Goal: Book appointment/travel/reservation

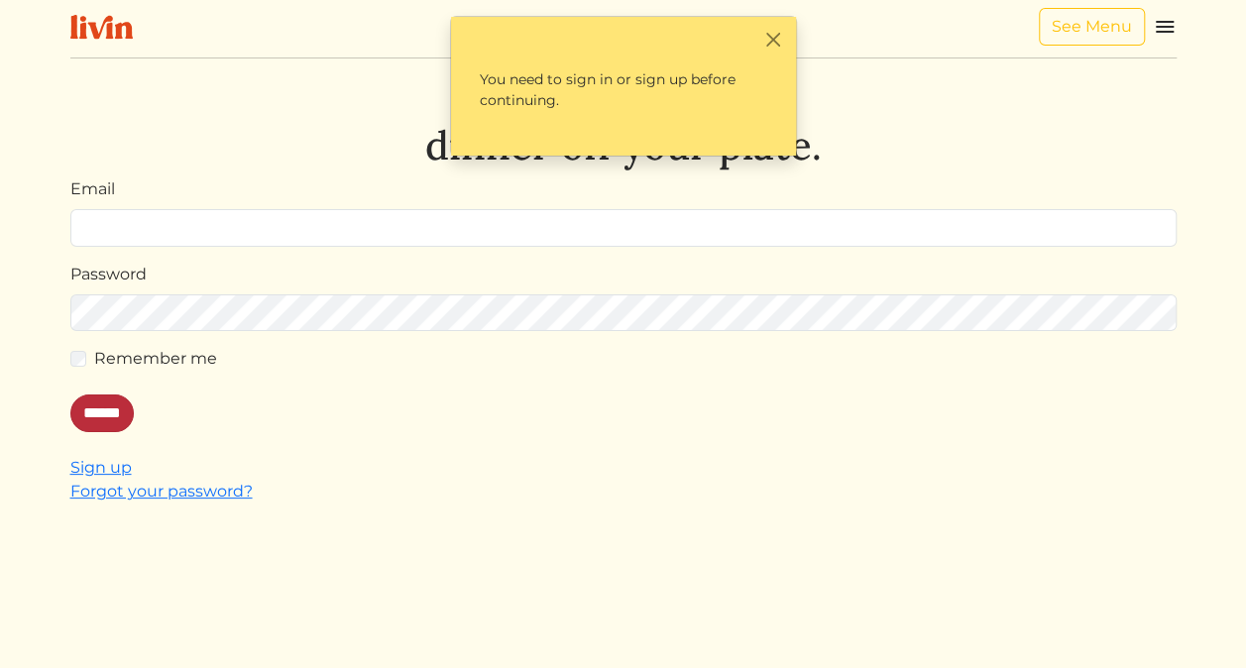
type input "**********"
click at [107, 418] on input "******" at bounding box center [101, 414] width 63 height 38
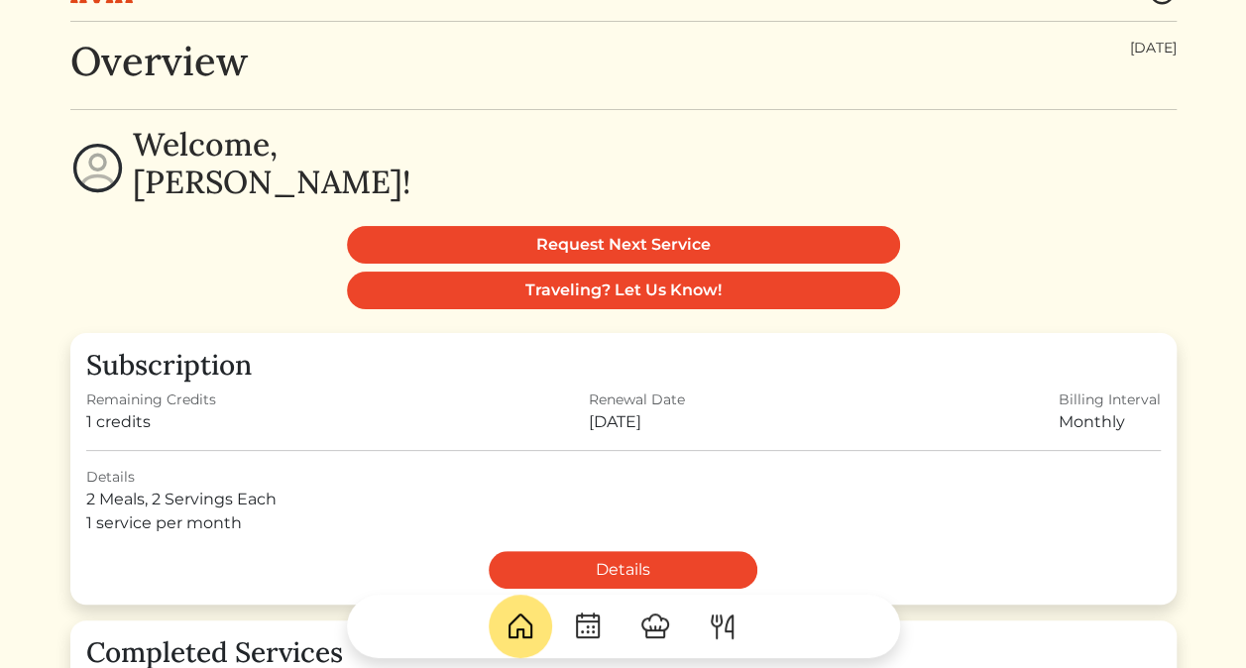
scroll to position [17, 0]
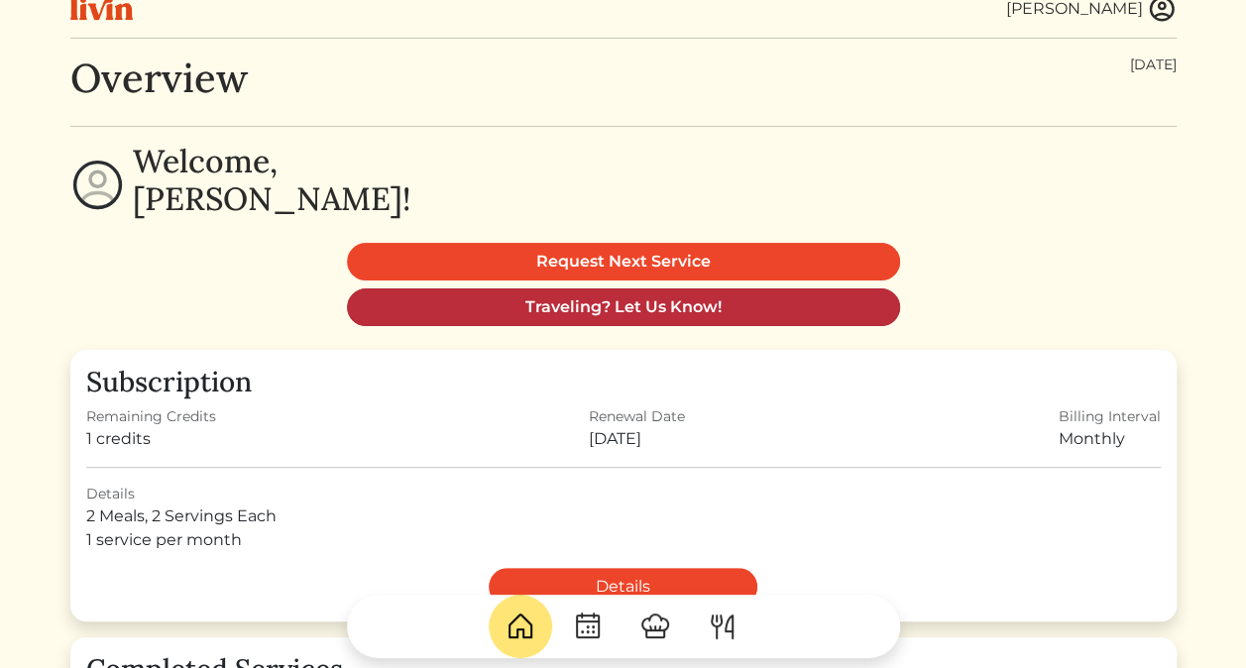
click at [651, 307] on link "Traveling? Let Us Know!" at bounding box center [623, 308] width 553 height 38
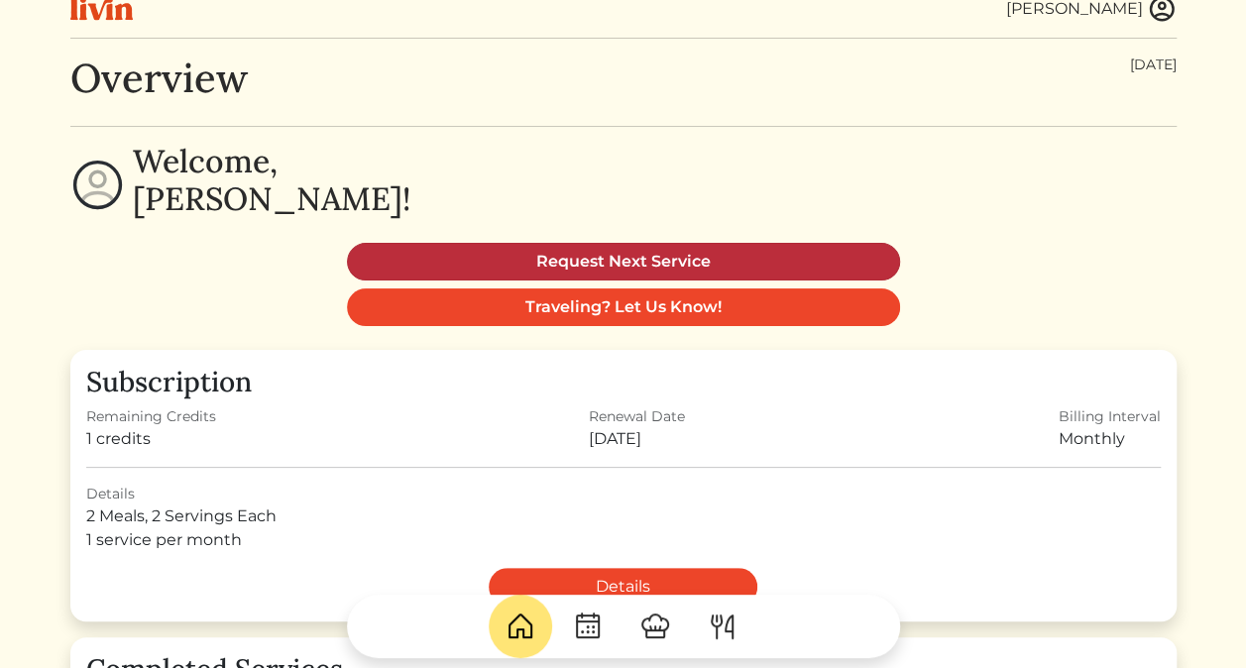
click at [621, 260] on link "Request Next Service" at bounding box center [623, 262] width 553 height 38
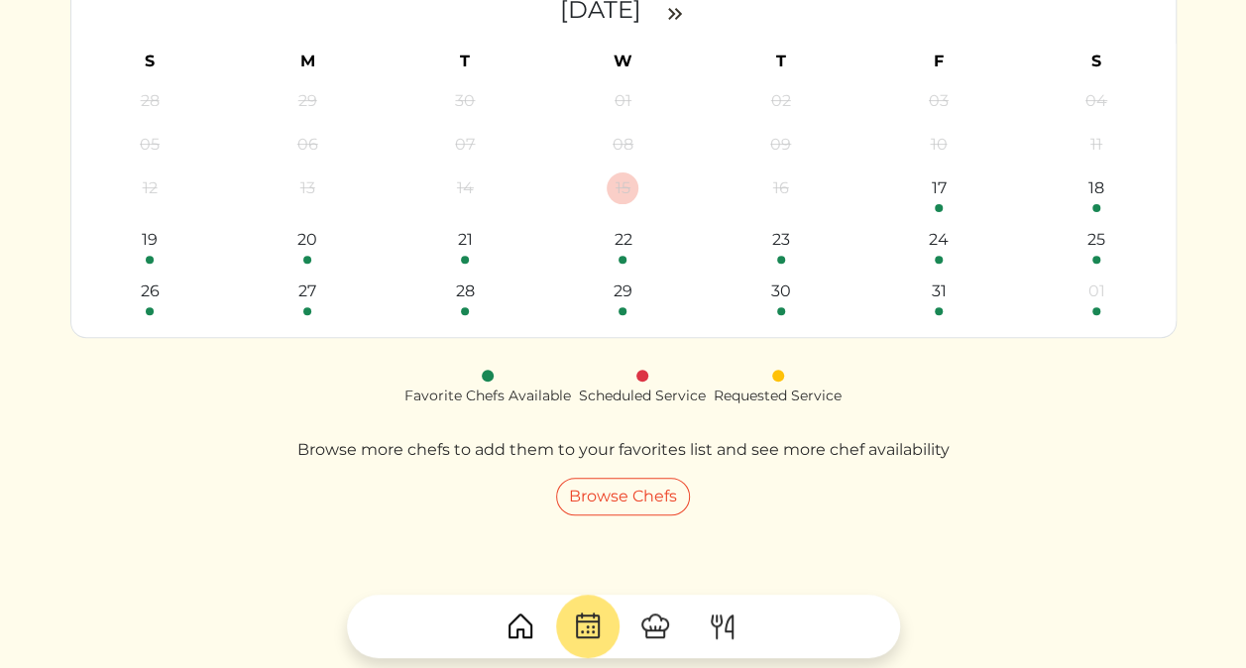
scroll to position [232, 0]
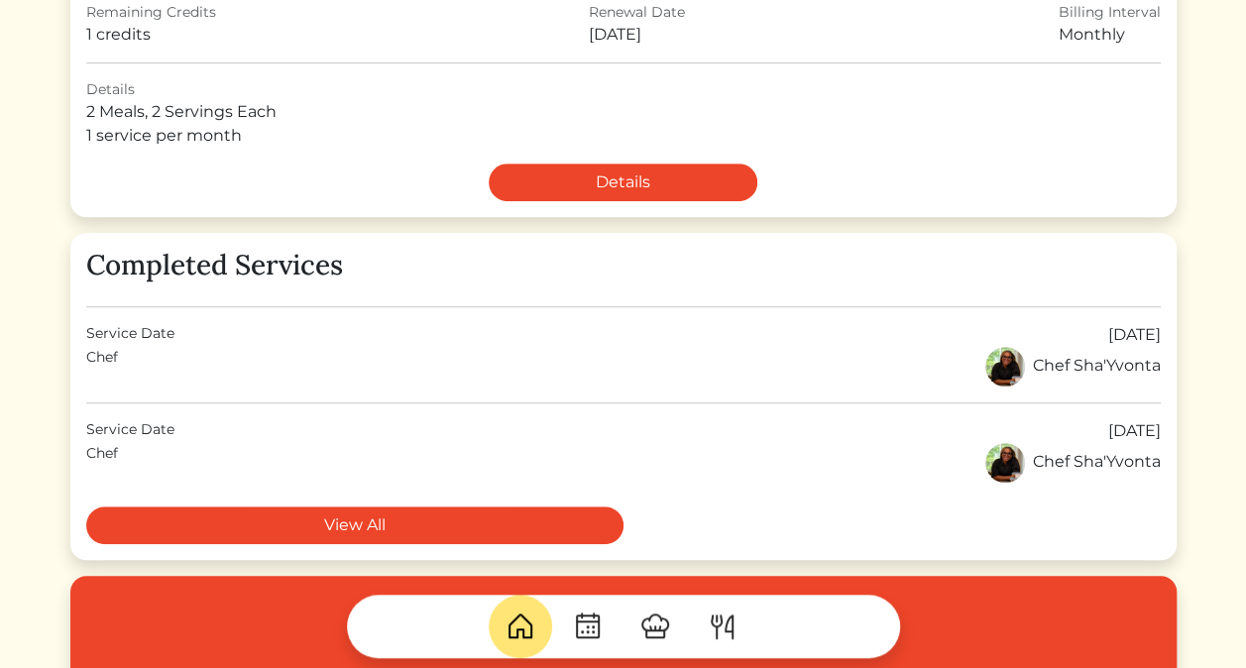
scroll to position [423, 0]
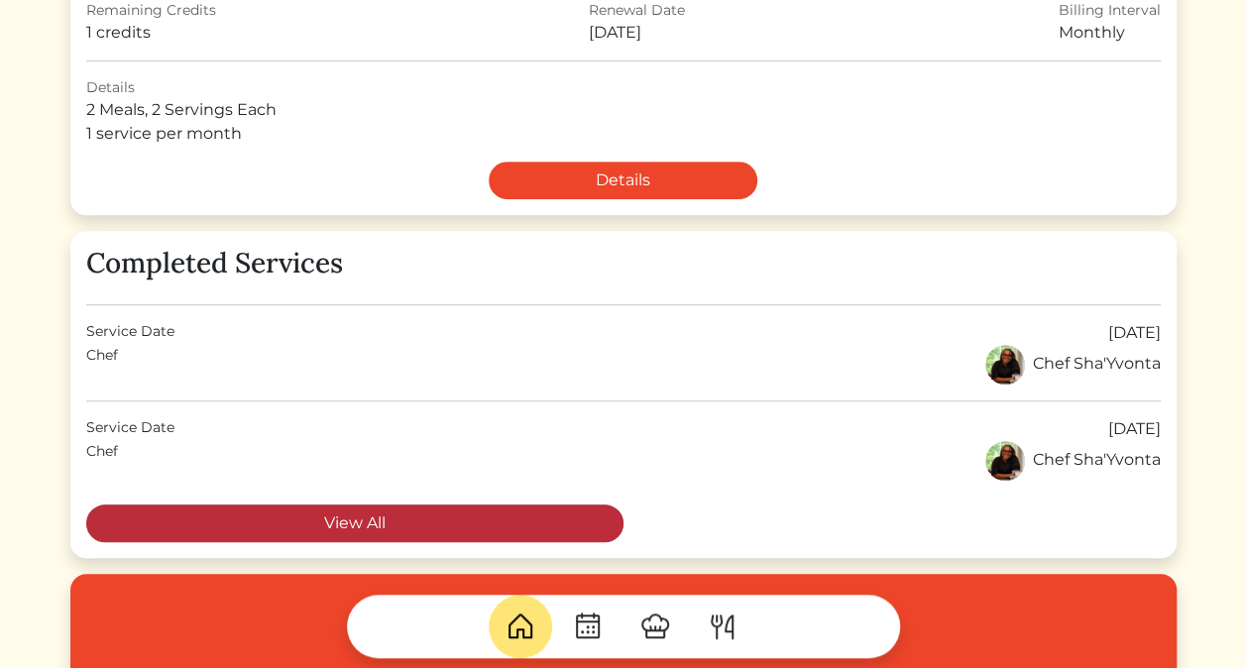
click at [428, 529] on link "View All" at bounding box center [354, 524] width 537 height 38
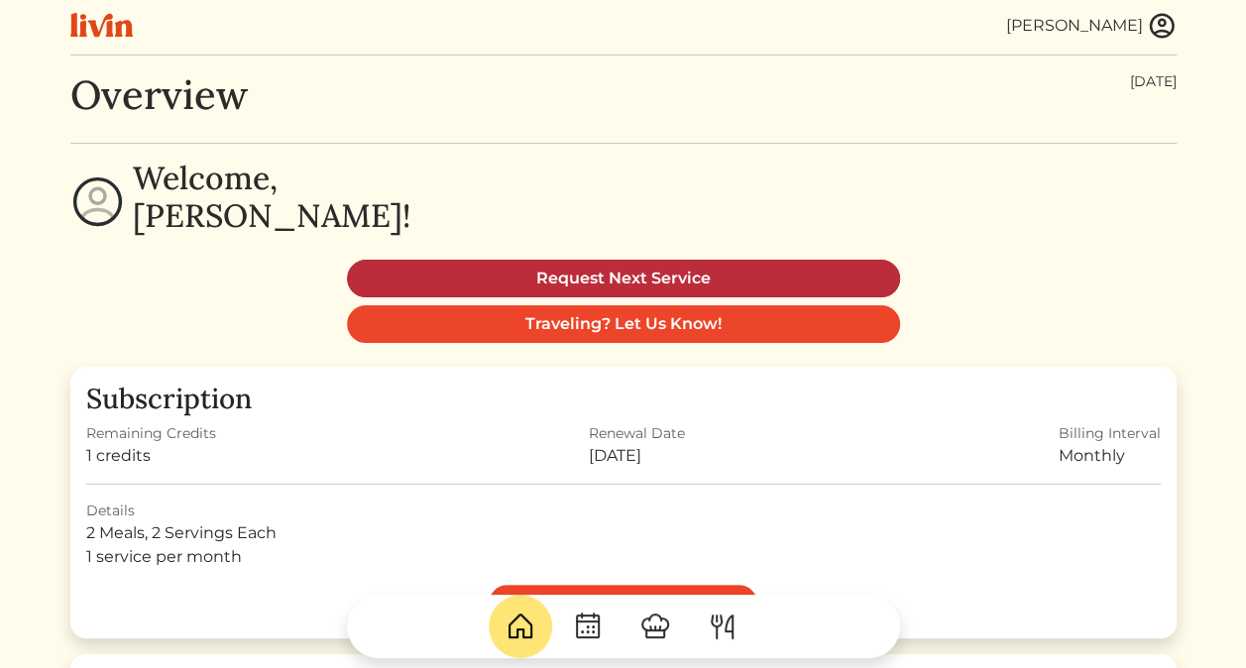
click at [585, 286] on link "Request Next Service" at bounding box center [623, 279] width 553 height 38
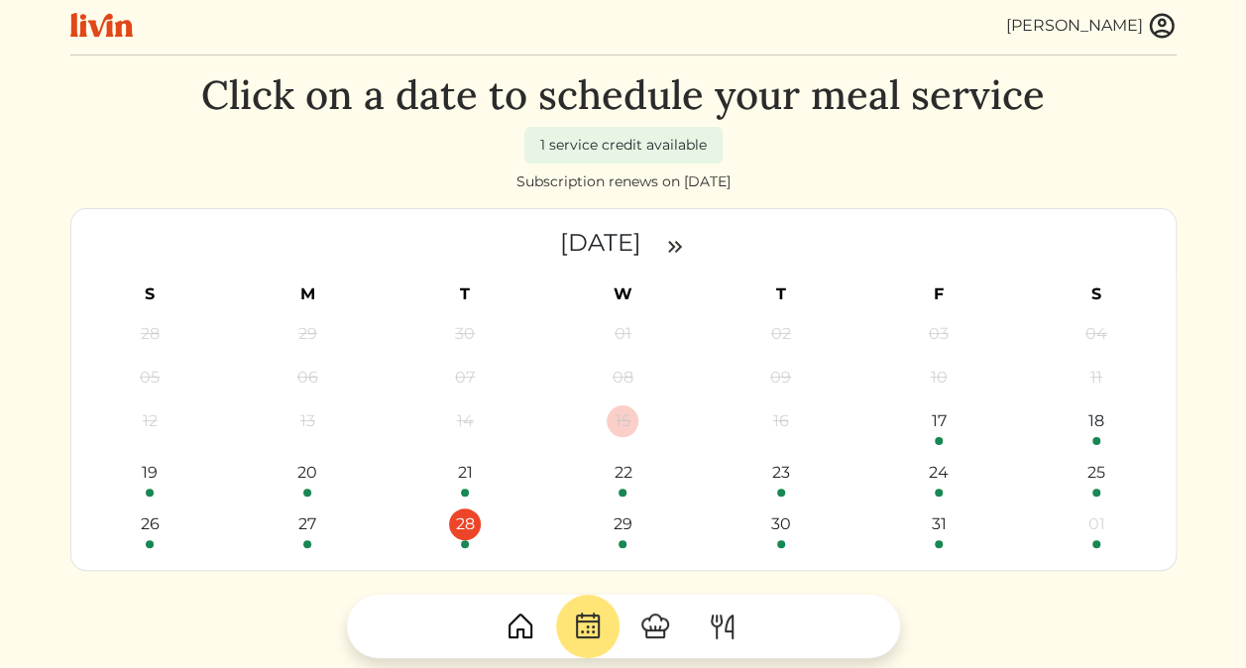
click at [462, 530] on div "28" at bounding box center [465, 525] width 32 height 32
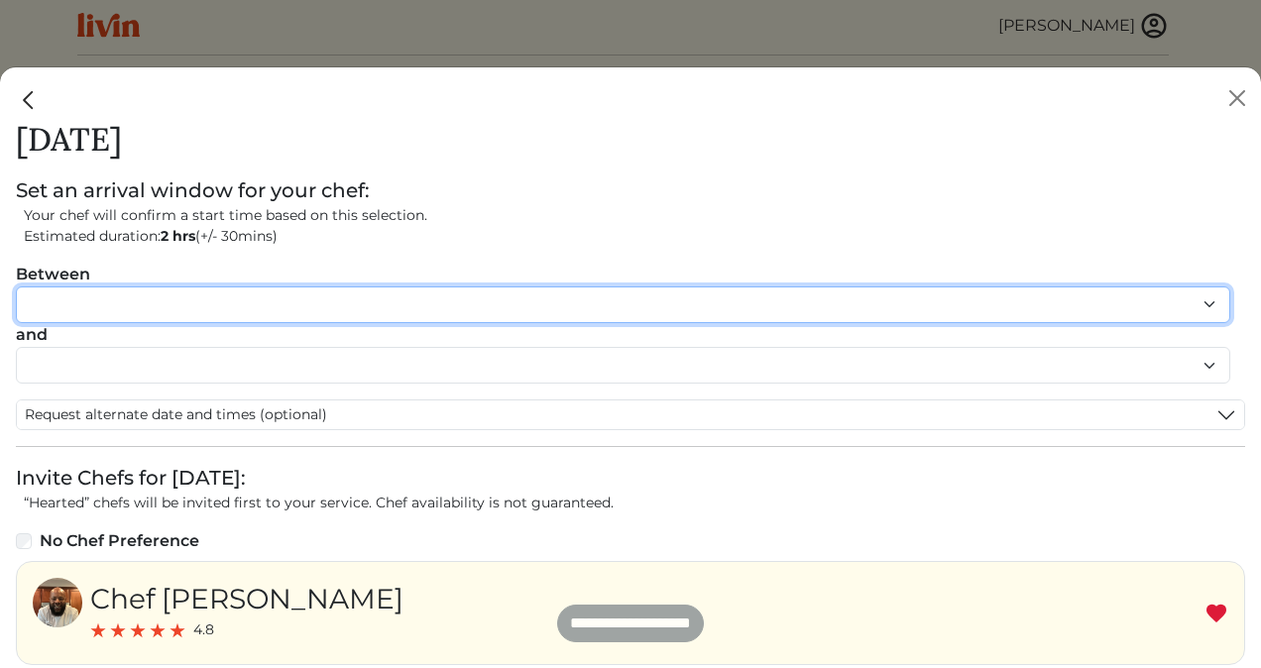
click at [1210, 311] on select "******* ******* ******* ******* ******* ******* ******** ******** ******** ****…" at bounding box center [623, 305] width 1215 height 37
select select "********"
click at [16, 287] on select "******* ******* ******* ******* ******* ******* ******** ******** ******** ****…" at bounding box center [623, 305] width 1215 height 37
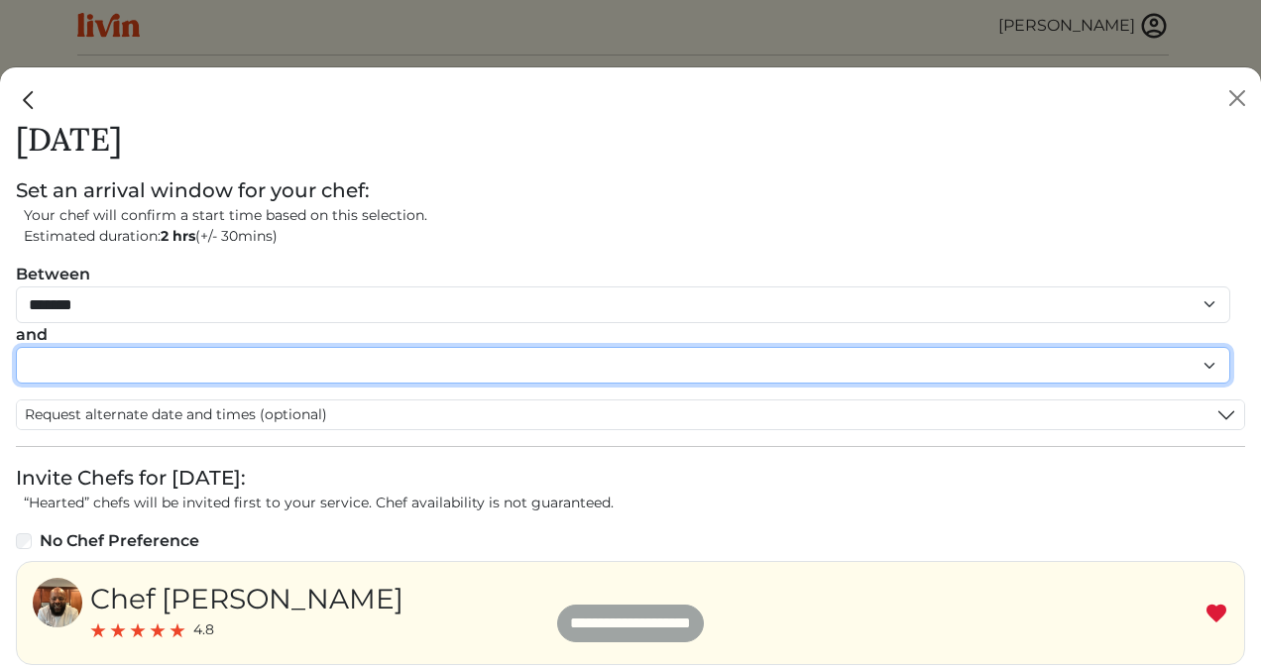
click at [1207, 377] on select "******* ******* ******* ******* ******* ******* ******** ******** ******** ****…" at bounding box center [623, 365] width 1215 height 37
select select "********"
click at [16, 347] on select "******* ******* ******* ******* ******* ******* ******** ******** ******** ****…" at bounding box center [623, 365] width 1215 height 37
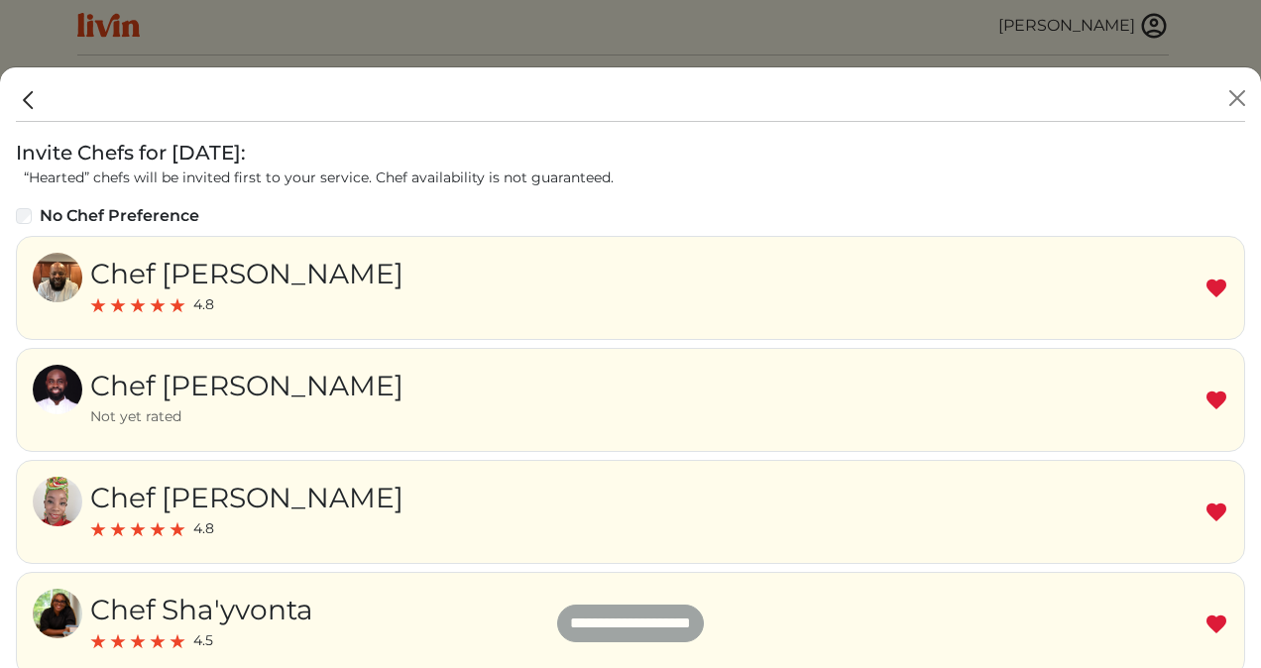
scroll to position [504, 0]
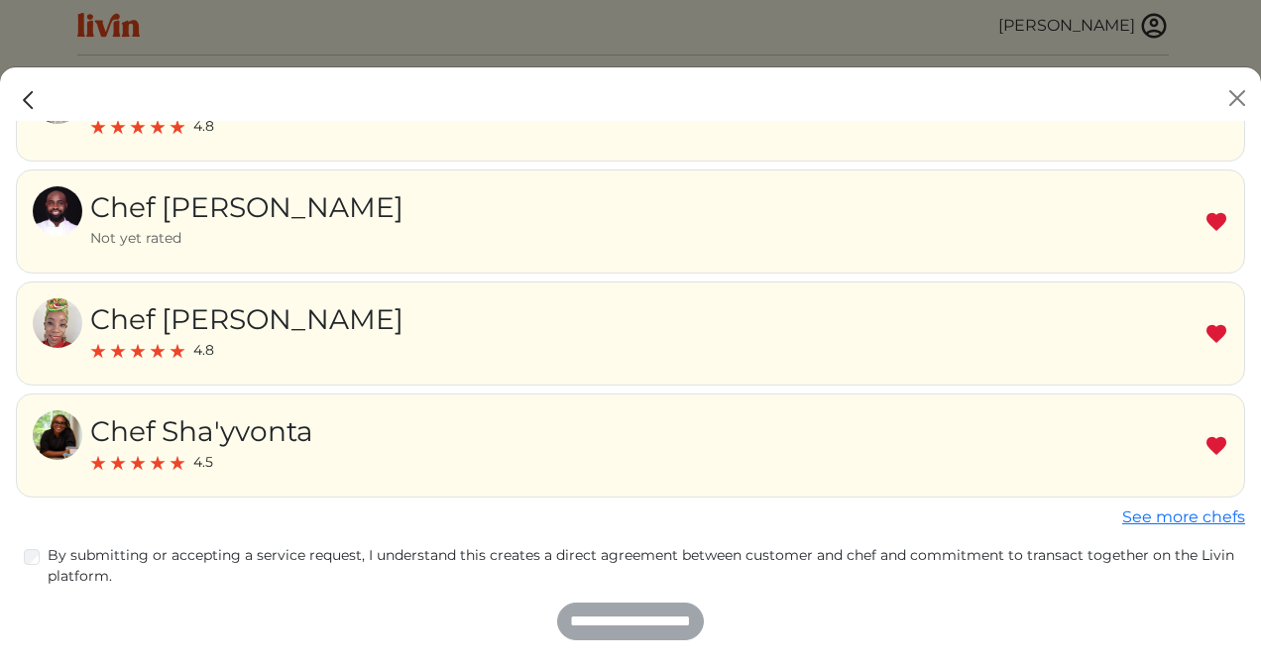
click at [575, 629] on div "**********" at bounding box center [631, 622] width 1230 height 38
click at [658, 631] on input "**********" at bounding box center [630, 622] width 147 height 38
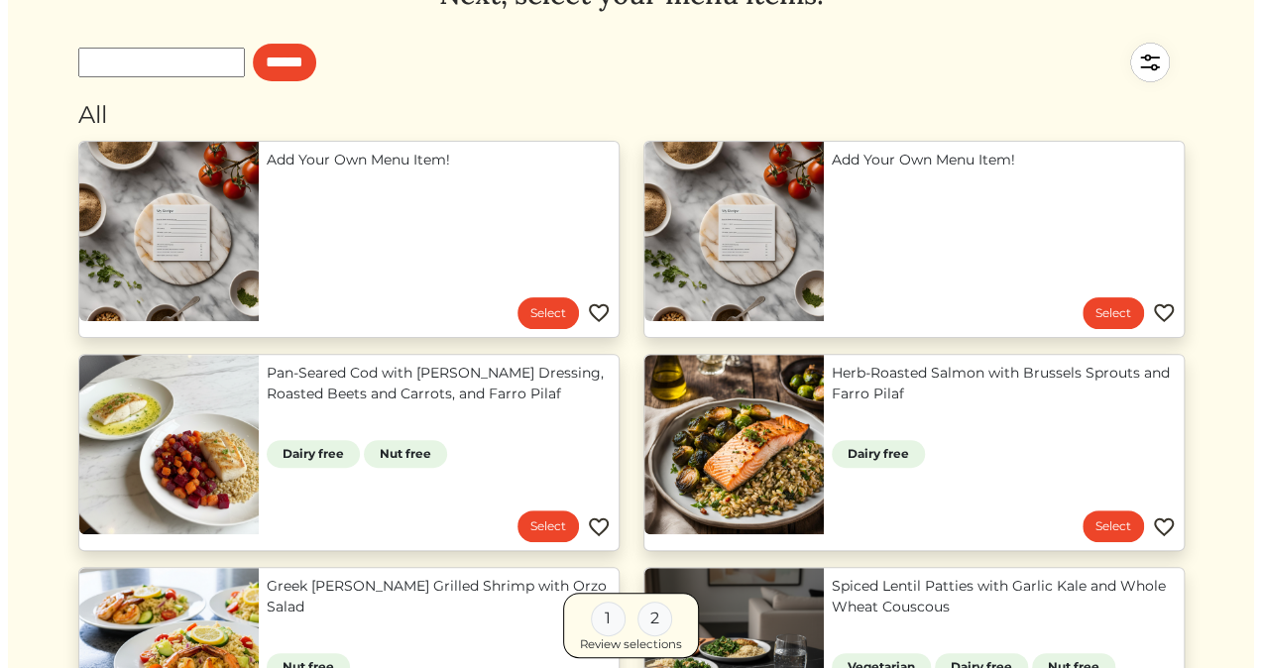
scroll to position [105, 0]
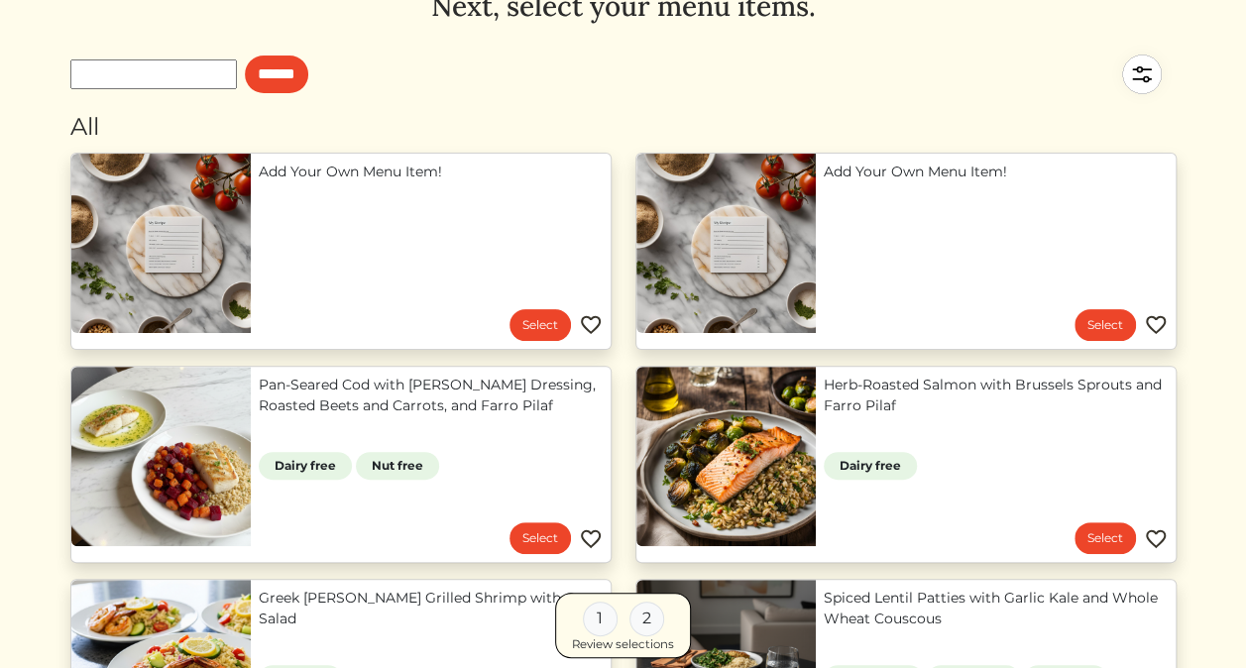
click at [1121, 79] on img at bounding box center [1142, 74] width 69 height 69
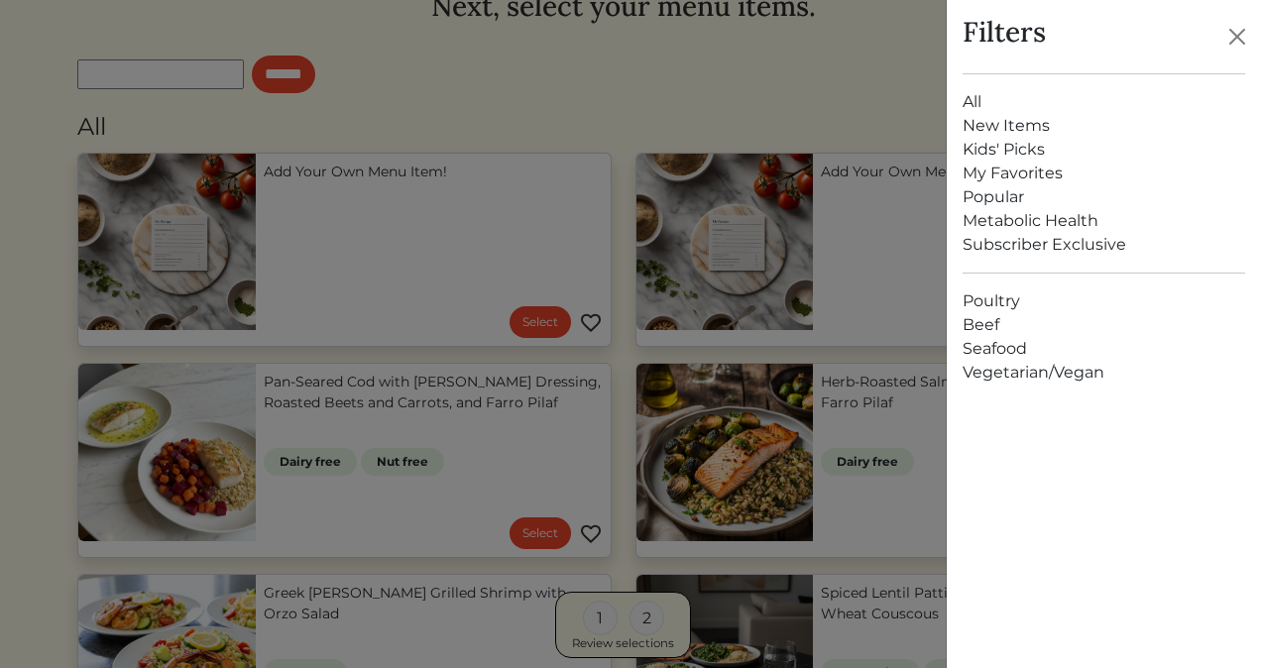
click at [978, 99] on link "All" at bounding box center [1104, 102] width 283 height 24
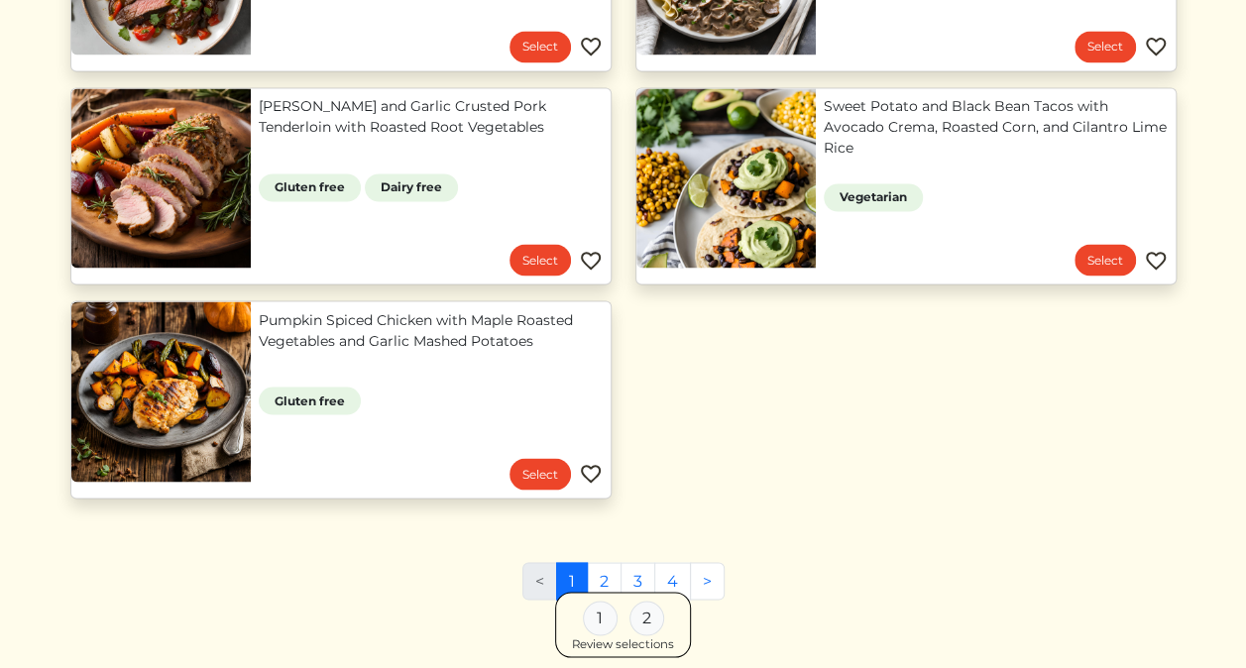
scroll to position [1666, 0]
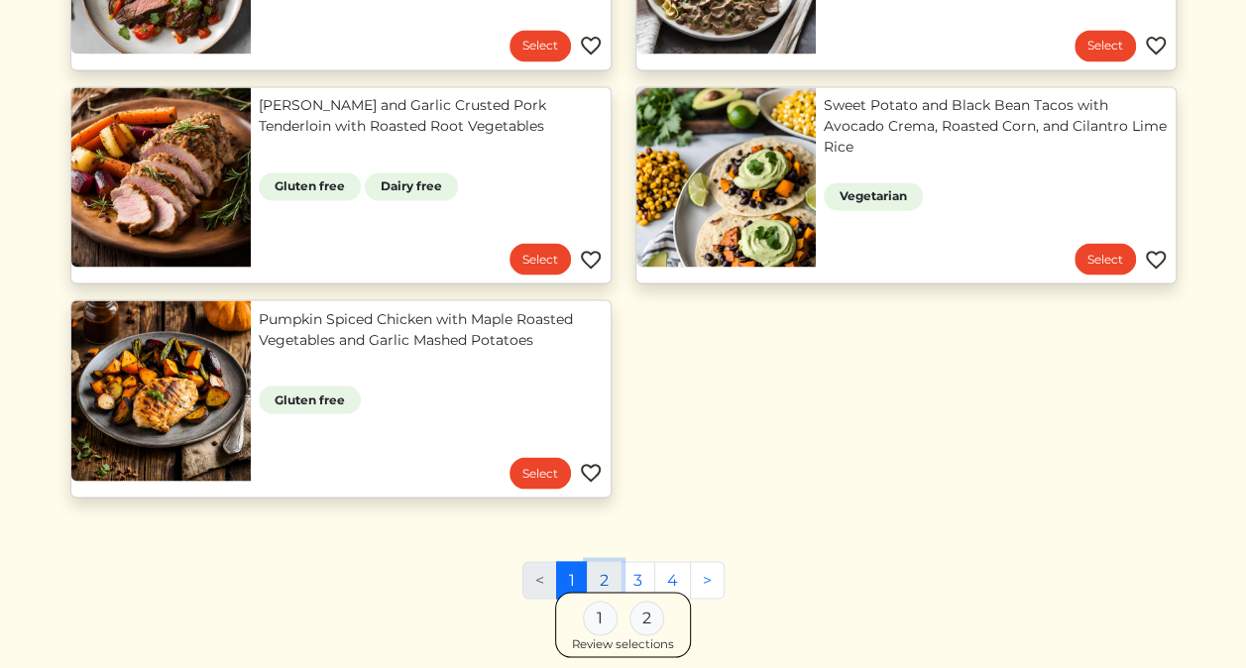
click at [612, 573] on link "2" at bounding box center [604, 580] width 35 height 38
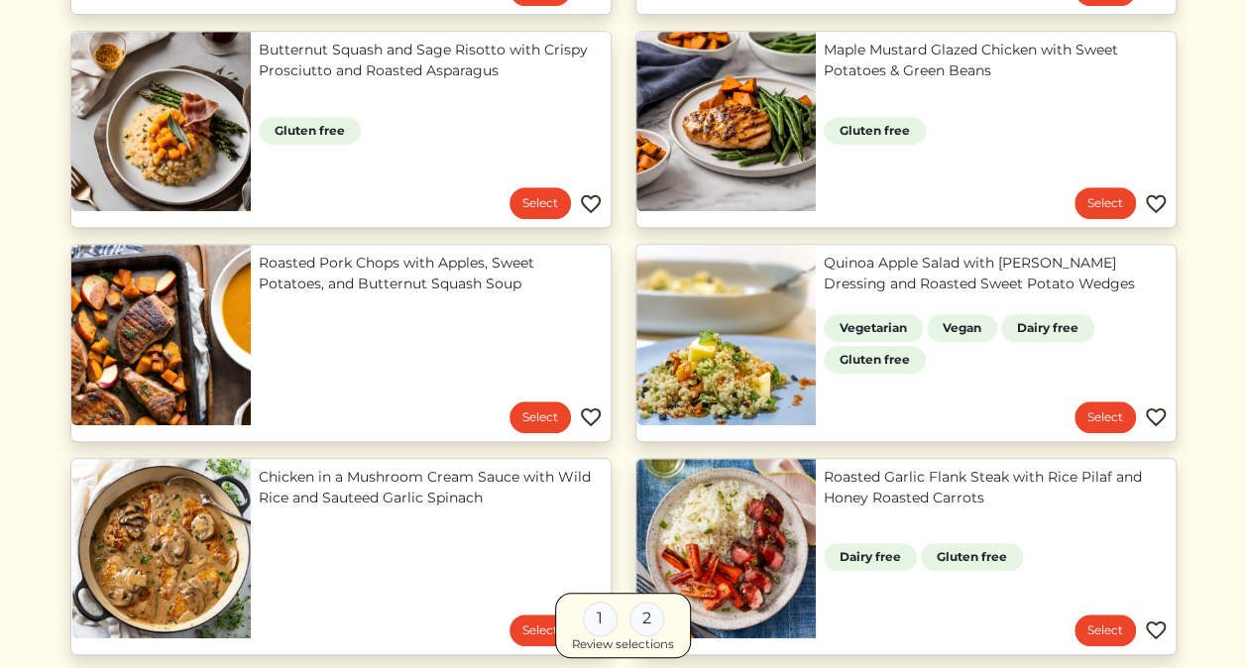
scroll to position [441, 0]
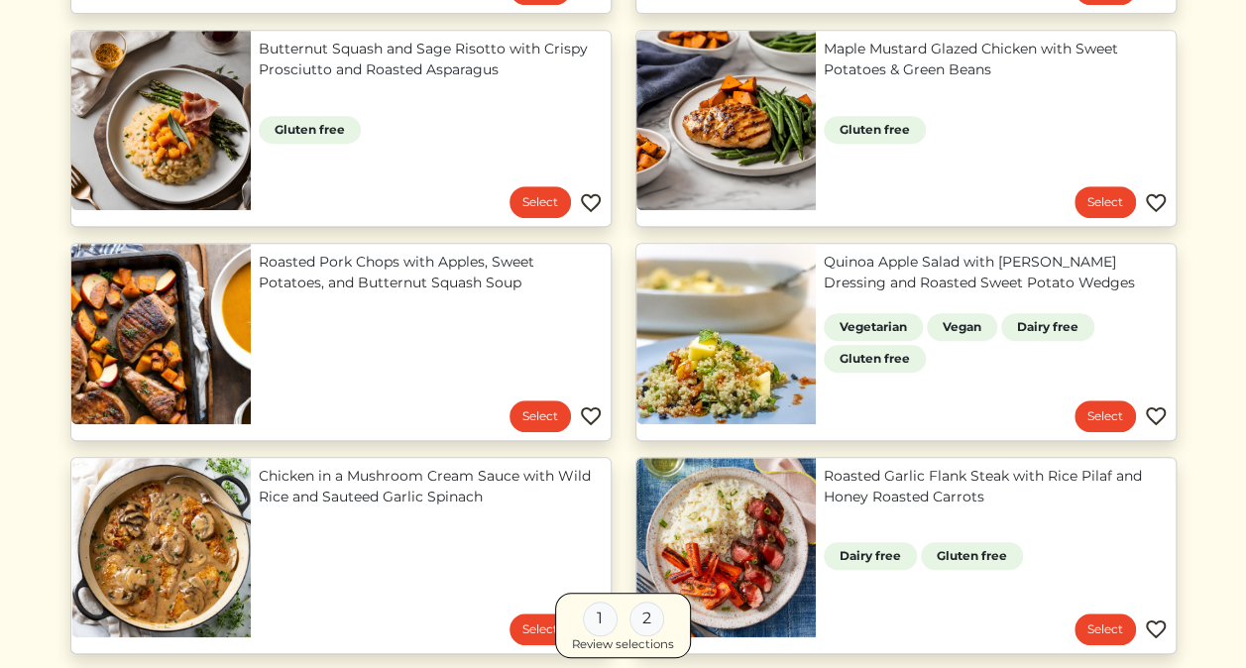
click at [589, 417] on img at bounding box center [591, 417] width 24 height 24
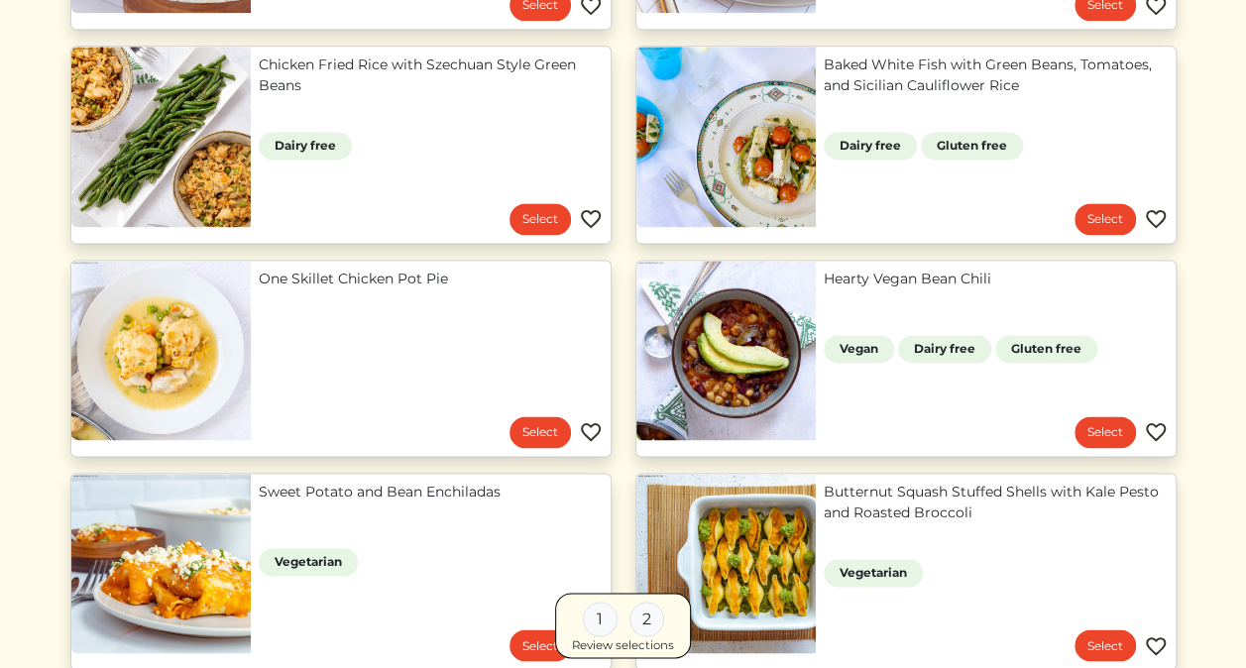
scroll to position [1280, 0]
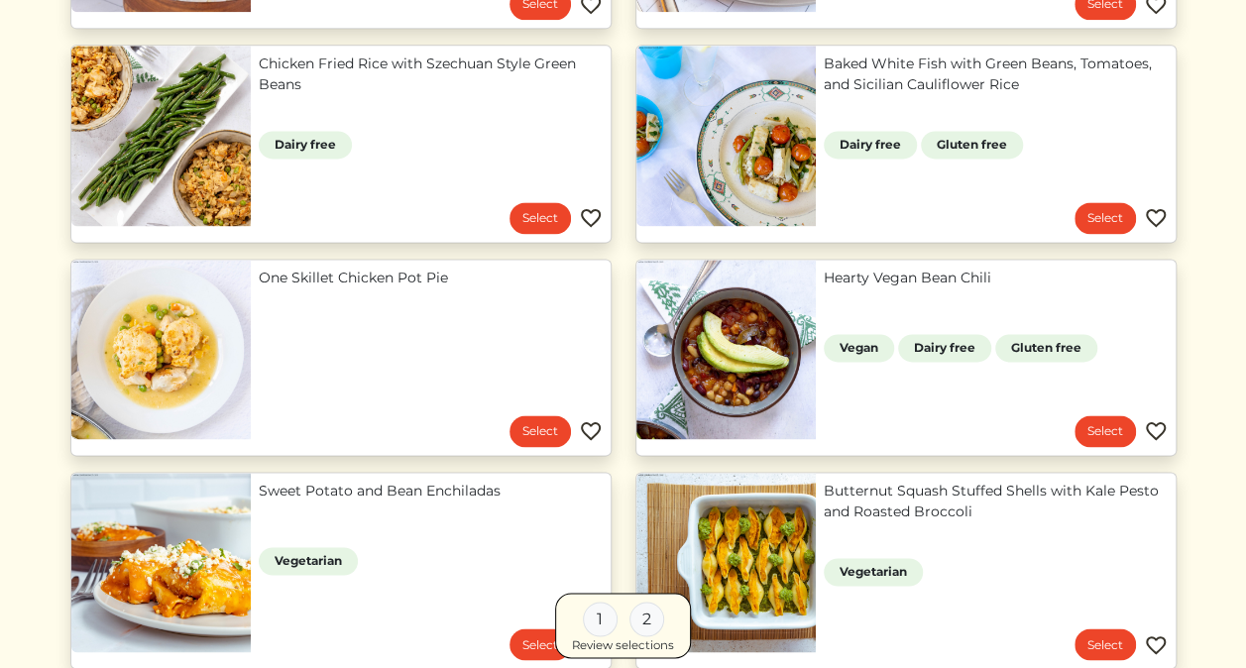
click at [337, 273] on link "One Skillet Chicken Pot Pie" at bounding box center [431, 278] width 344 height 21
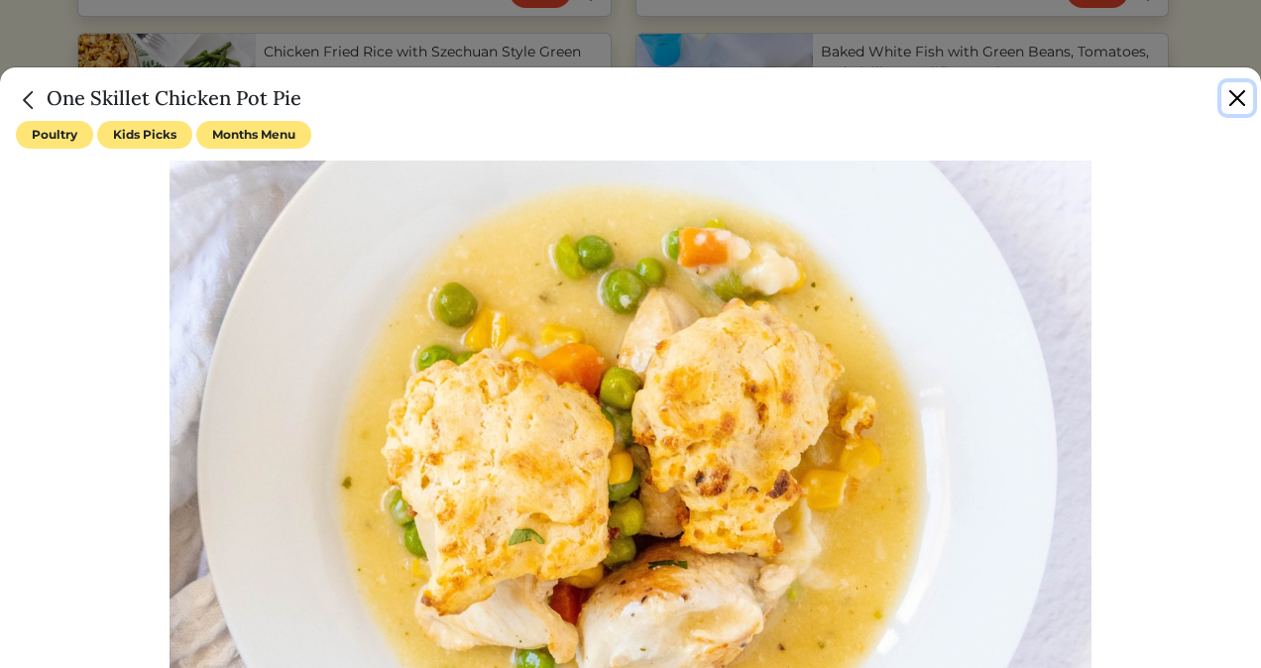
click at [1237, 95] on button "Close" at bounding box center [1238, 98] width 32 height 32
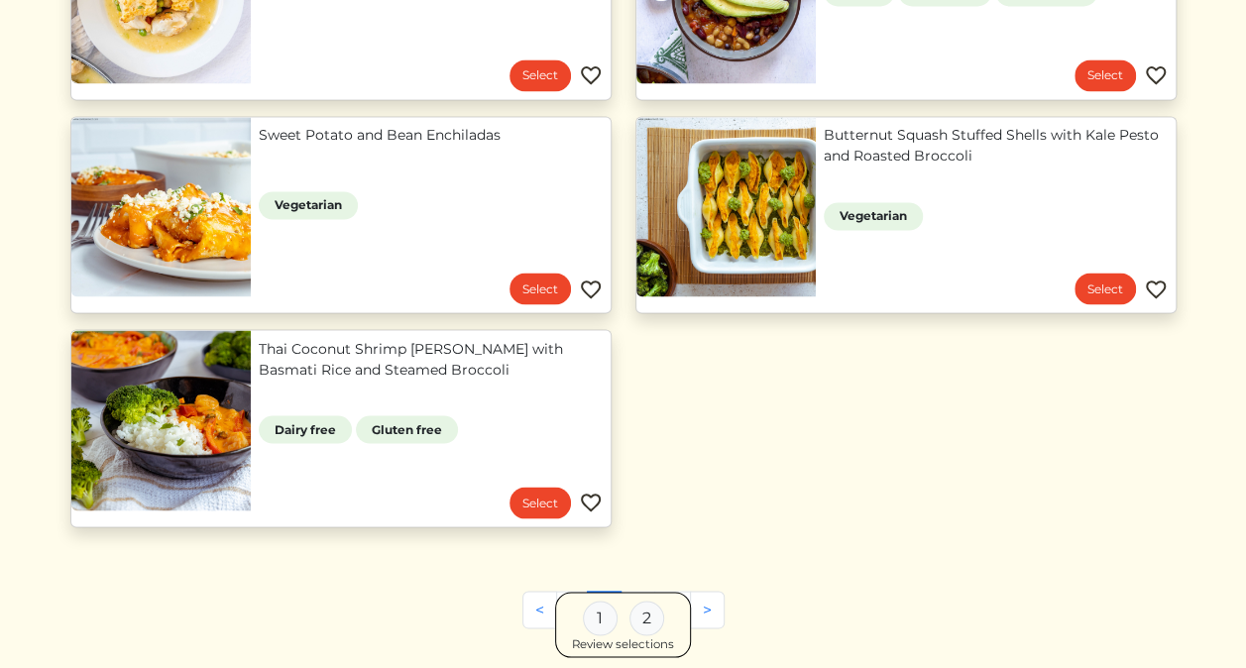
scroll to position [1664, 0]
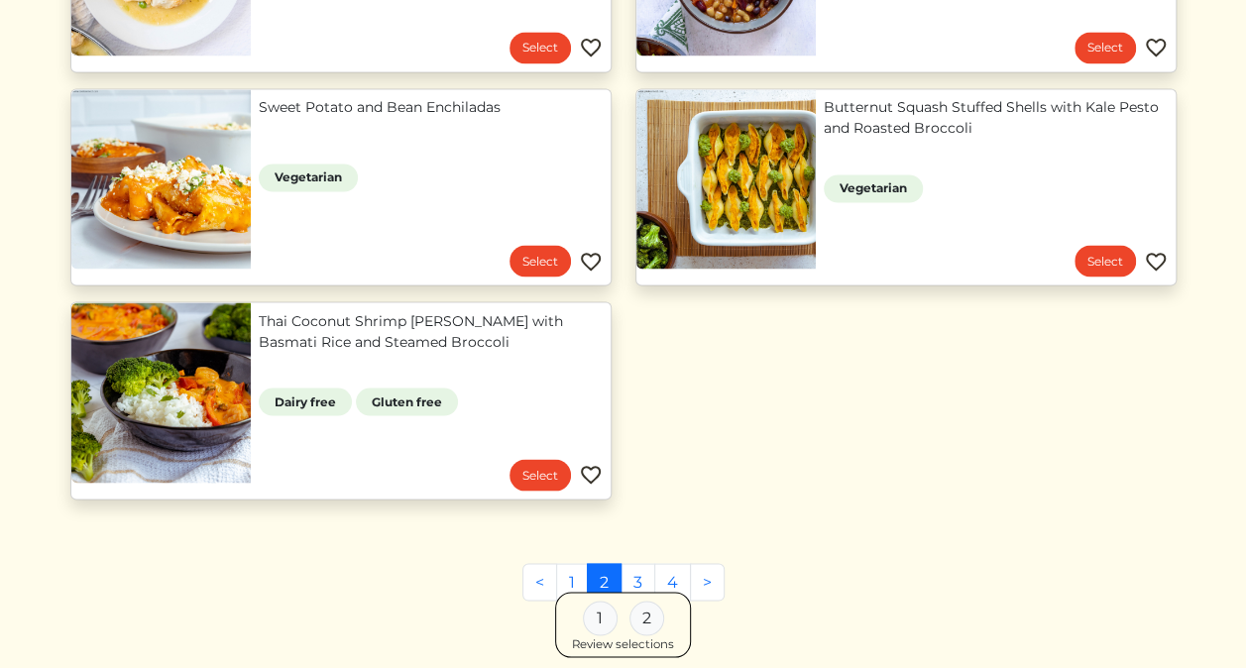
click at [420, 316] on link "Thai Coconut Shrimp [PERSON_NAME] with Basmati Rice and Steamed Broccoli" at bounding box center [431, 331] width 344 height 42
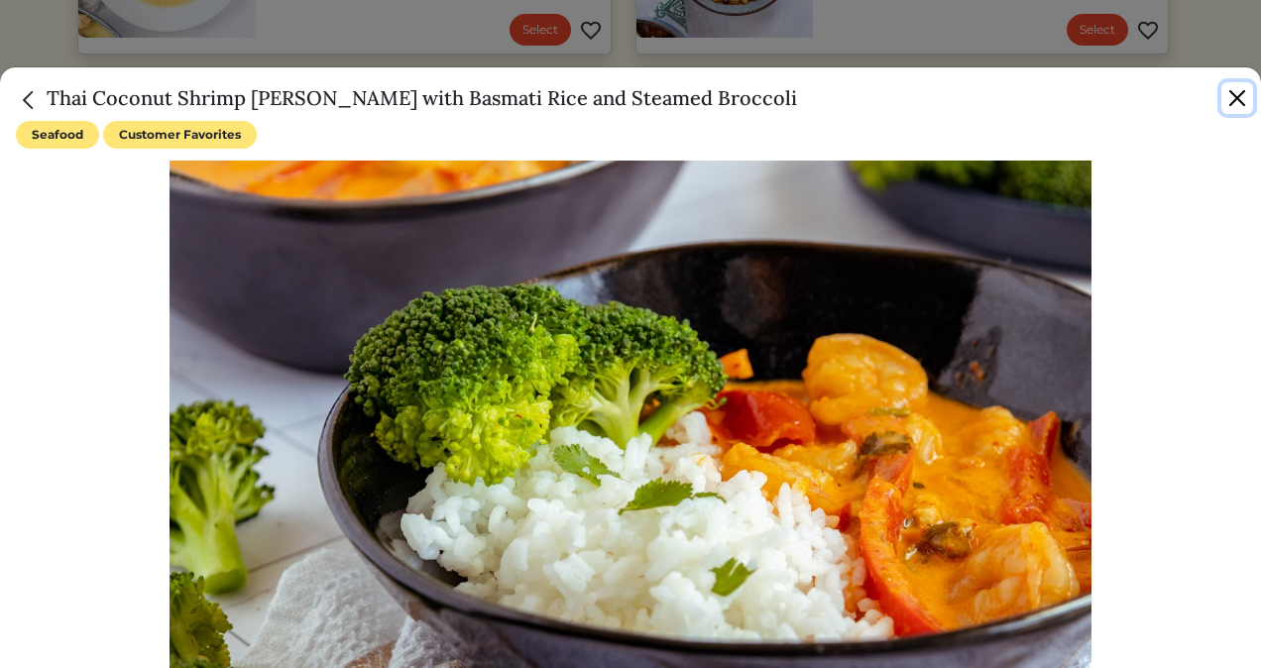
click at [1236, 86] on button "Close" at bounding box center [1238, 98] width 32 height 32
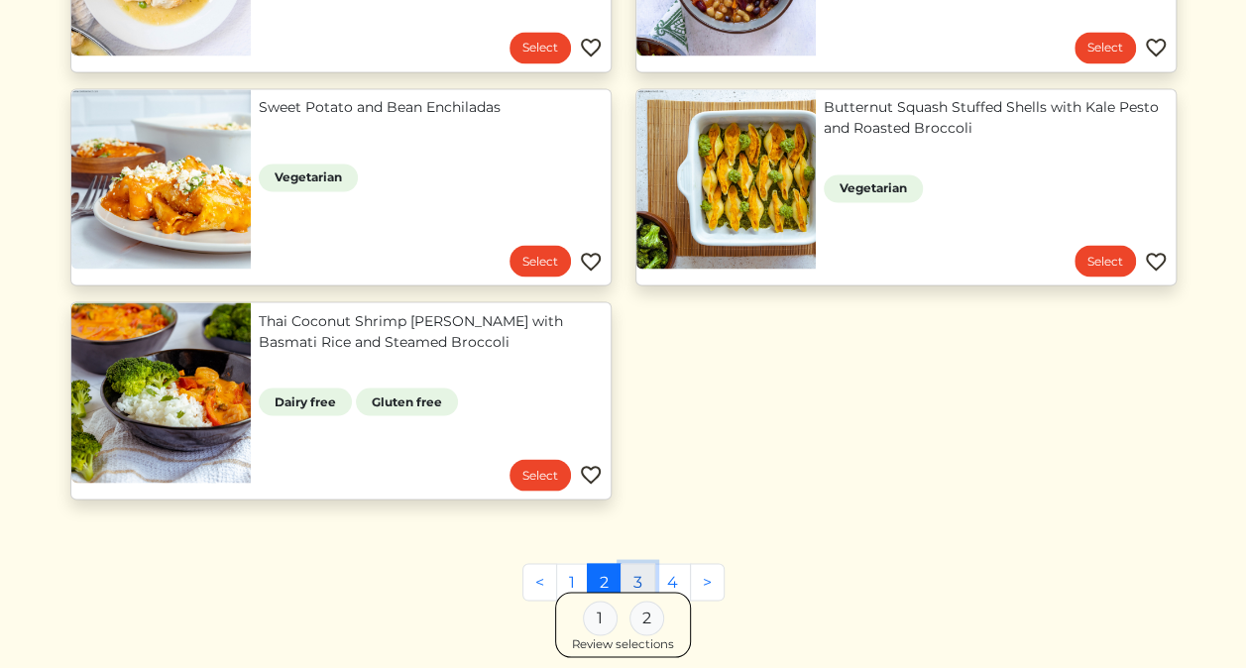
click at [633, 582] on link "3" at bounding box center [638, 582] width 35 height 38
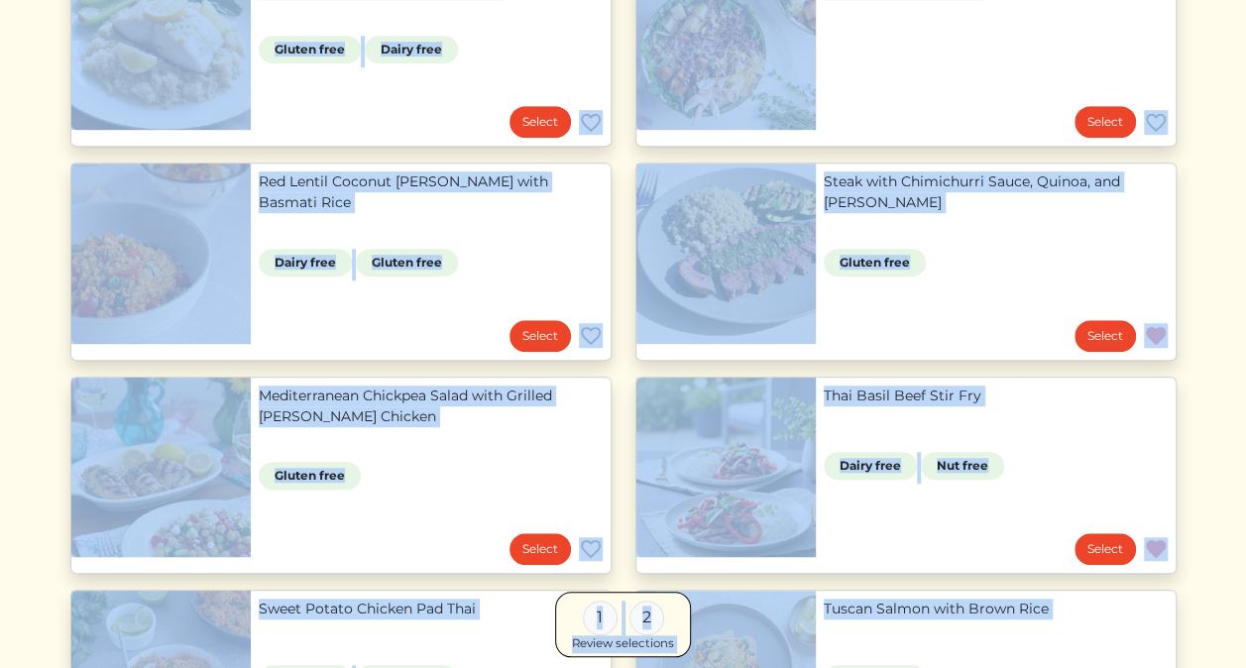
click at [633, 582] on div "Back Next, select your menu items. ****** All Add Your Own Menu Item! Select Ad…" at bounding box center [623, 312] width 1107 height 1524
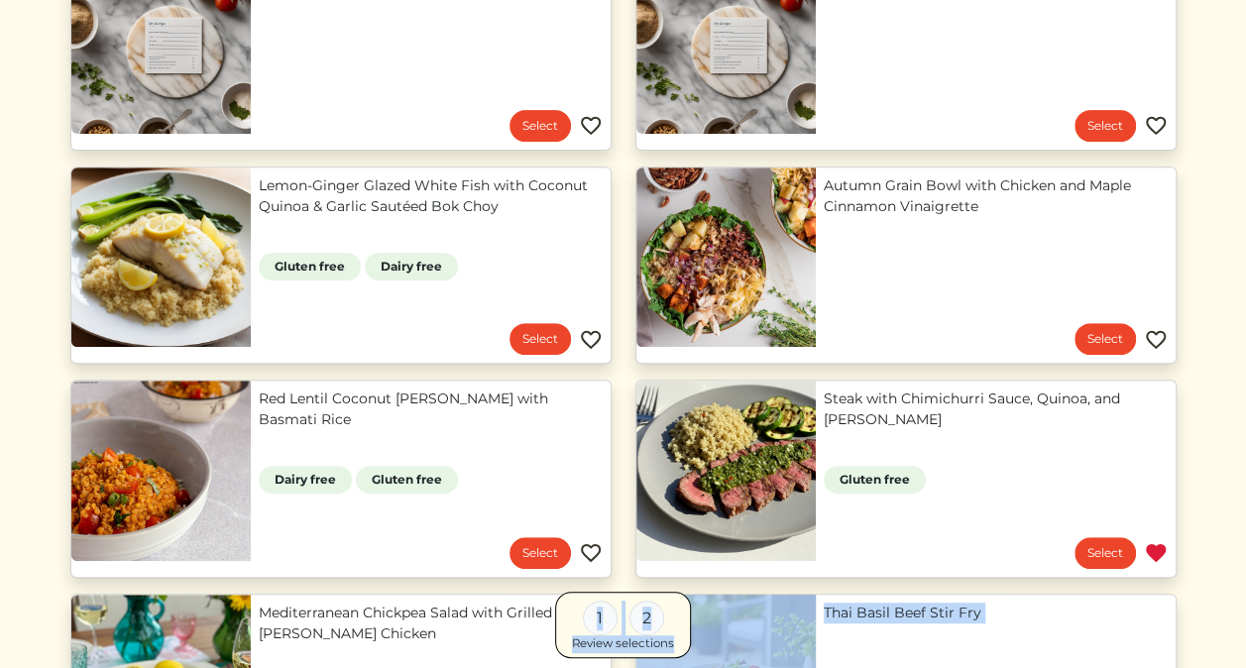
scroll to position [305, 0]
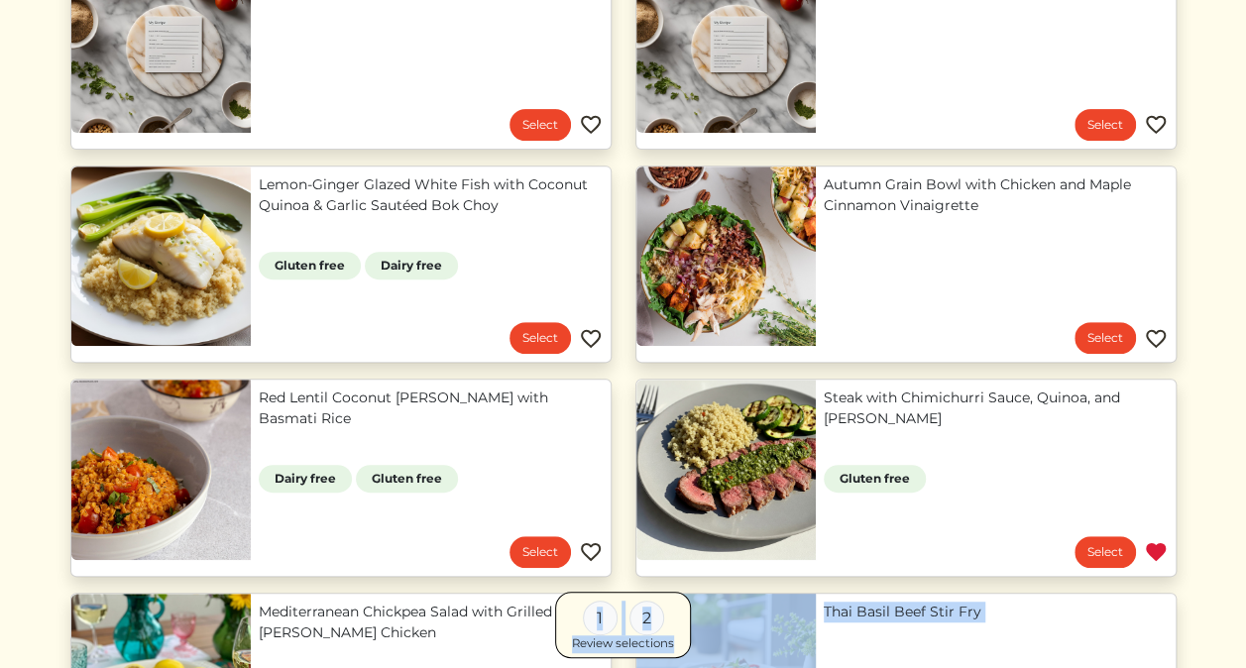
click at [894, 206] on link "Autumn Grain Bowl with Chicken and Maple Cinnamon Vinaigrette" at bounding box center [996, 196] width 344 height 42
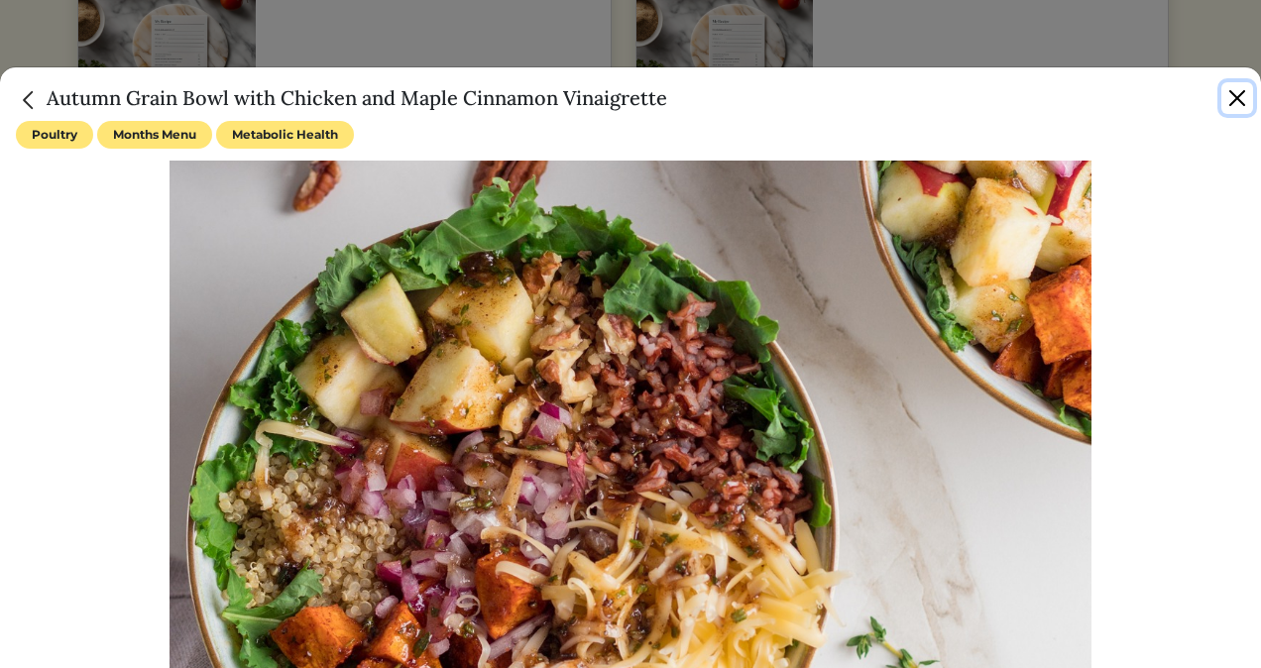
click at [1240, 101] on button "Close" at bounding box center [1238, 98] width 32 height 32
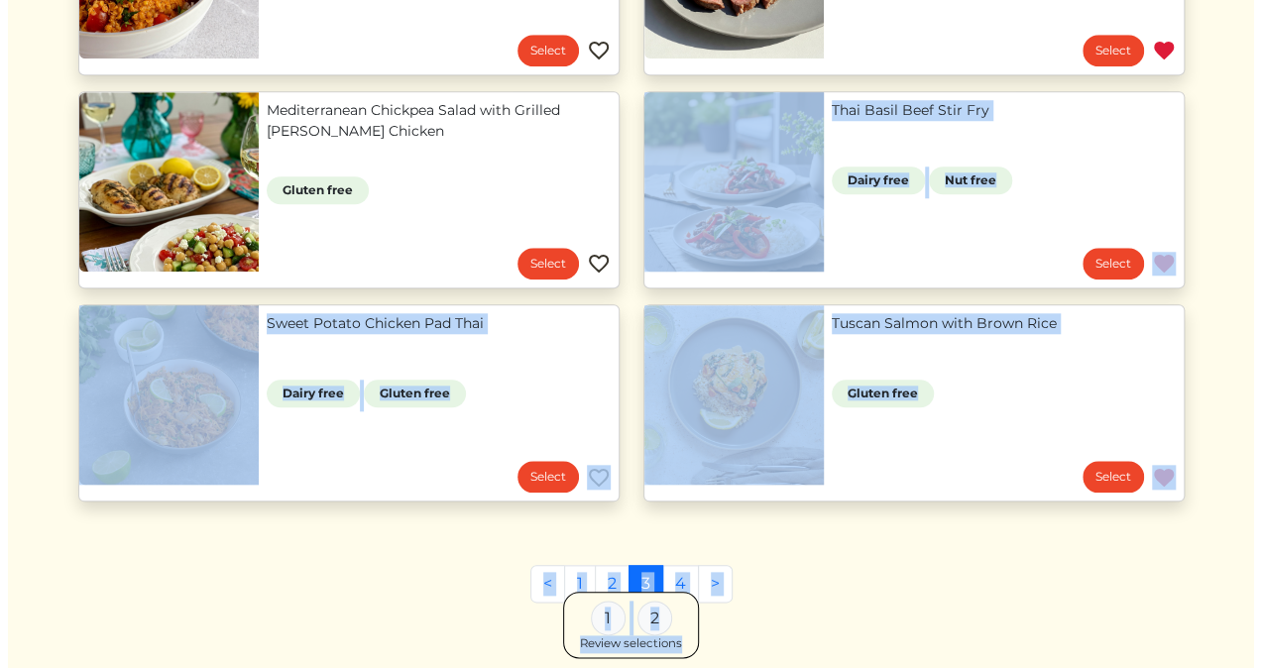
scroll to position [809, 0]
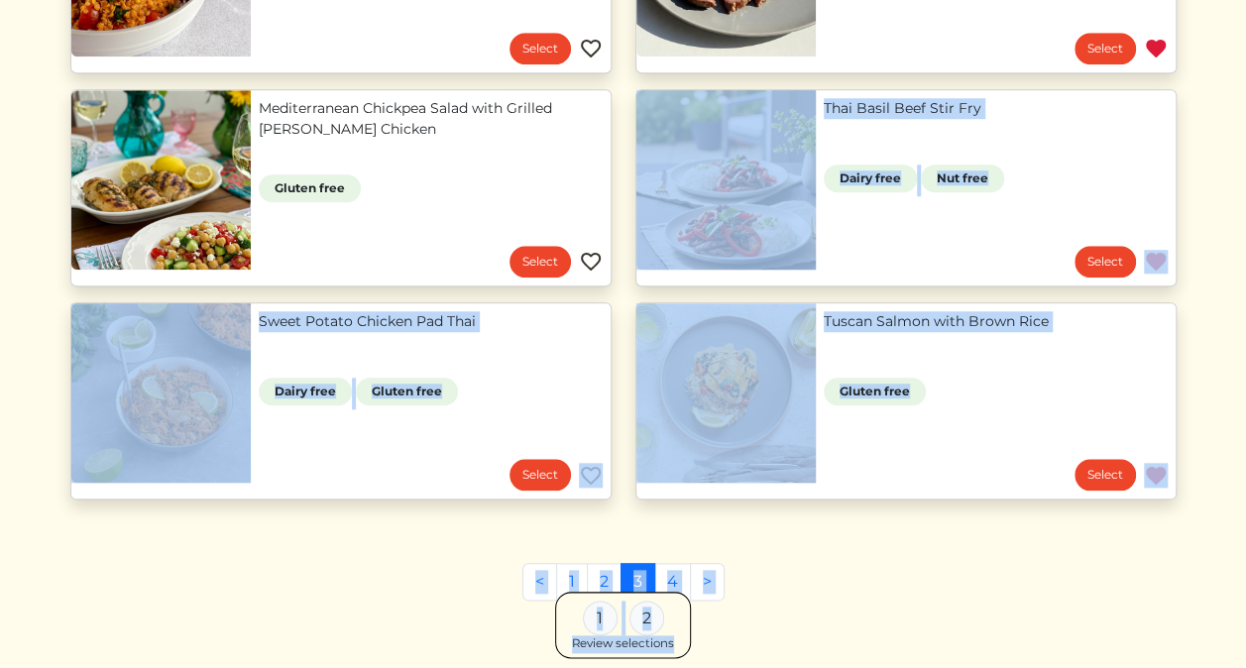
click at [449, 140] on link "Mediterranean Chickpea Salad with Grilled [PERSON_NAME] Chicken" at bounding box center [431, 119] width 344 height 42
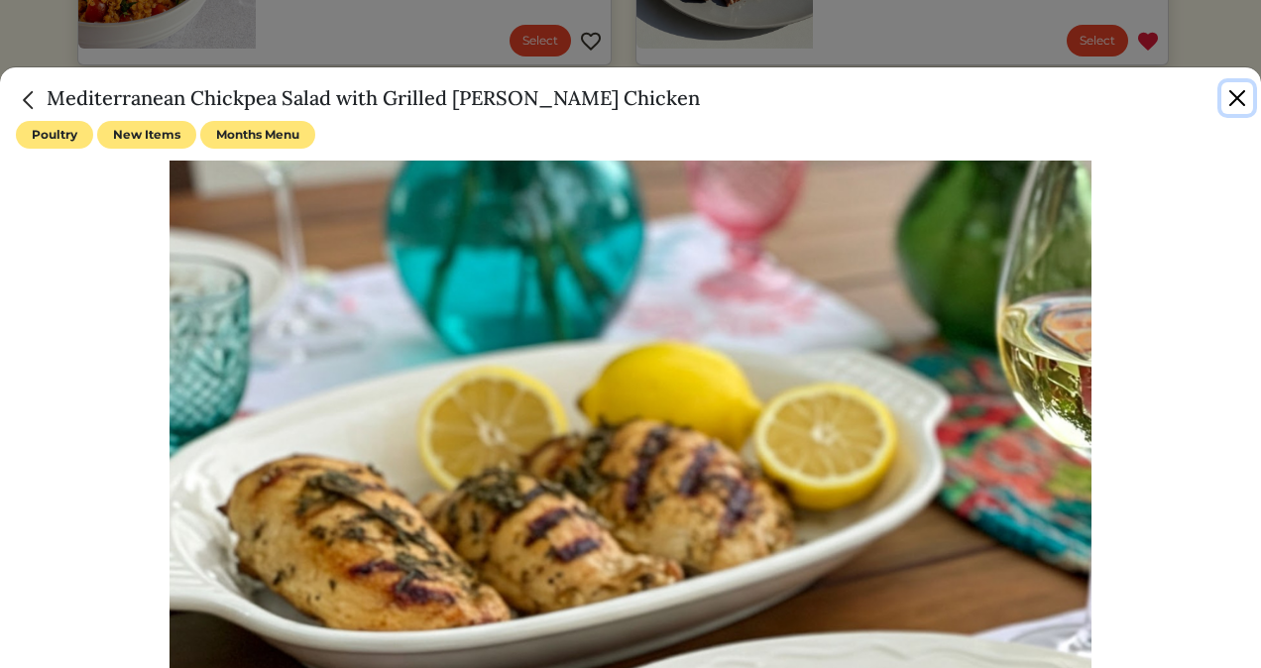
click at [1236, 104] on button "Close" at bounding box center [1238, 98] width 32 height 32
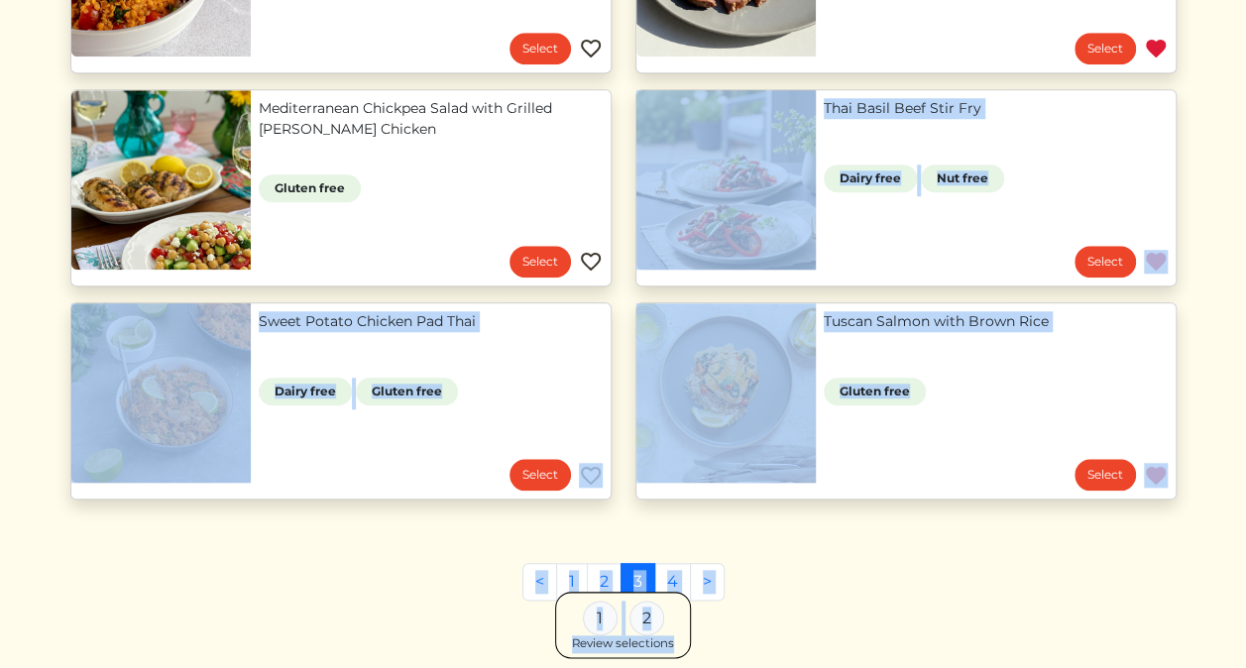
click at [356, 123] on link "Mediterranean Chickpea Salad with Grilled [PERSON_NAME] Chicken" at bounding box center [431, 119] width 344 height 42
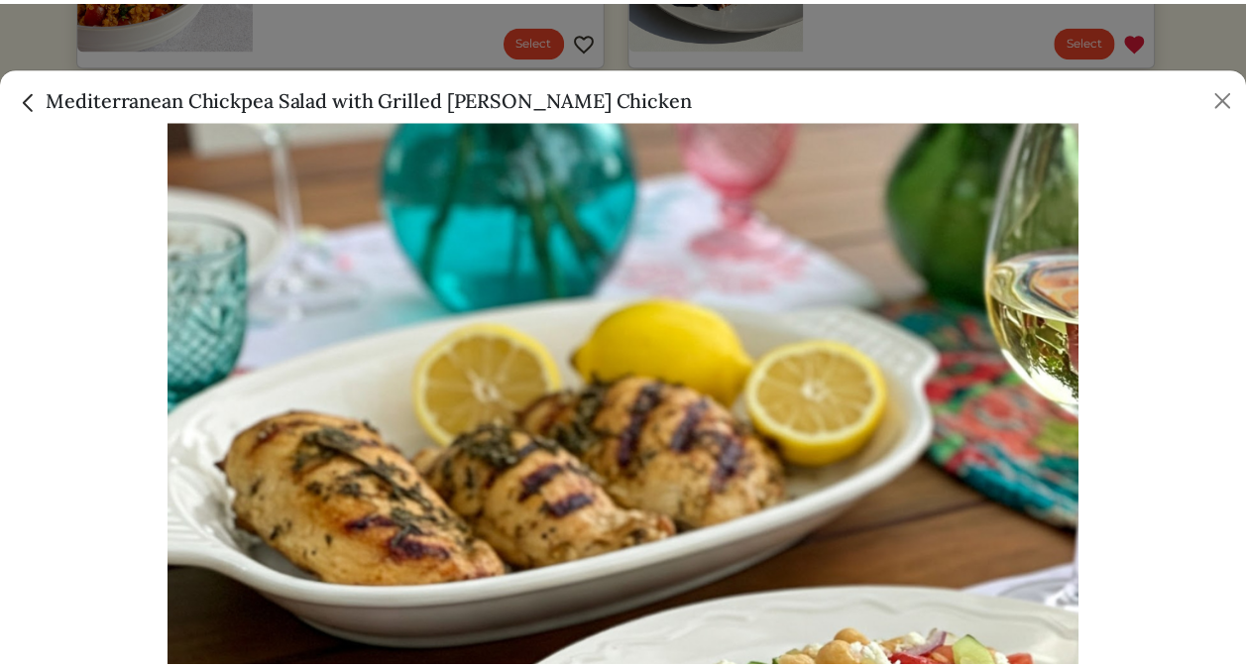
scroll to position [0, 0]
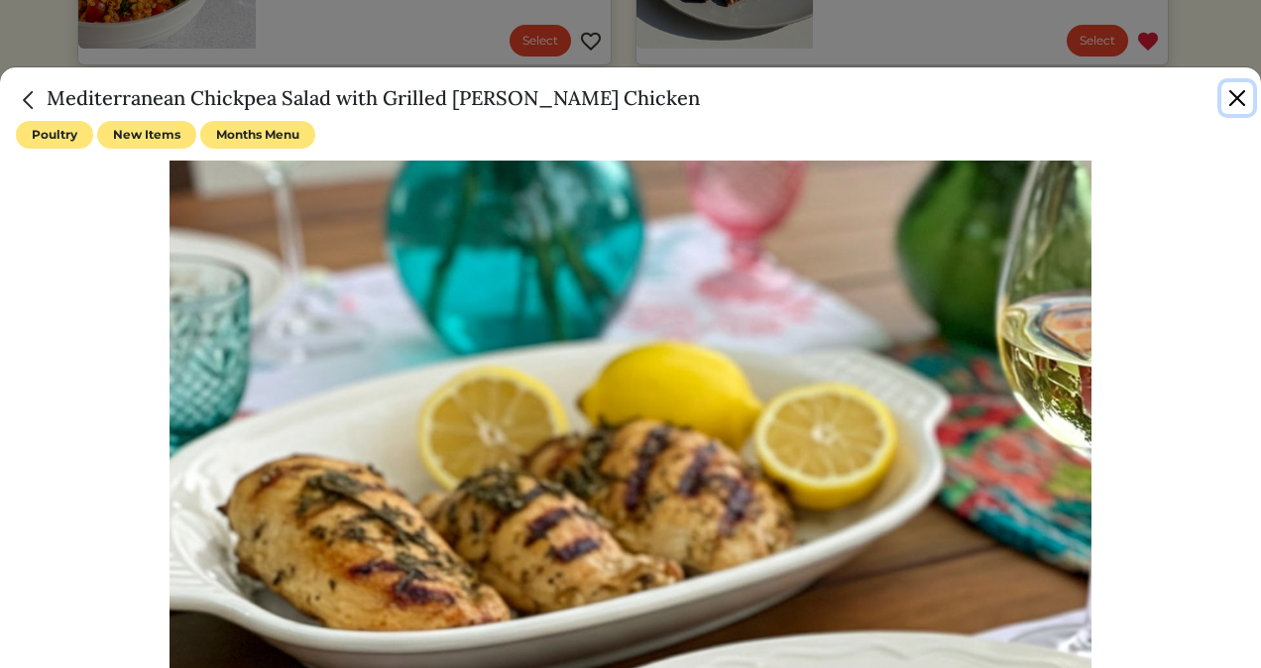
click at [1230, 98] on button "Close" at bounding box center [1238, 98] width 32 height 32
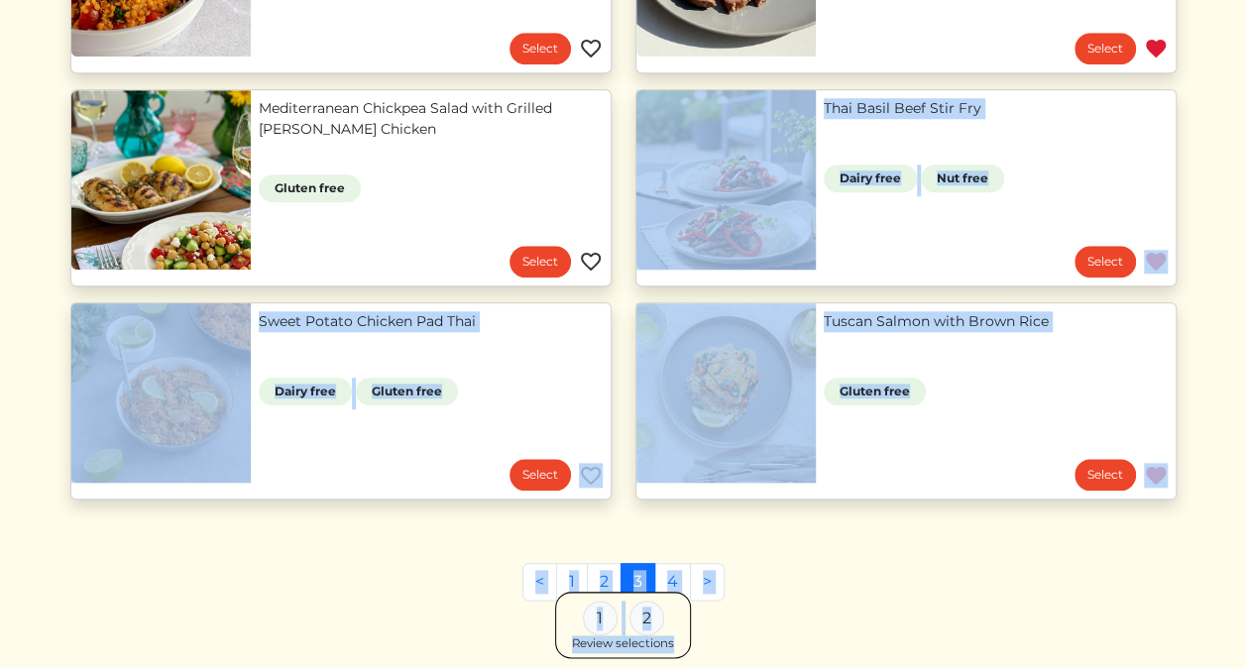
click at [824, 332] on link "Tuscan Salmon with Brown Rice" at bounding box center [996, 321] width 344 height 21
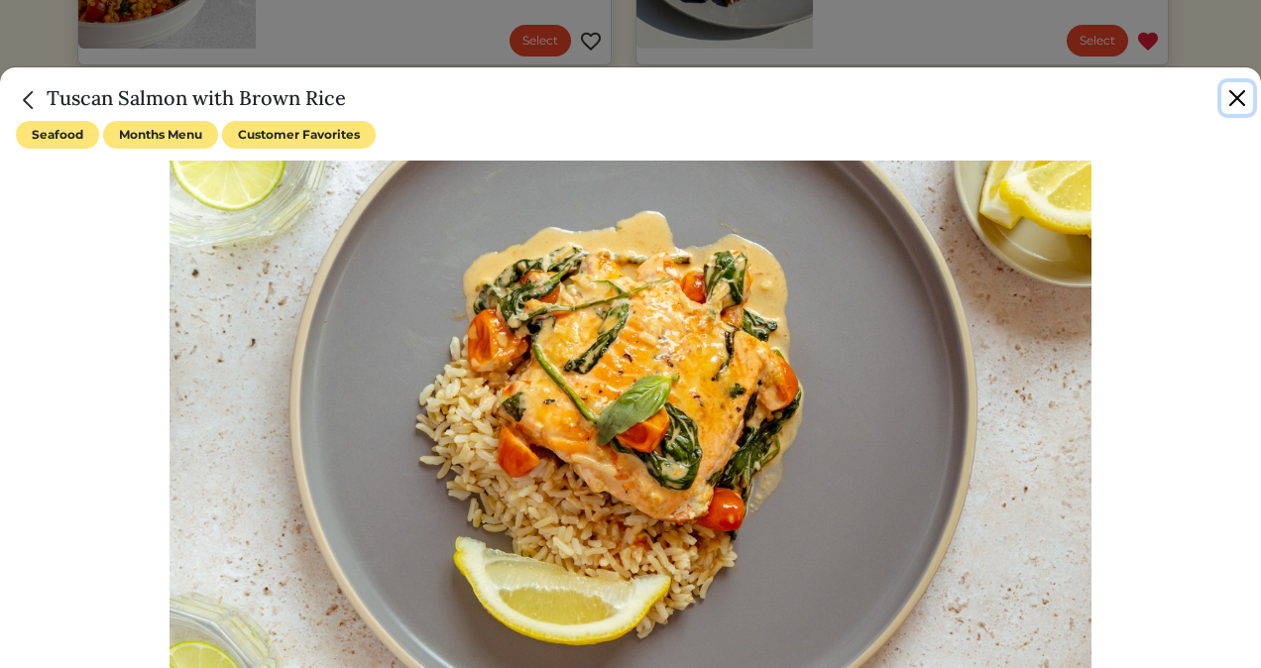
click at [1240, 111] on button "Close" at bounding box center [1238, 98] width 32 height 32
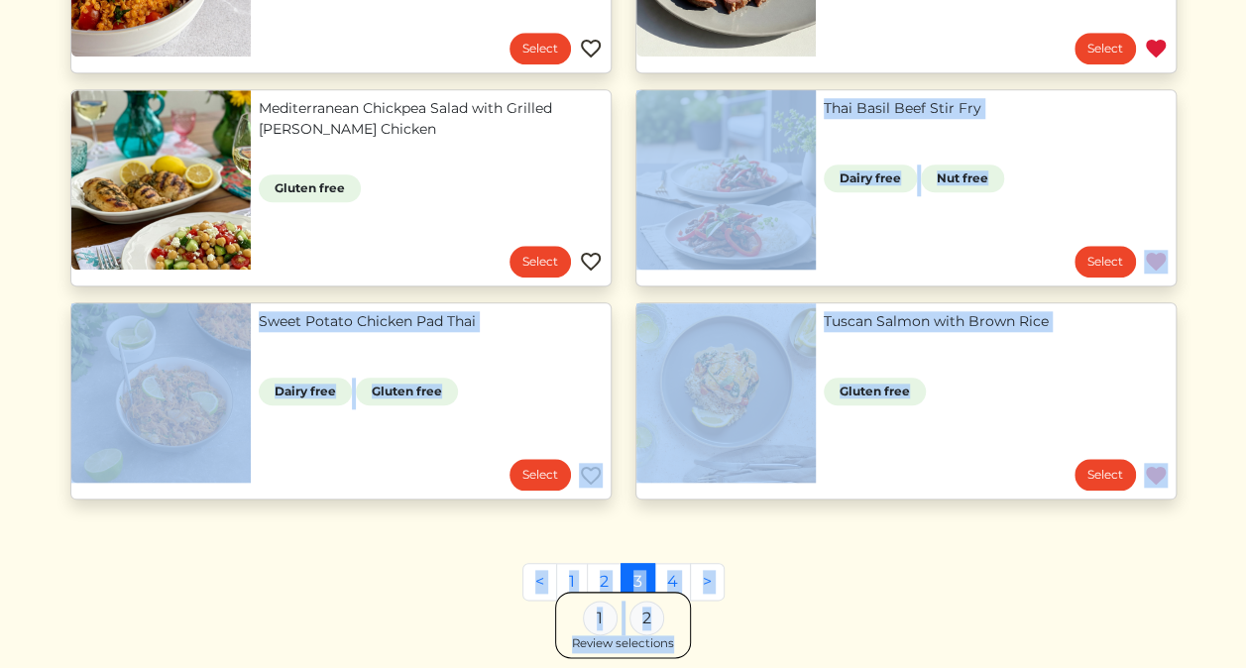
click at [387, 331] on link "Sweet Potato Chicken Pad Thai" at bounding box center [431, 321] width 344 height 21
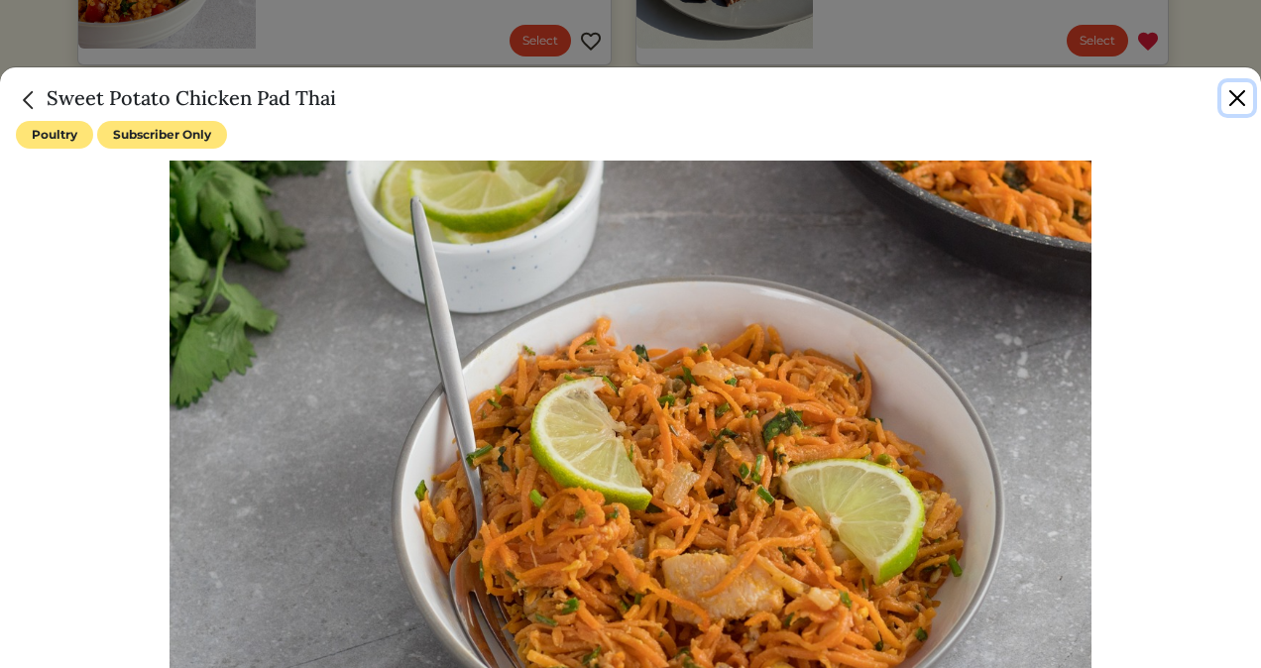
click at [1232, 101] on button "Close" at bounding box center [1238, 98] width 32 height 32
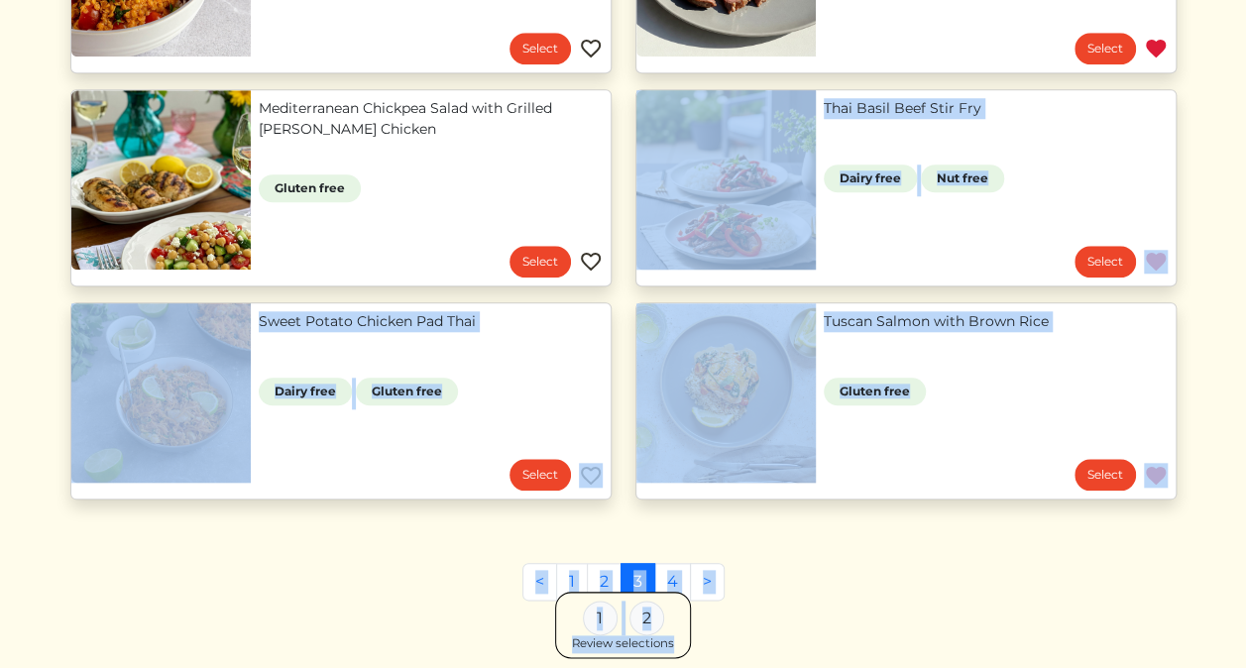
click at [926, 106] on link "Thai Basil Beef Stir Fry" at bounding box center [996, 108] width 344 height 21
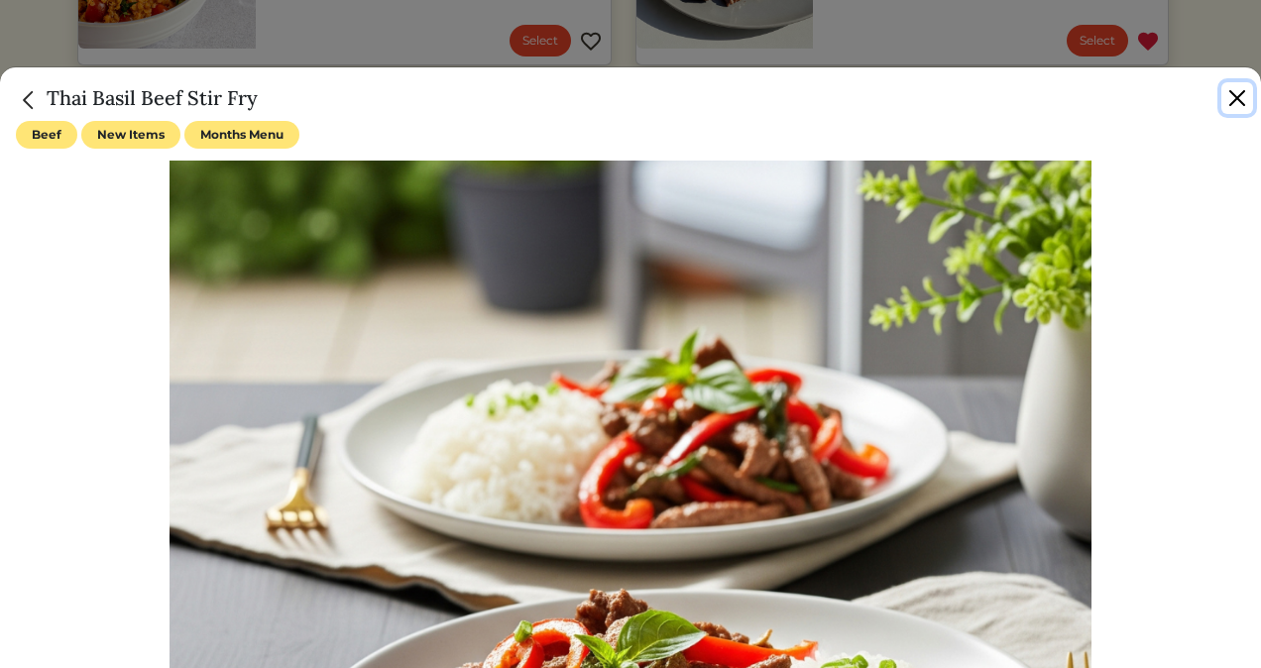
click at [1224, 97] on button "Close" at bounding box center [1238, 98] width 32 height 32
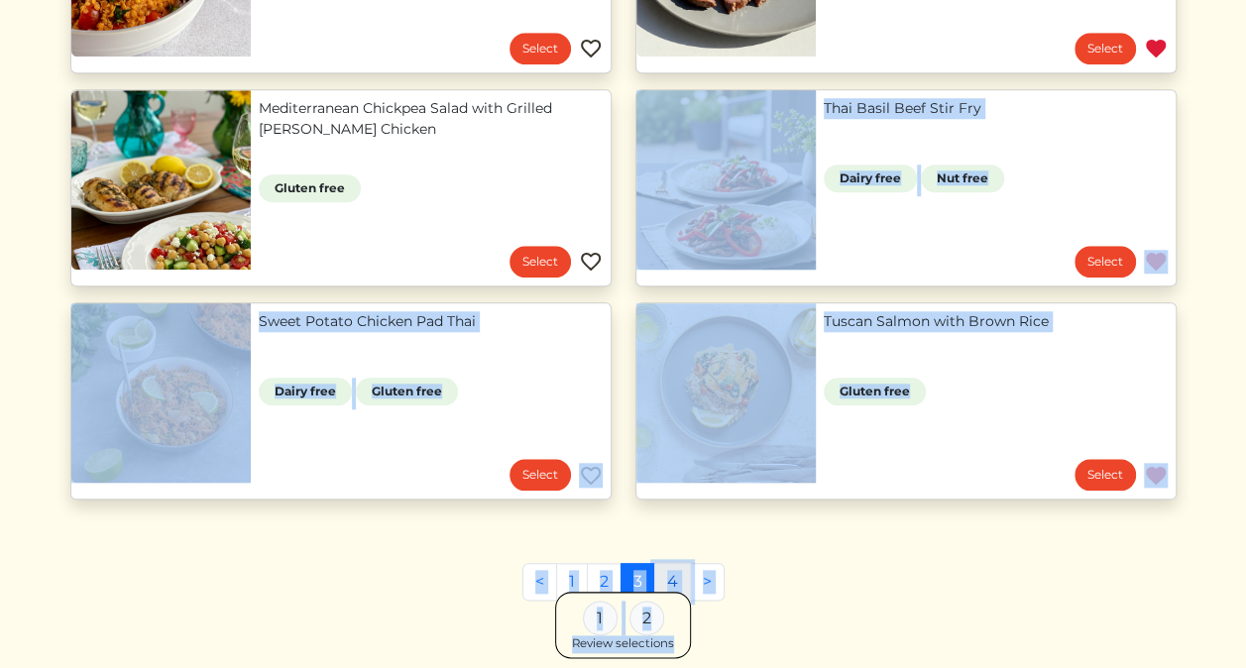
click at [688, 591] on link "4" at bounding box center [672, 582] width 37 height 38
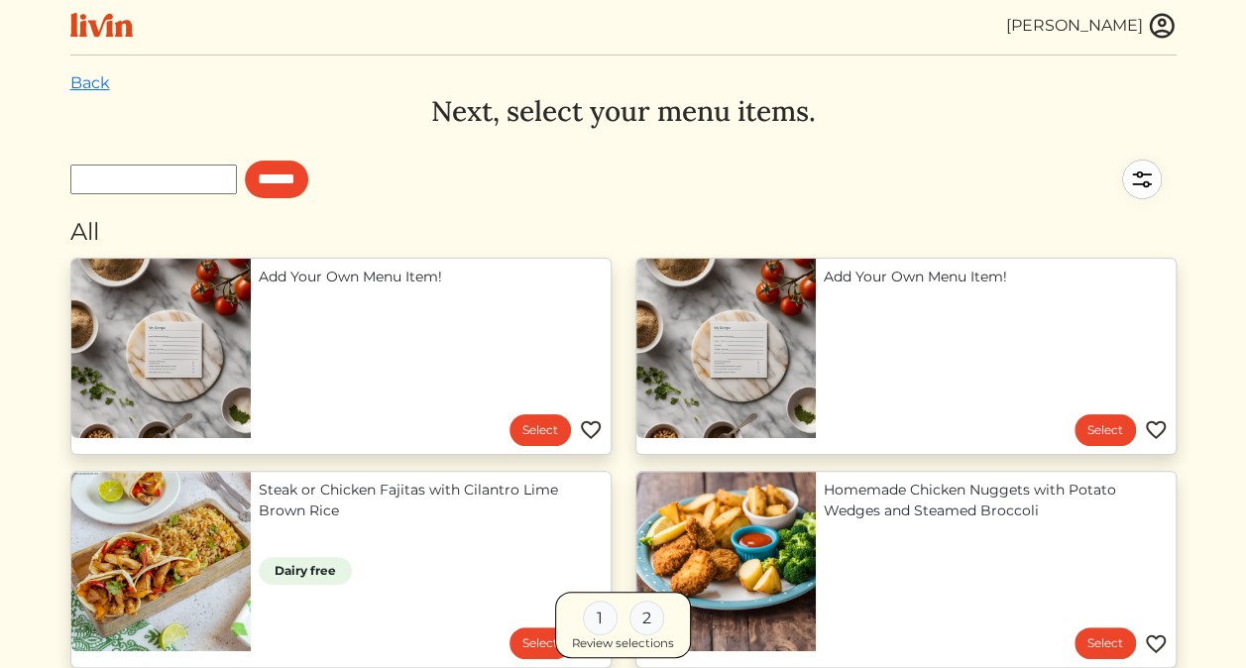
scroll to position [284, 0]
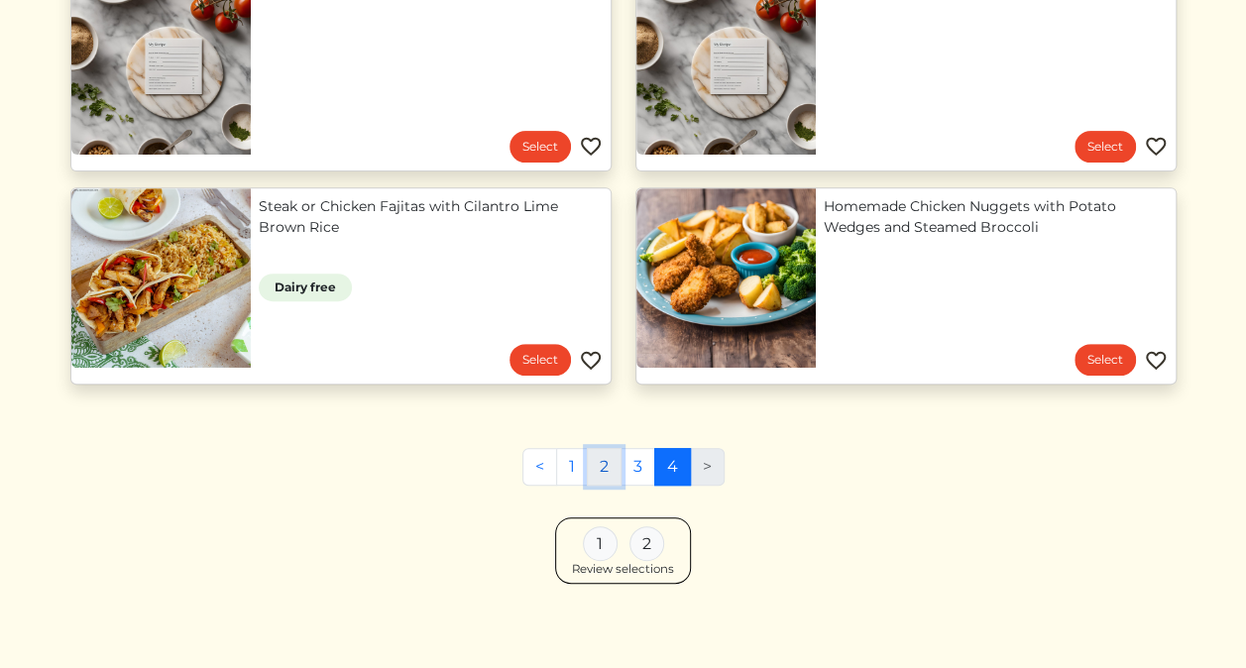
click at [611, 474] on link "2" at bounding box center [604, 467] width 35 height 38
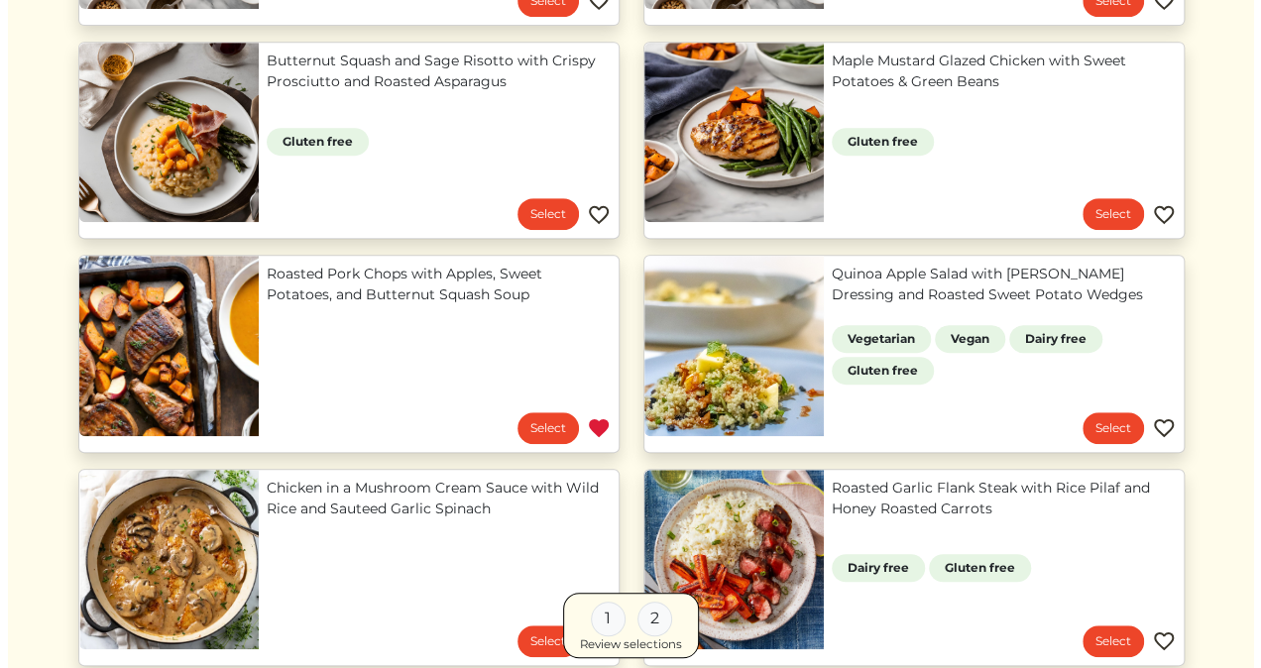
scroll to position [428, 0]
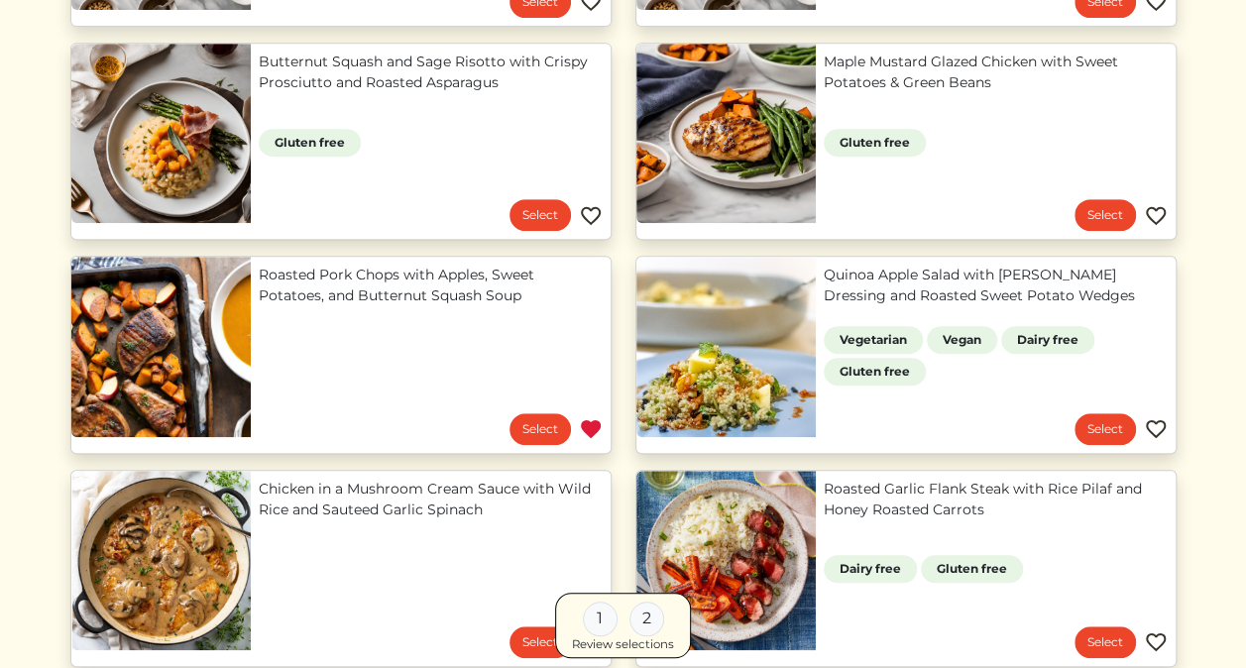
click at [357, 273] on link "Roasted Pork Chops with Apples, Sweet Potatoes, and Butternut Squash Soup" at bounding box center [431, 286] width 344 height 42
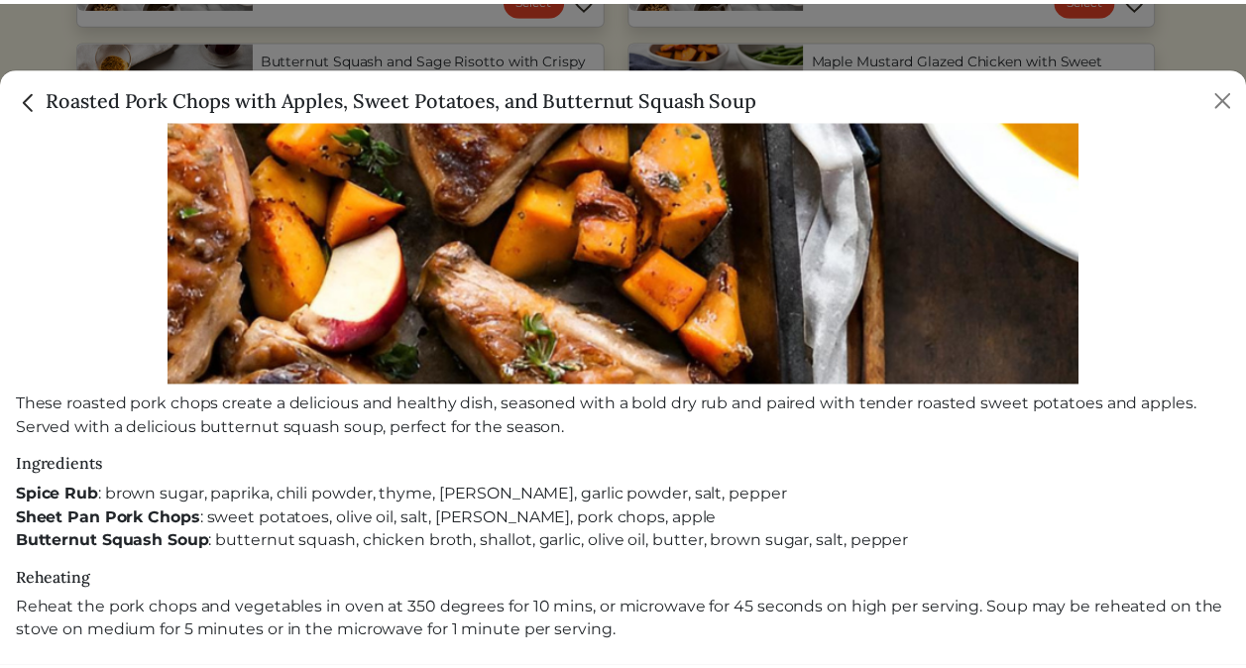
scroll to position [0, 0]
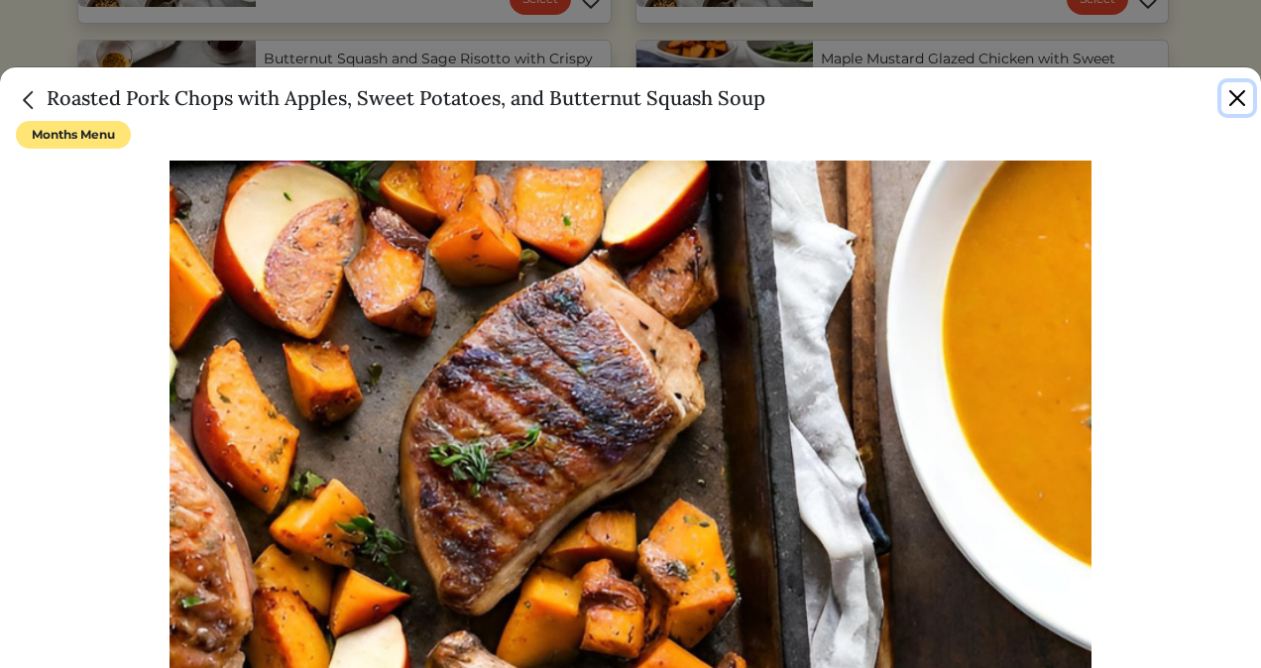
click at [1245, 103] on button "Close" at bounding box center [1238, 98] width 32 height 32
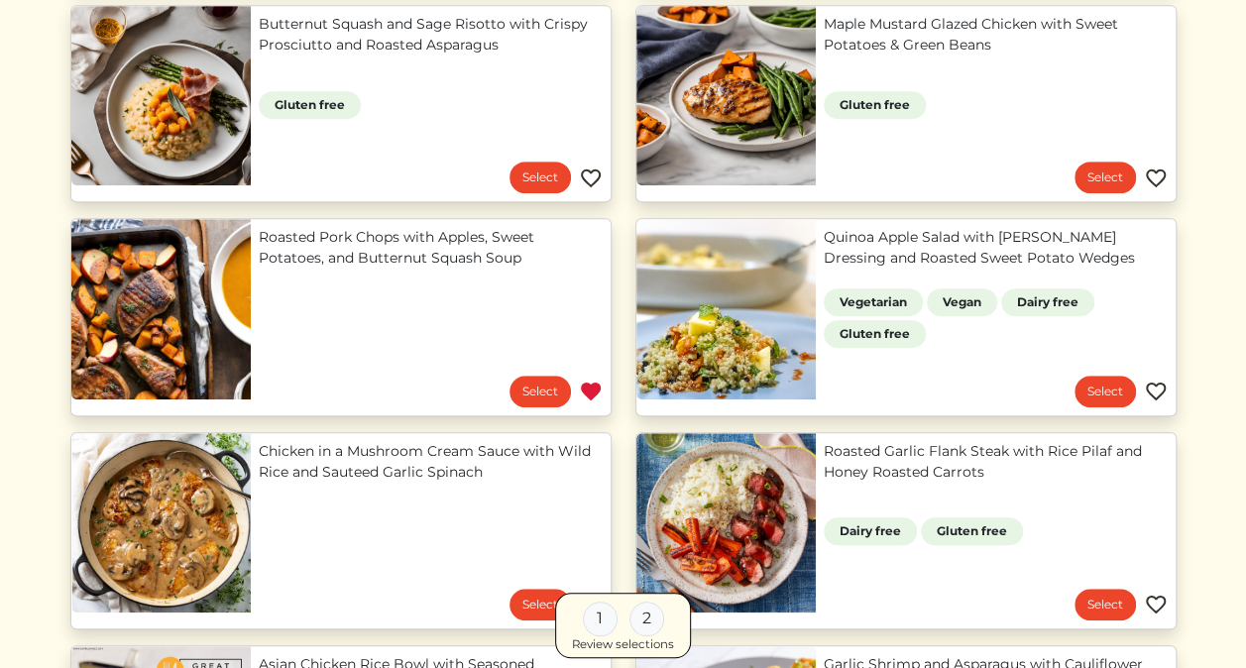
scroll to position [444, 0]
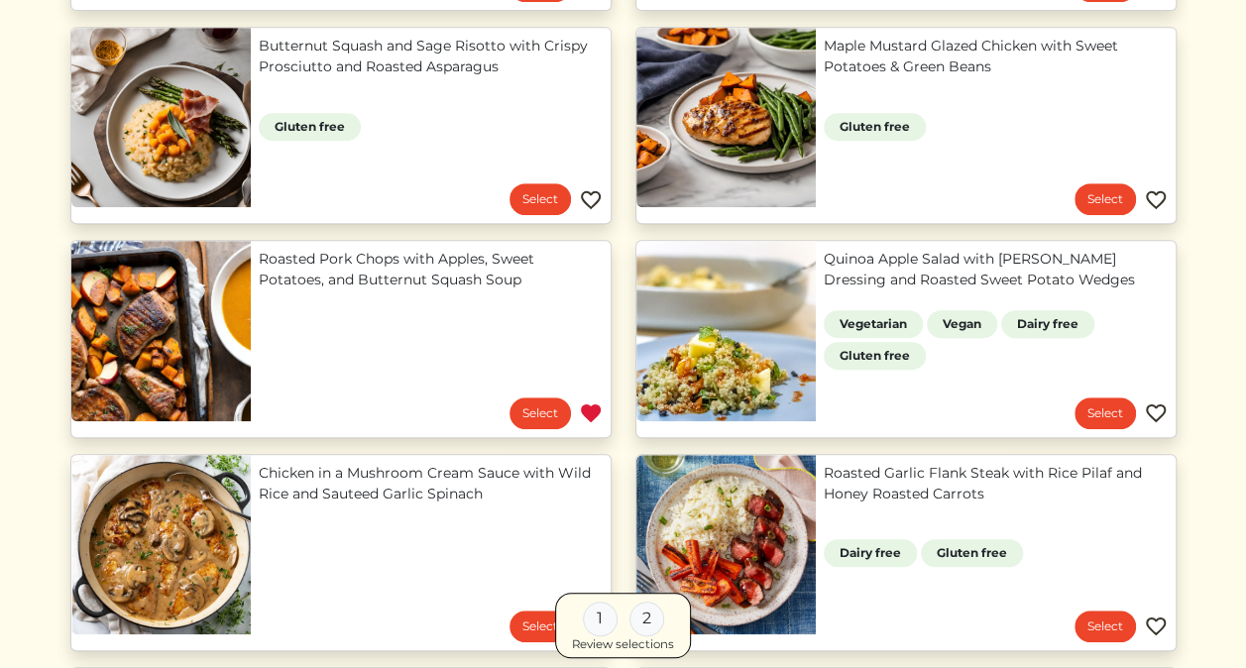
click at [603, 291] on link "Roasted Pork Chops with Apples, Sweet Potatoes, and Butternut Squash Soup" at bounding box center [431, 270] width 344 height 42
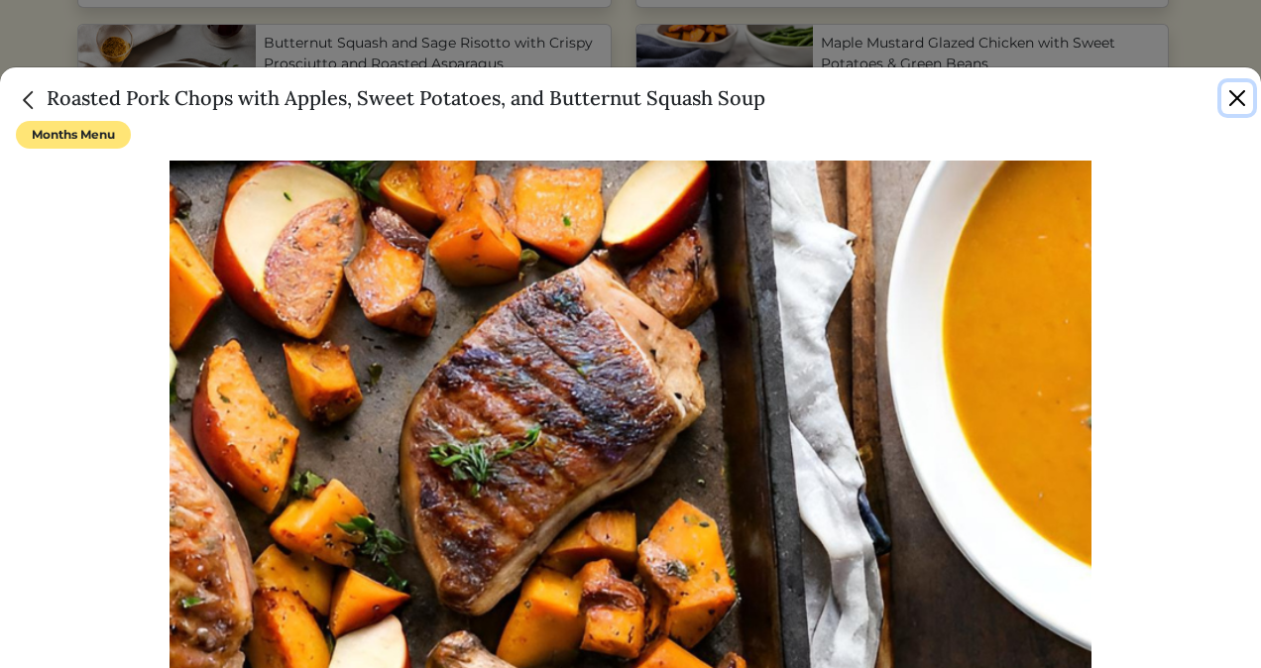
click at [1227, 103] on button "Close" at bounding box center [1238, 98] width 32 height 32
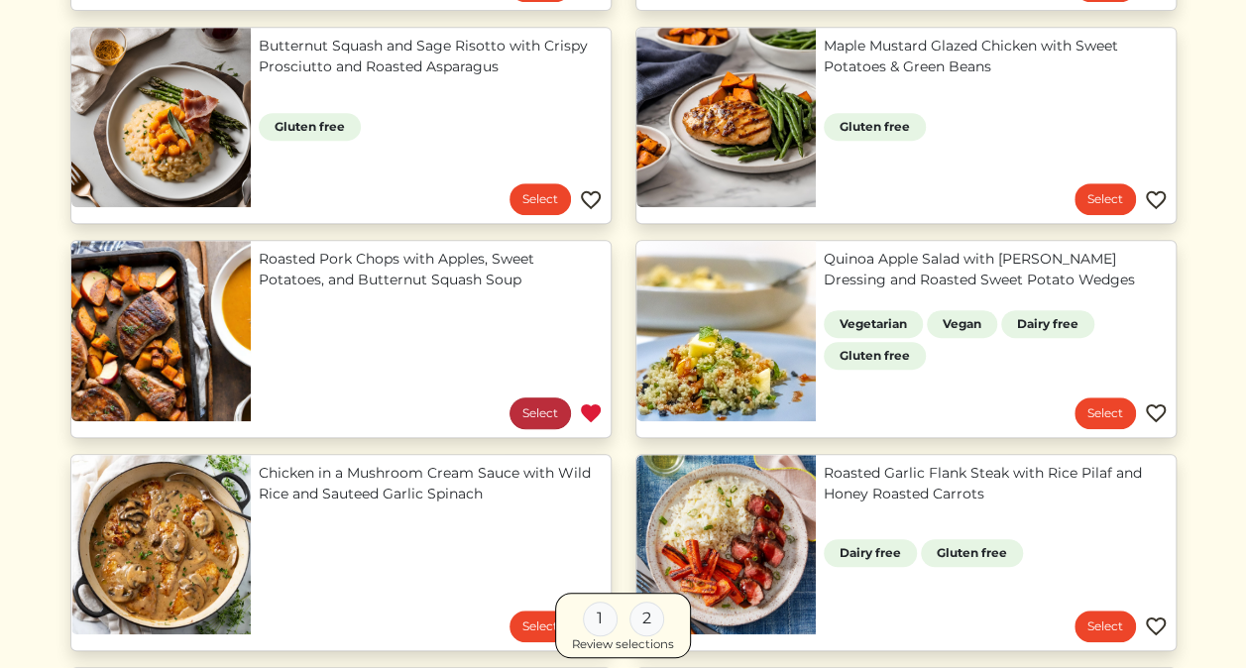
click at [554, 416] on link "Select" at bounding box center [540, 414] width 61 height 32
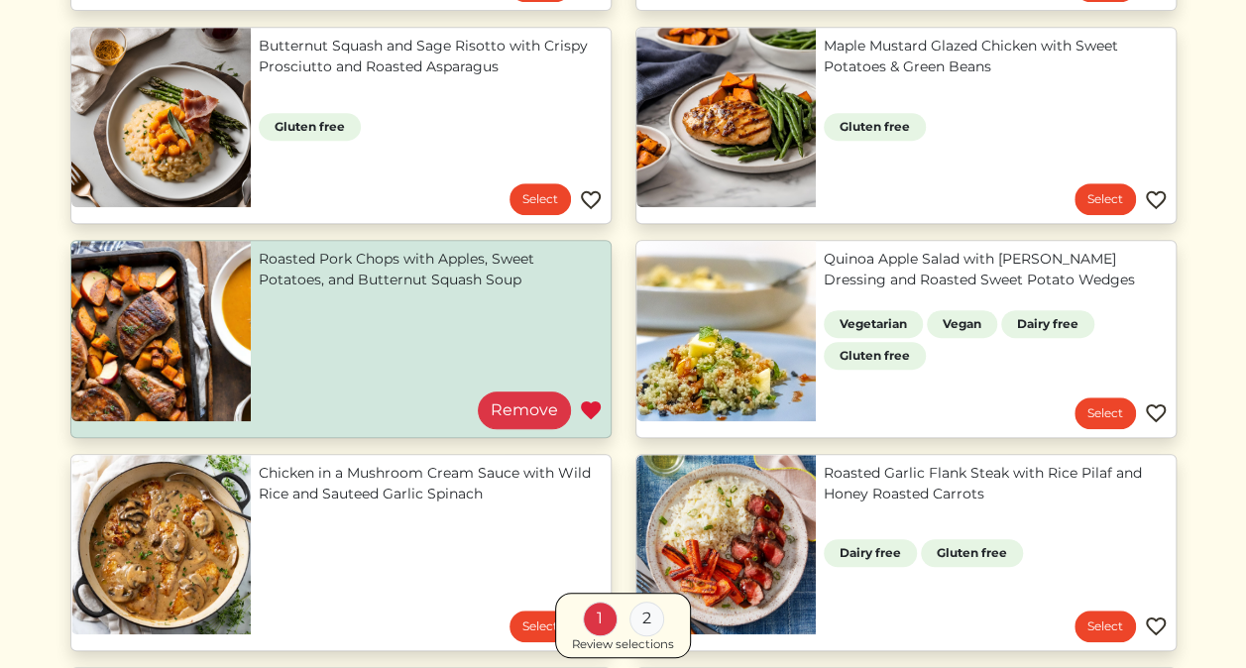
scroll to position [0, 0]
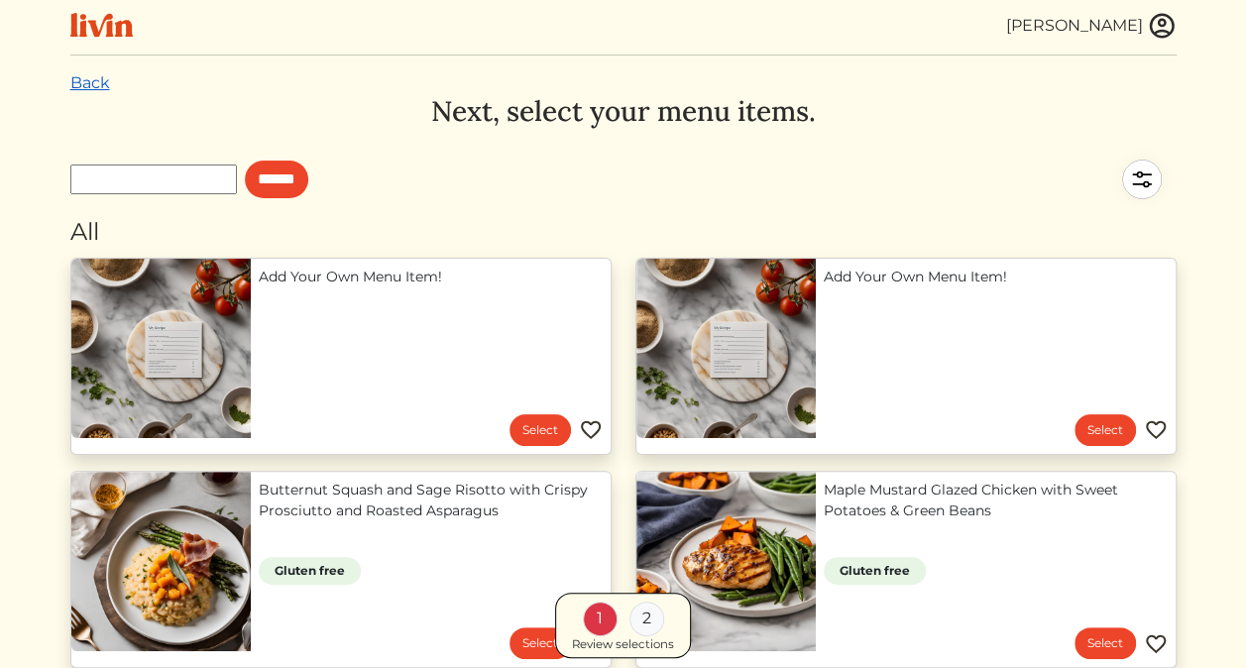
click at [91, 84] on link "Back" at bounding box center [90, 82] width 40 height 19
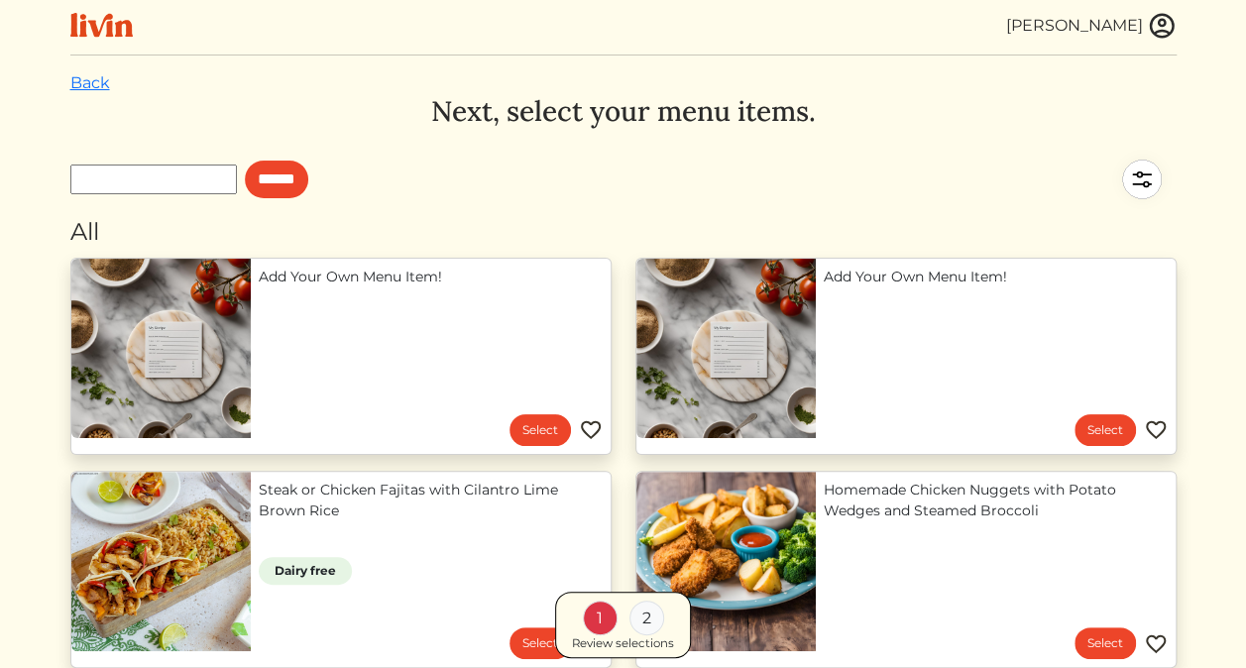
click at [1067, 32] on div "[PERSON_NAME]" at bounding box center [1074, 26] width 137 height 24
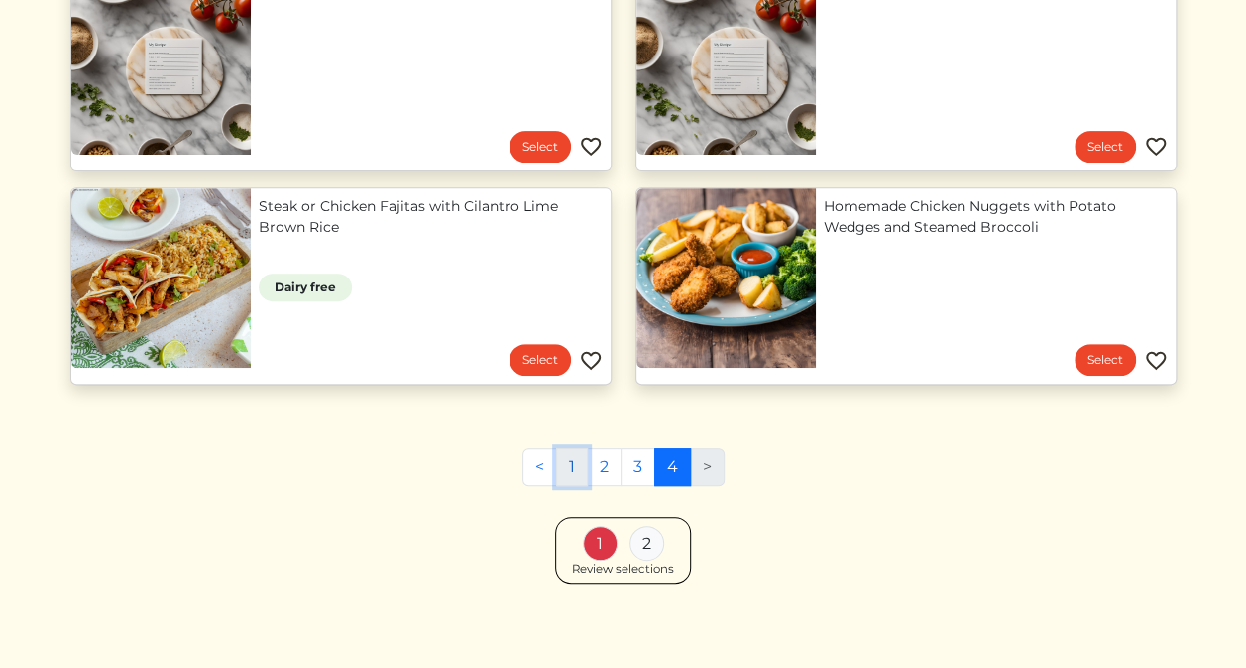
click at [572, 477] on link "1" at bounding box center [572, 467] width 32 height 38
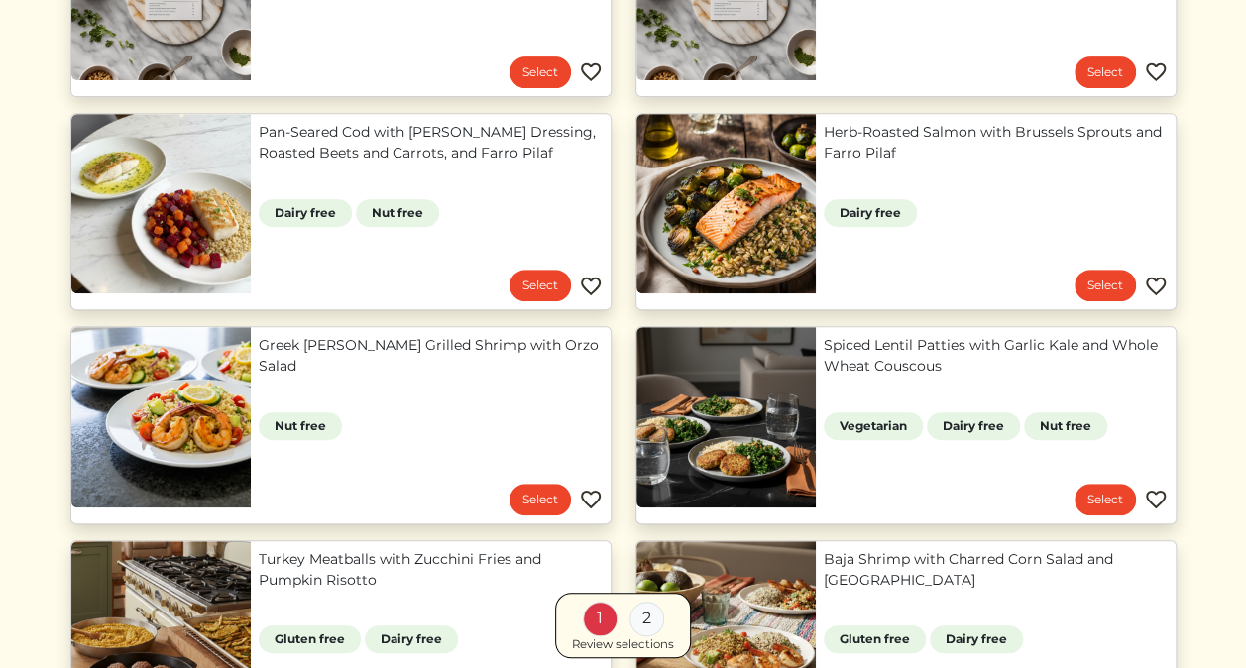
scroll to position [359, 0]
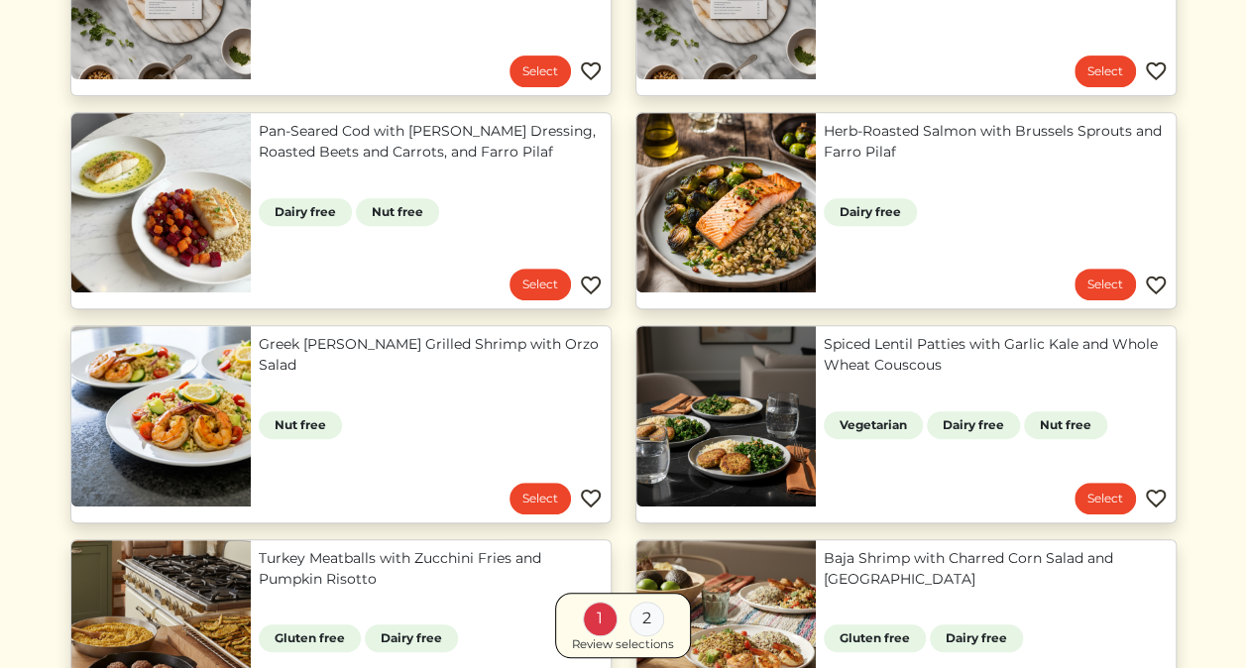
click at [496, 376] on link "Greek [PERSON_NAME] Grilled Shrimp with Orzo Salad" at bounding box center [431, 355] width 344 height 42
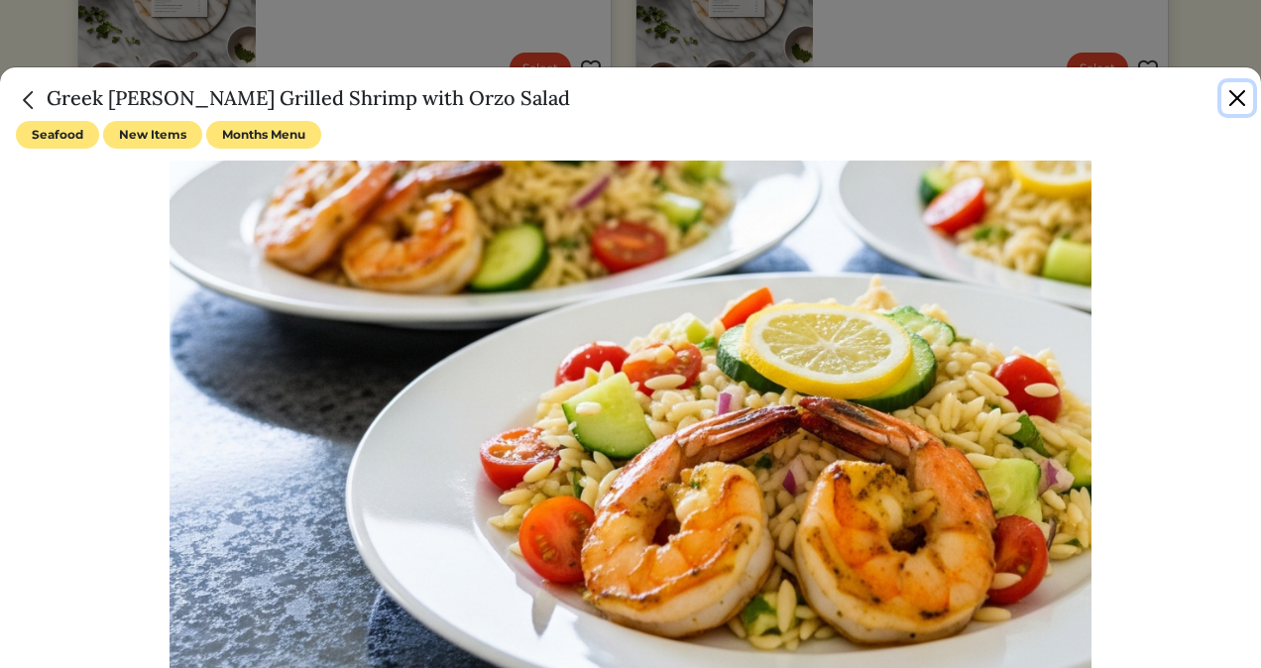
click at [1240, 107] on button "Close" at bounding box center [1238, 98] width 32 height 32
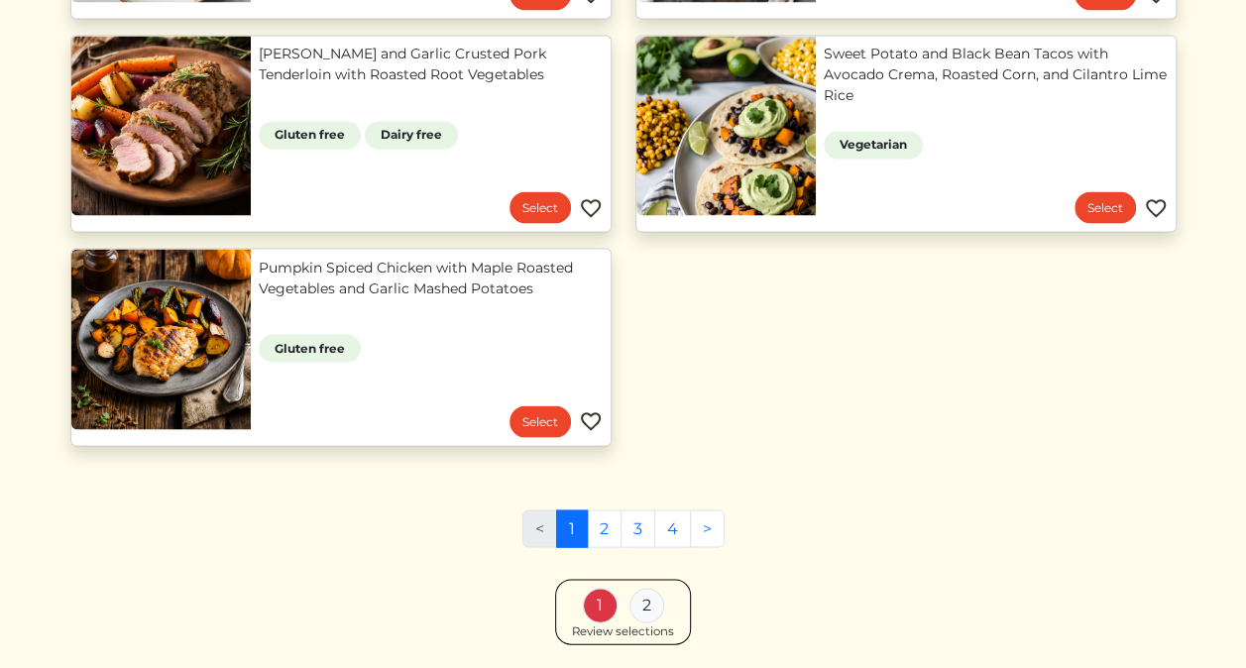
scroll to position [1719, 0]
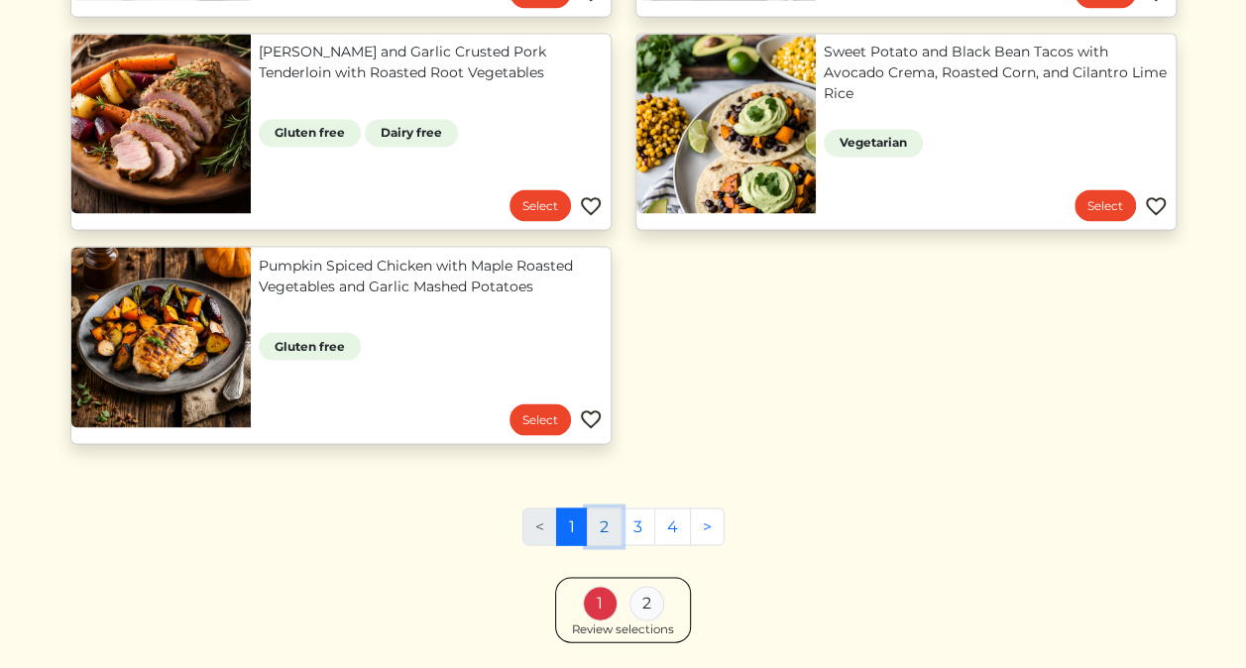
click at [597, 518] on link "2" at bounding box center [604, 527] width 35 height 38
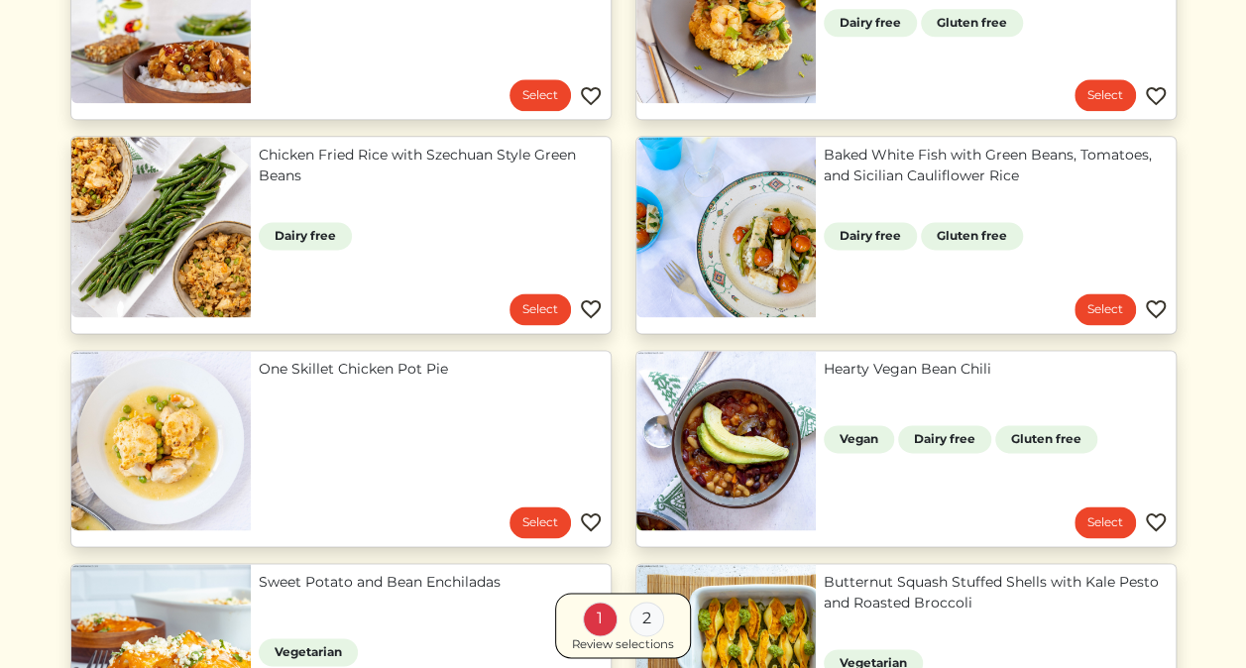
scroll to position [1190, 0]
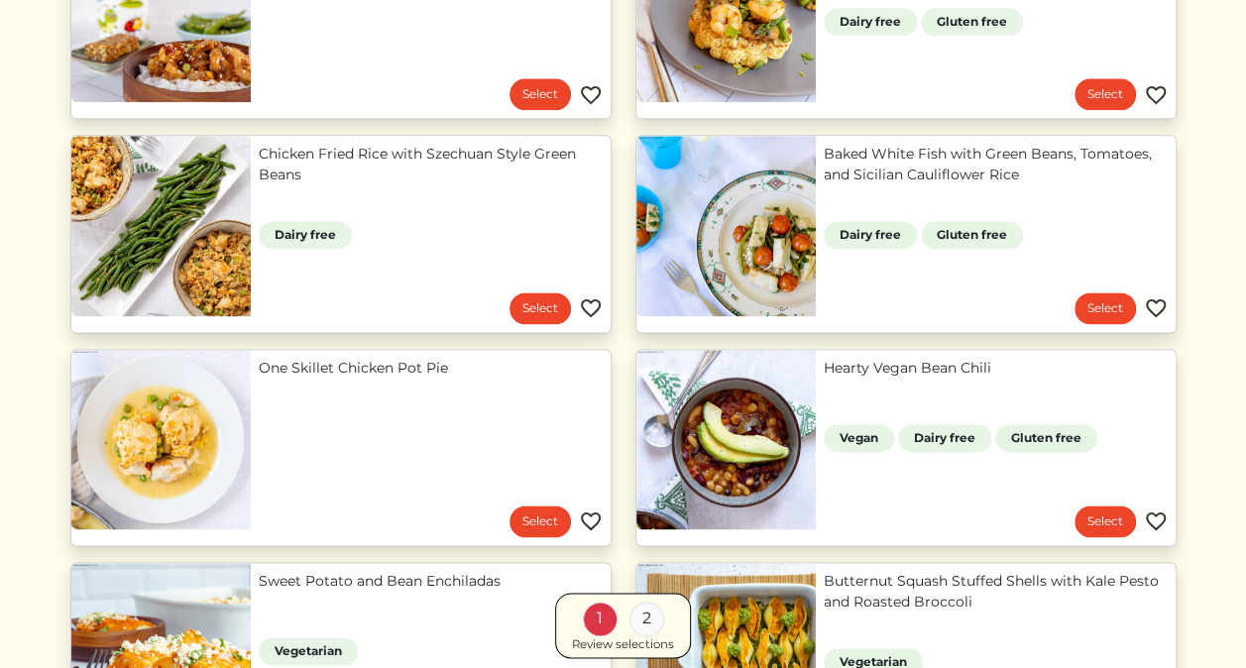
click at [624, 351] on div "Hearty Vegan Bean Chili Vegan Dairy free Gluten free Select" at bounding box center [906, 447] width 565 height 197
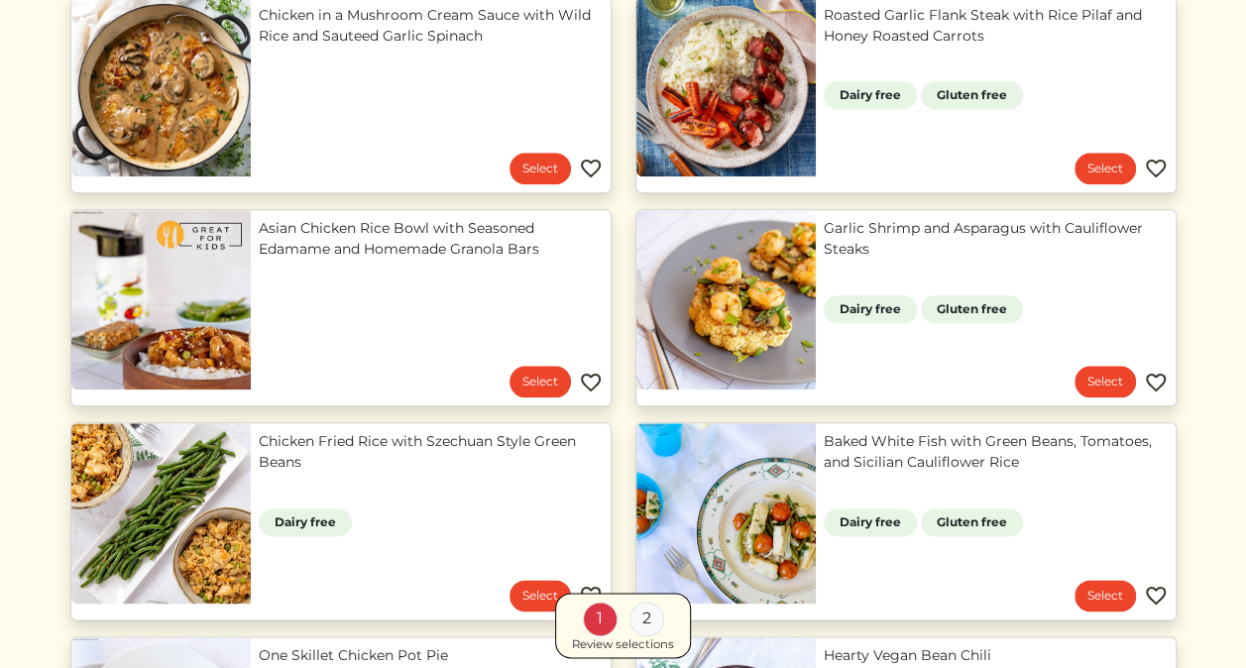
scroll to position [839, 0]
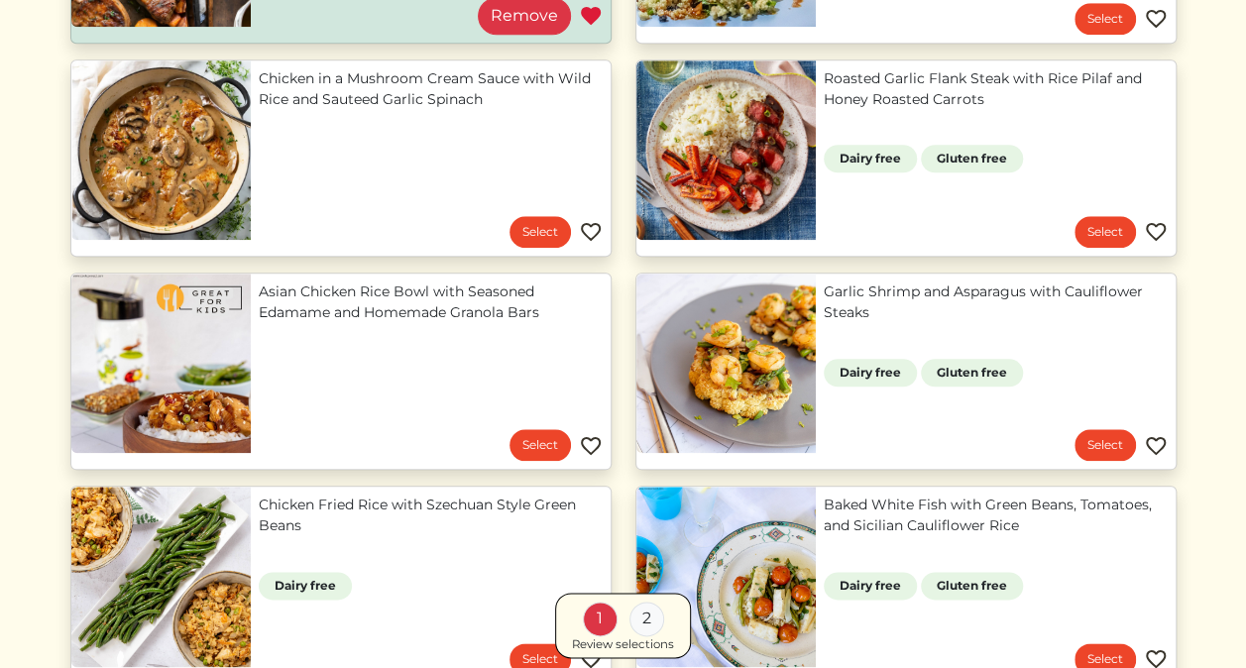
click at [587, 220] on img at bounding box center [591, 232] width 24 height 24
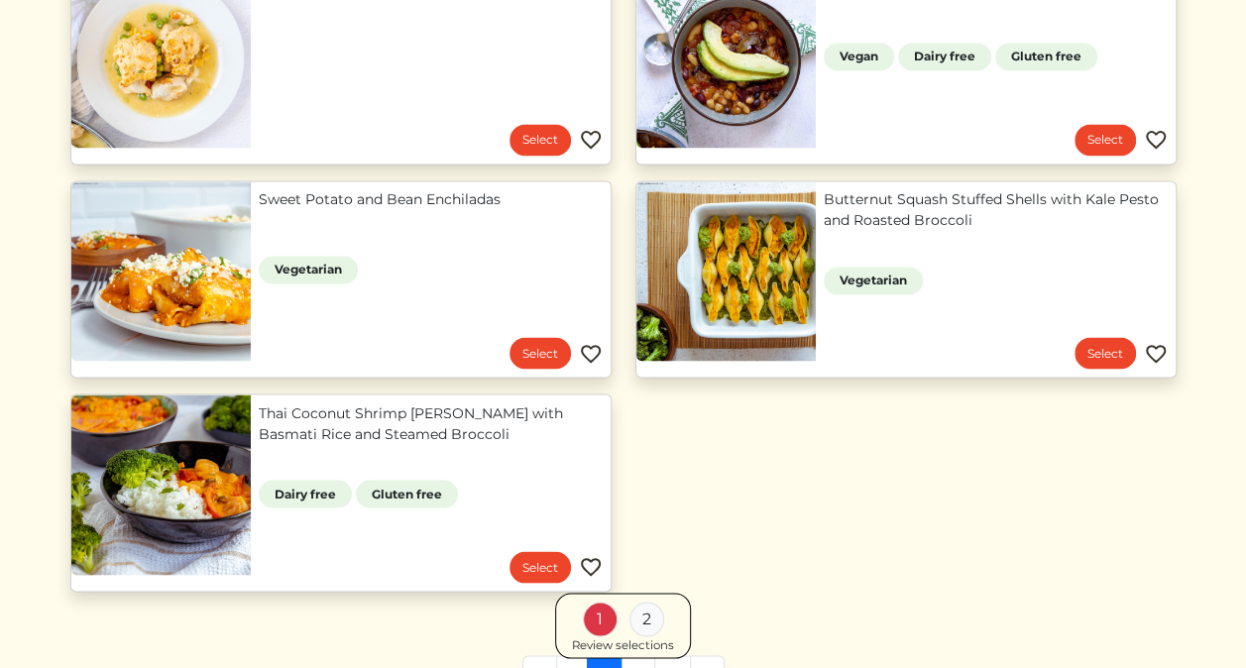
scroll to position [1775, 0]
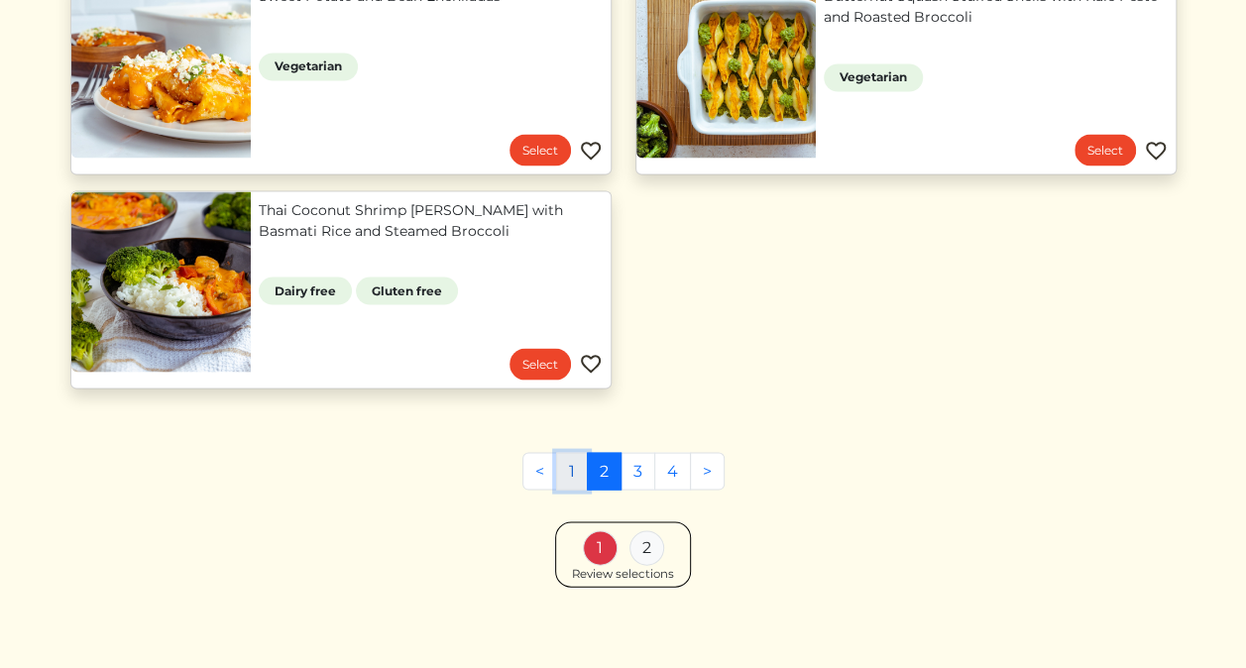
click at [571, 470] on link "1" at bounding box center [572, 471] width 32 height 38
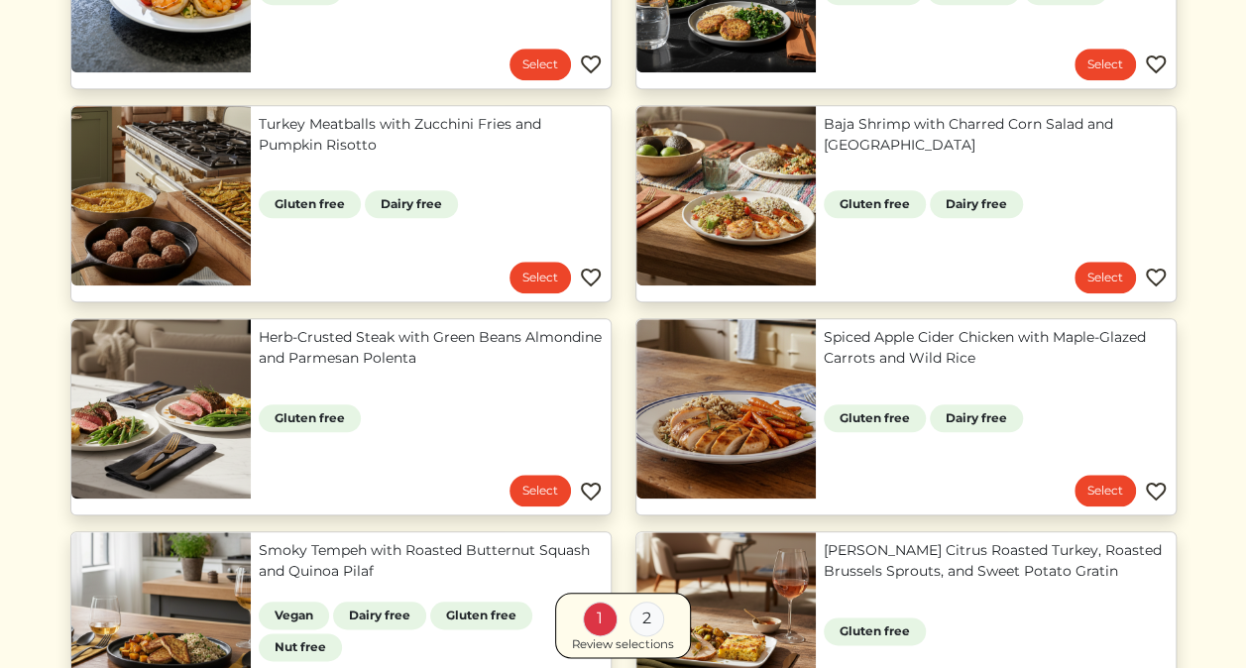
scroll to position [795, 0]
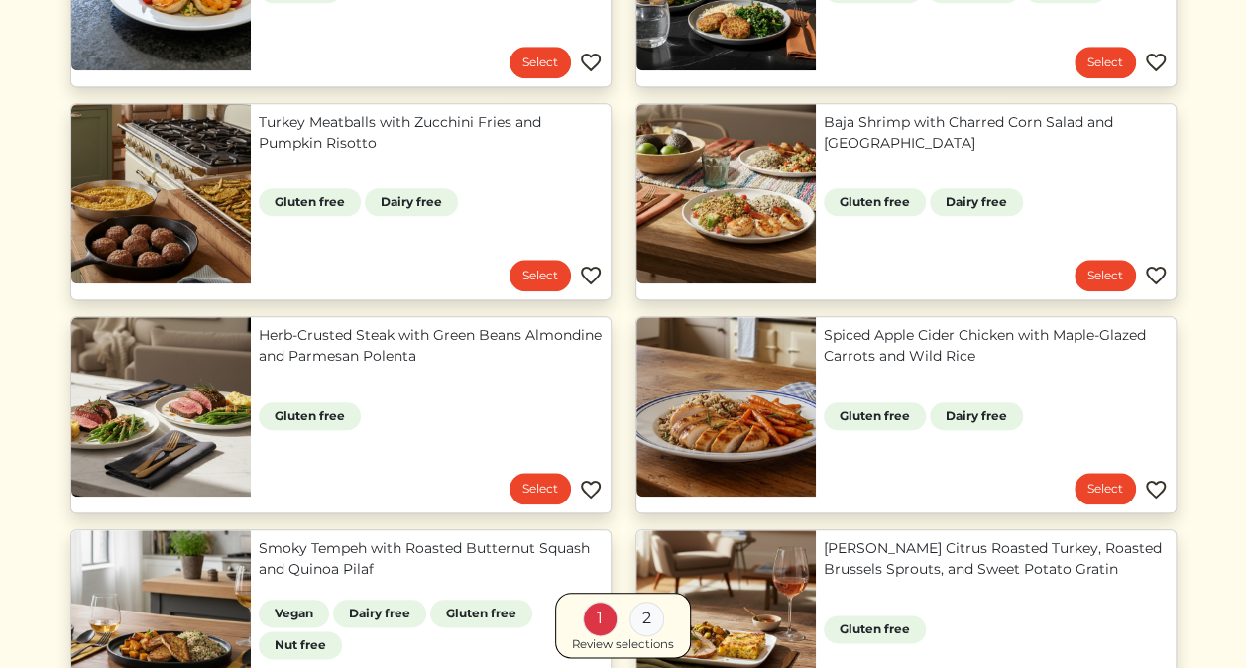
click at [588, 488] on img at bounding box center [591, 490] width 24 height 24
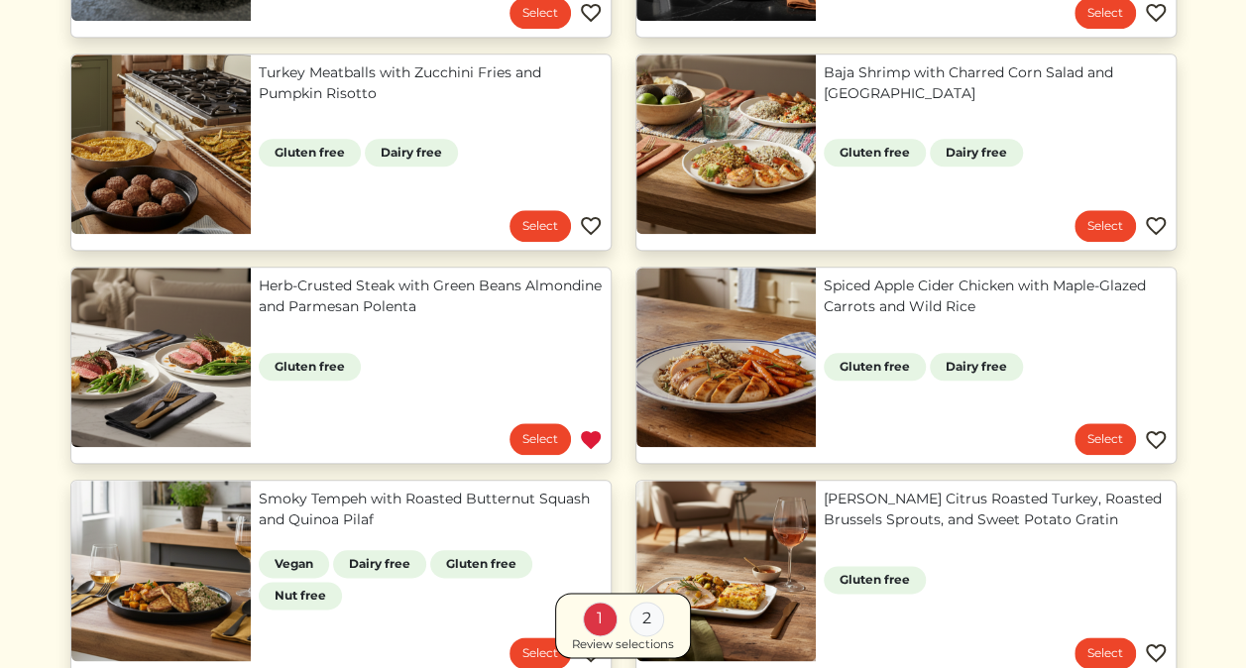
scroll to position [847, 0]
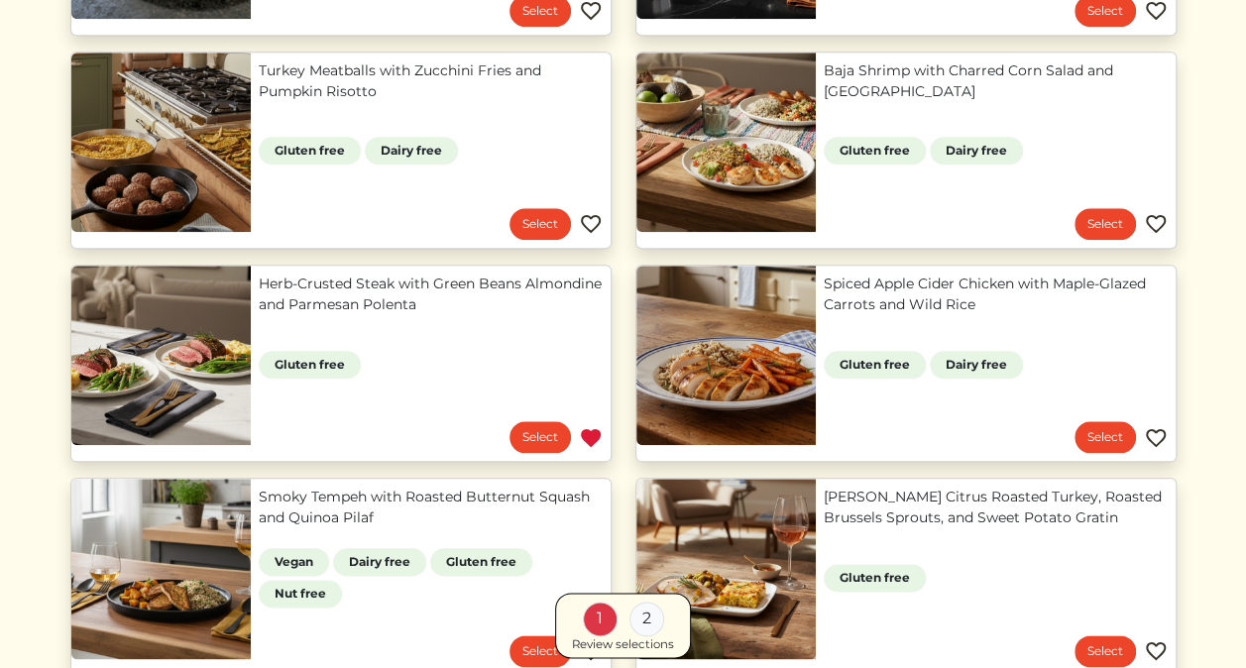
click at [1160, 428] on img at bounding box center [1156, 438] width 24 height 24
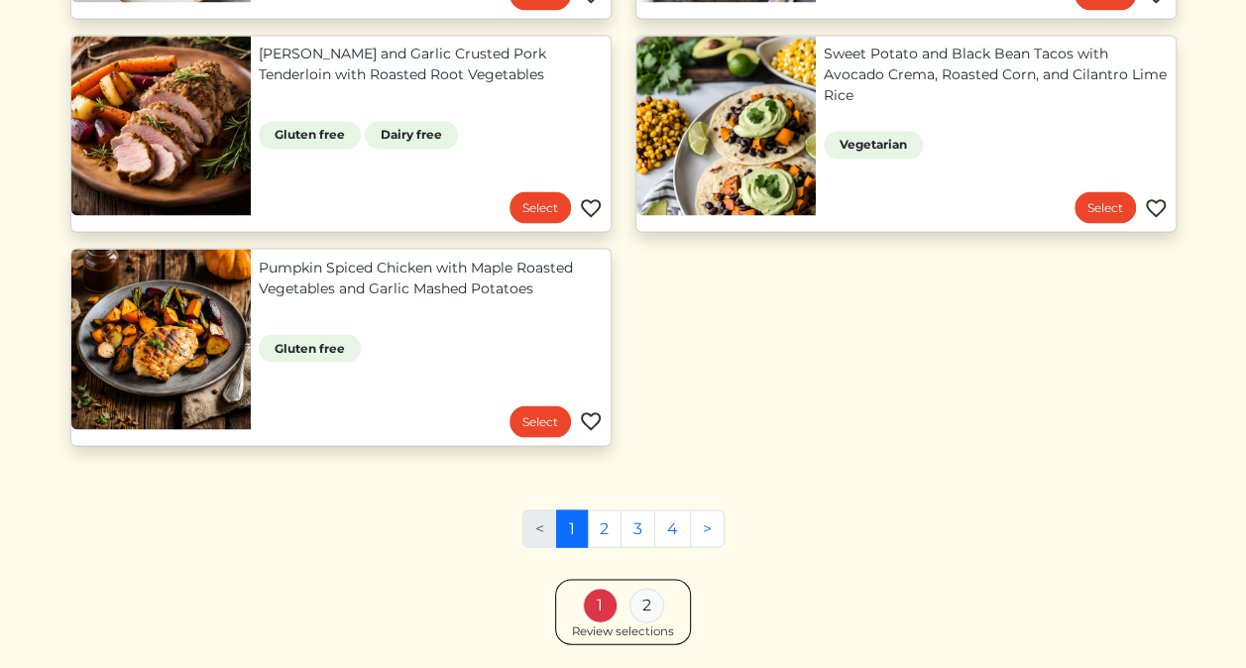
scroll to position [1719, 0]
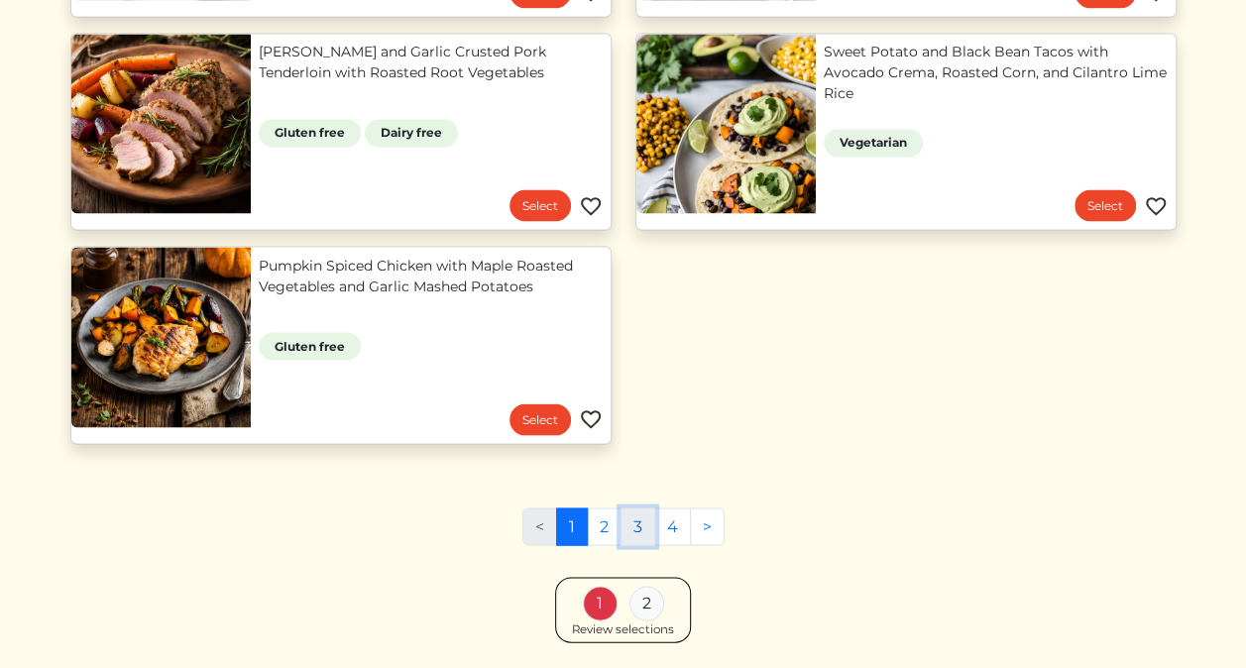
click at [646, 526] on link "3" at bounding box center [638, 527] width 35 height 38
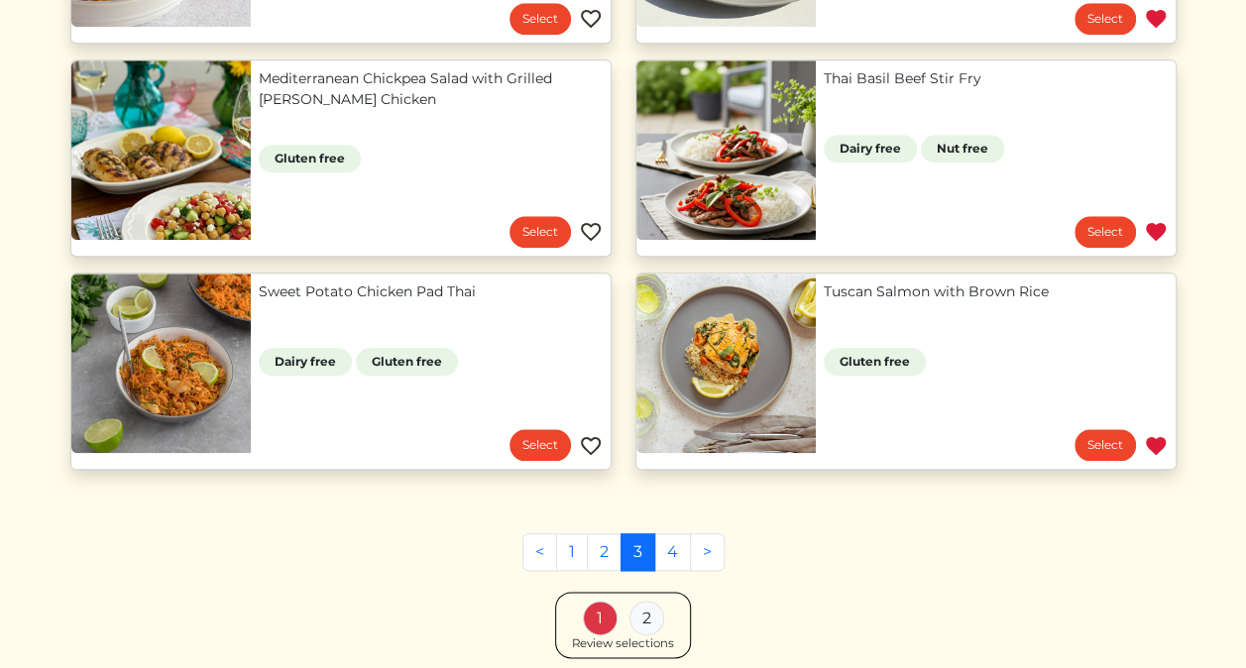
scroll to position [842, 0]
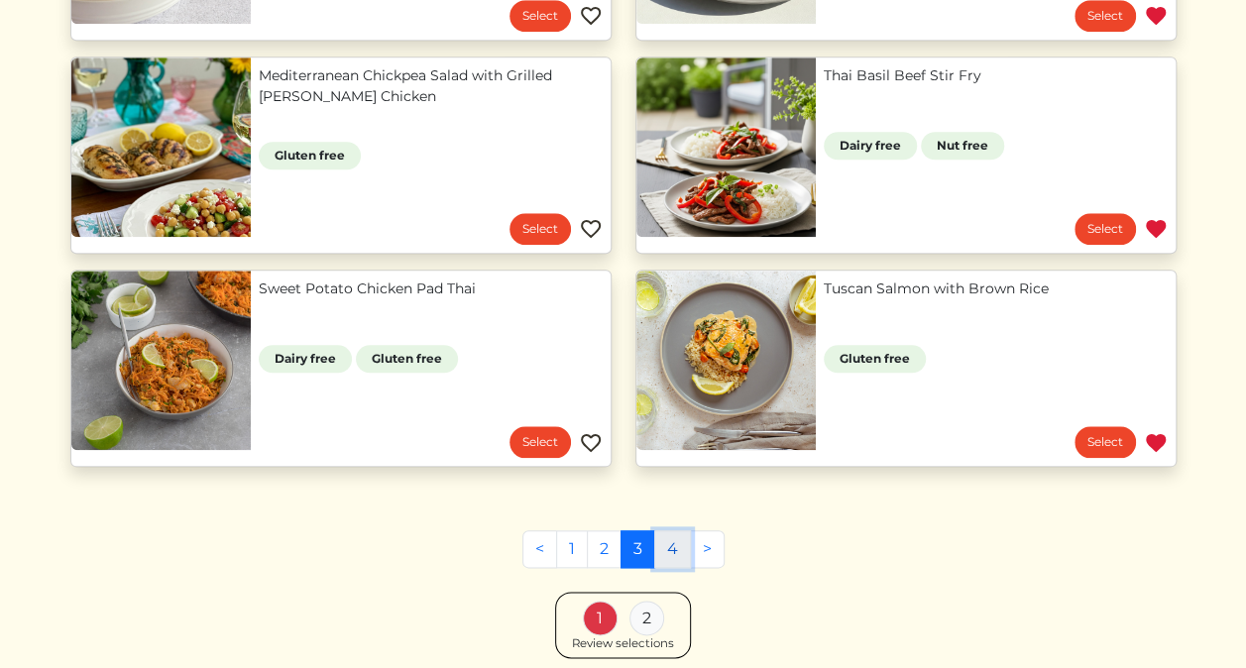
click at [668, 538] on link "4" at bounding box center [672, 549] width 37 height 38
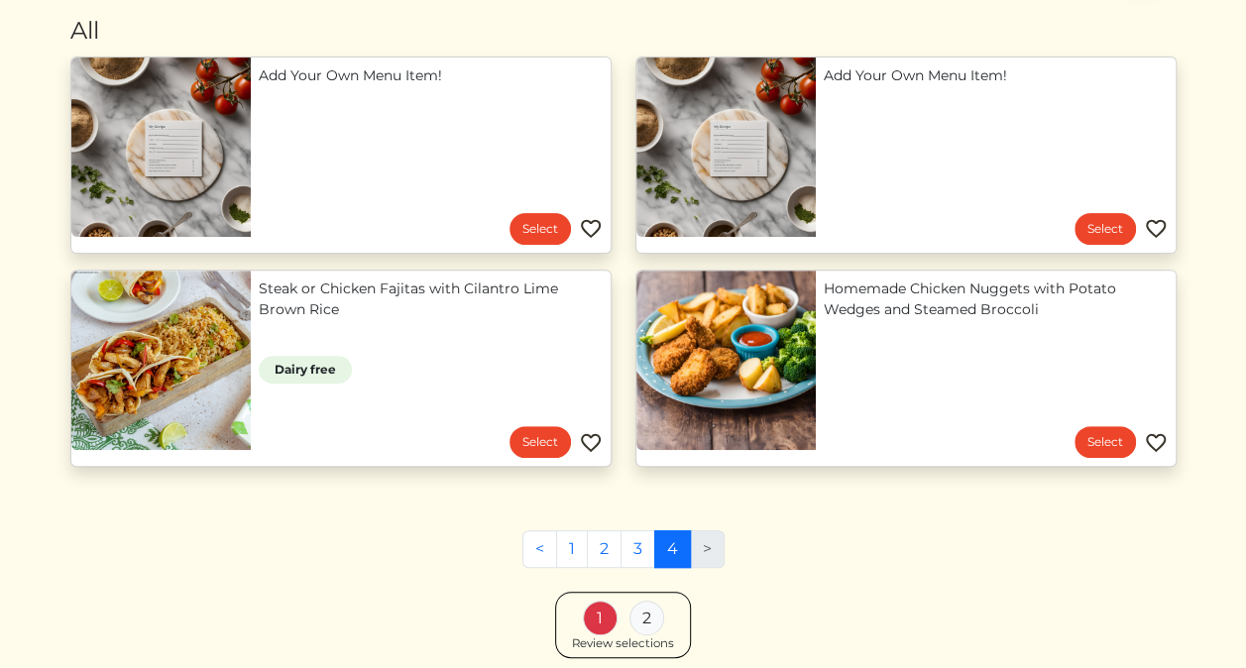
scroll to position [204, 0]
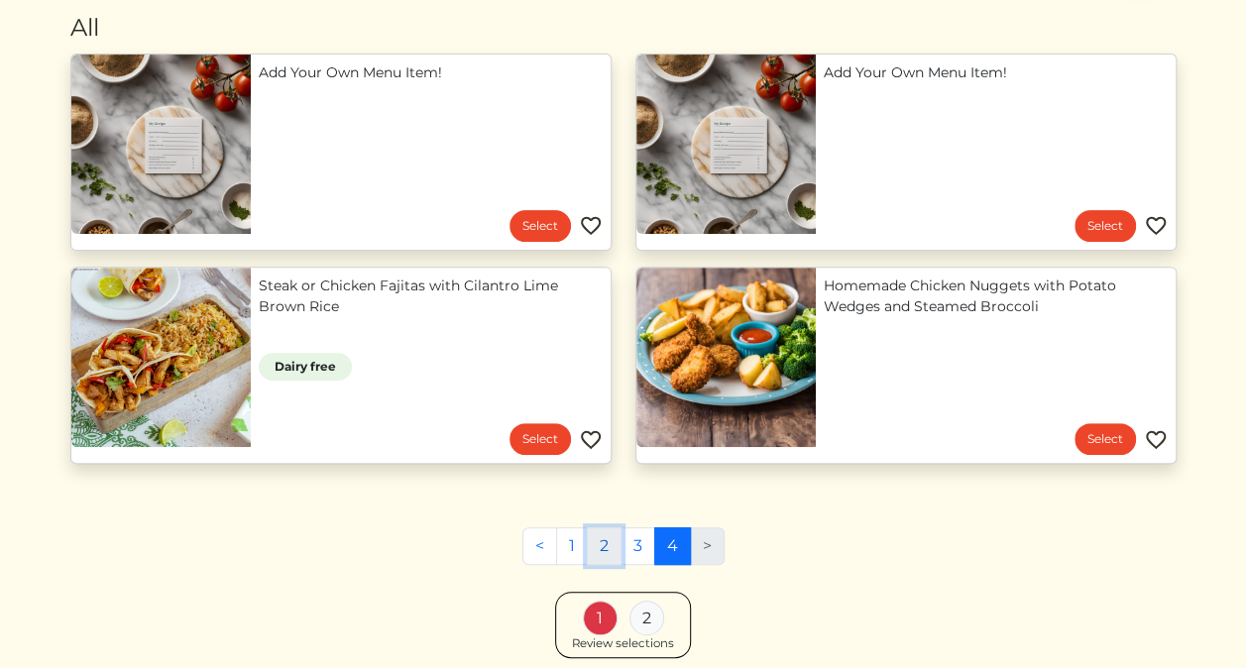
click at [599, 543] on link "2" at bounding box center [604, 547] width 35 height 38
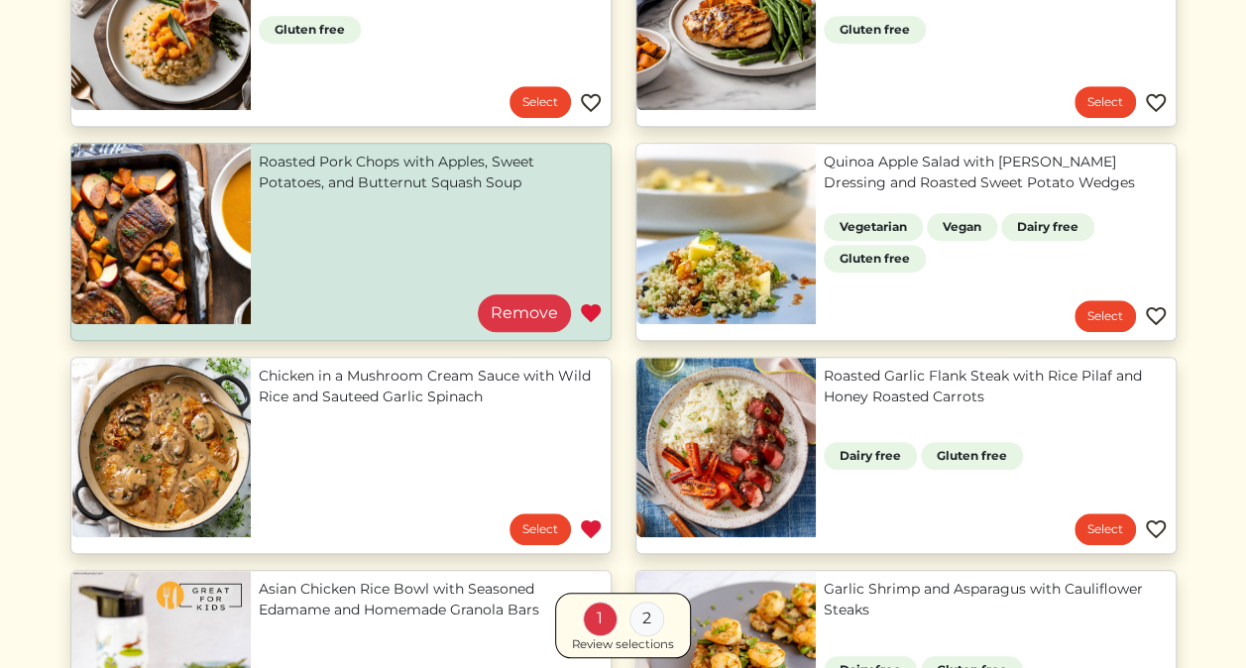
scroll to position [545, 0]
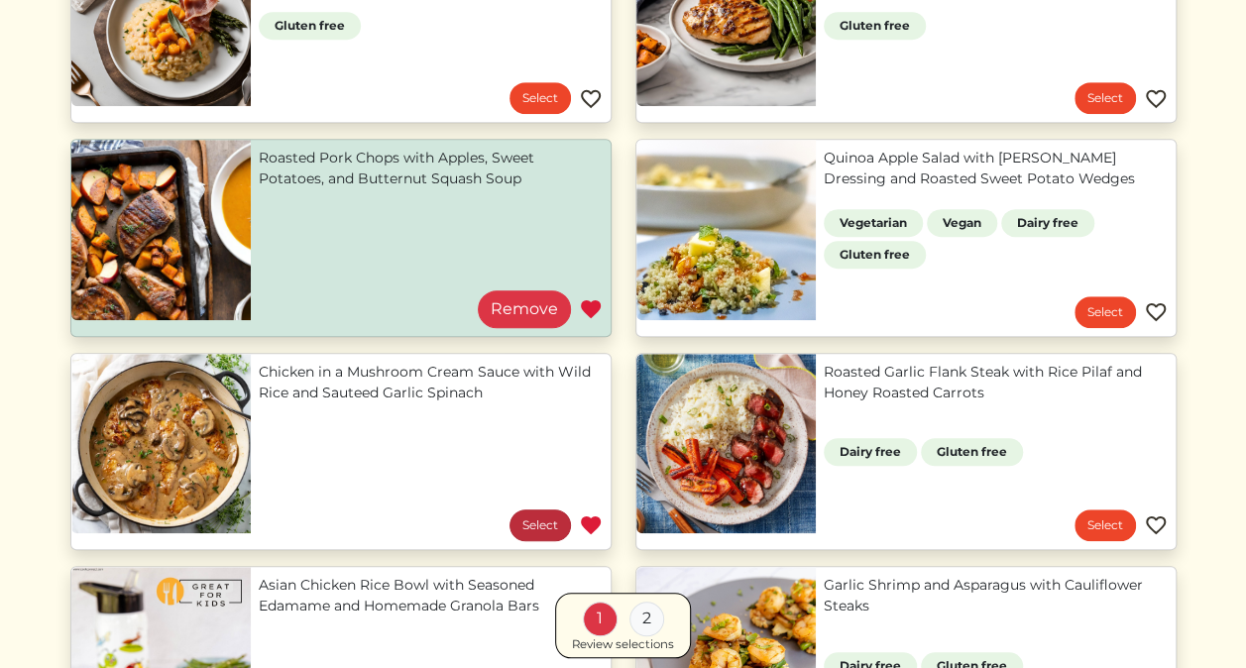
click at [541, 518] on link "Select" at bounding box center [540, 526] width 61 height 32
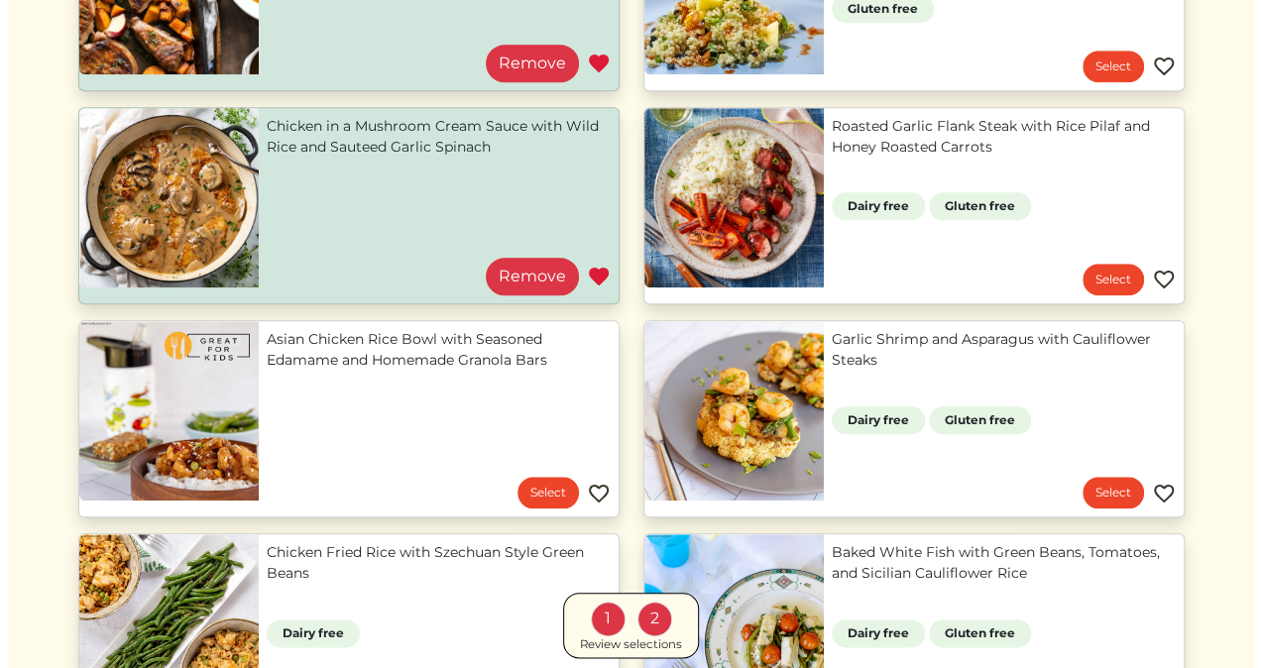
scroll to position [837, 0]
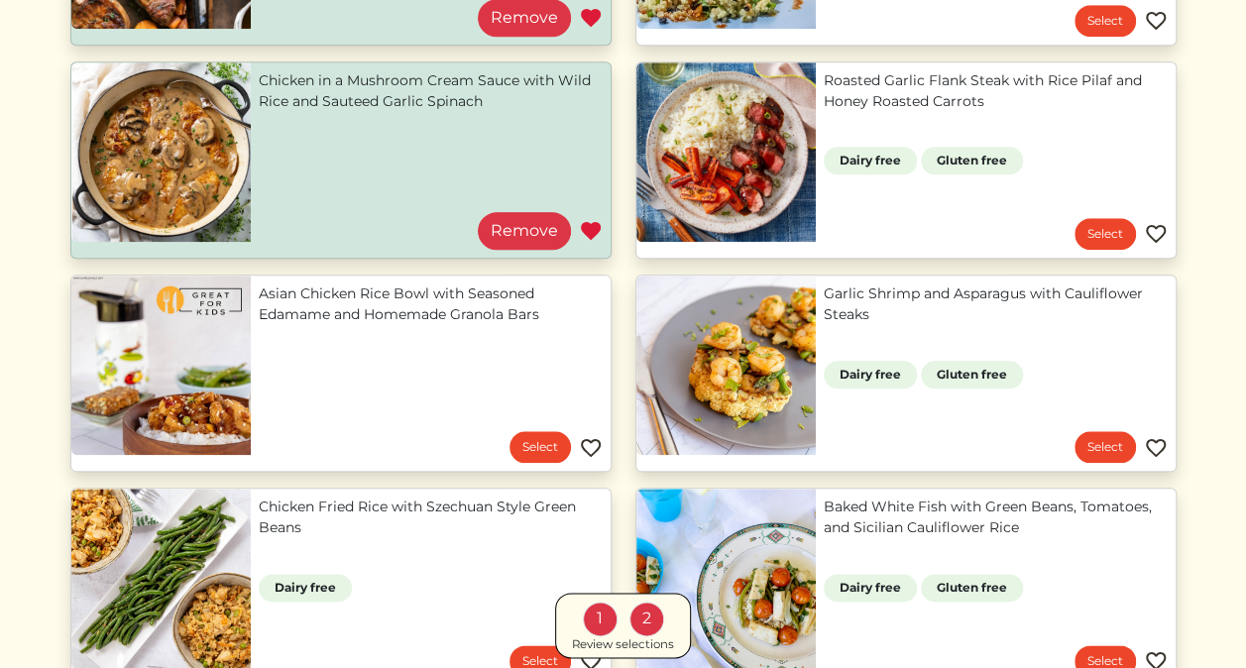
click at [322, 89] on link "Chicken in a Mushroom Cream Sauce with Wild Rice and Sauteed Garlic Spinach" at bounding box center [431, 91] width 344 height 42
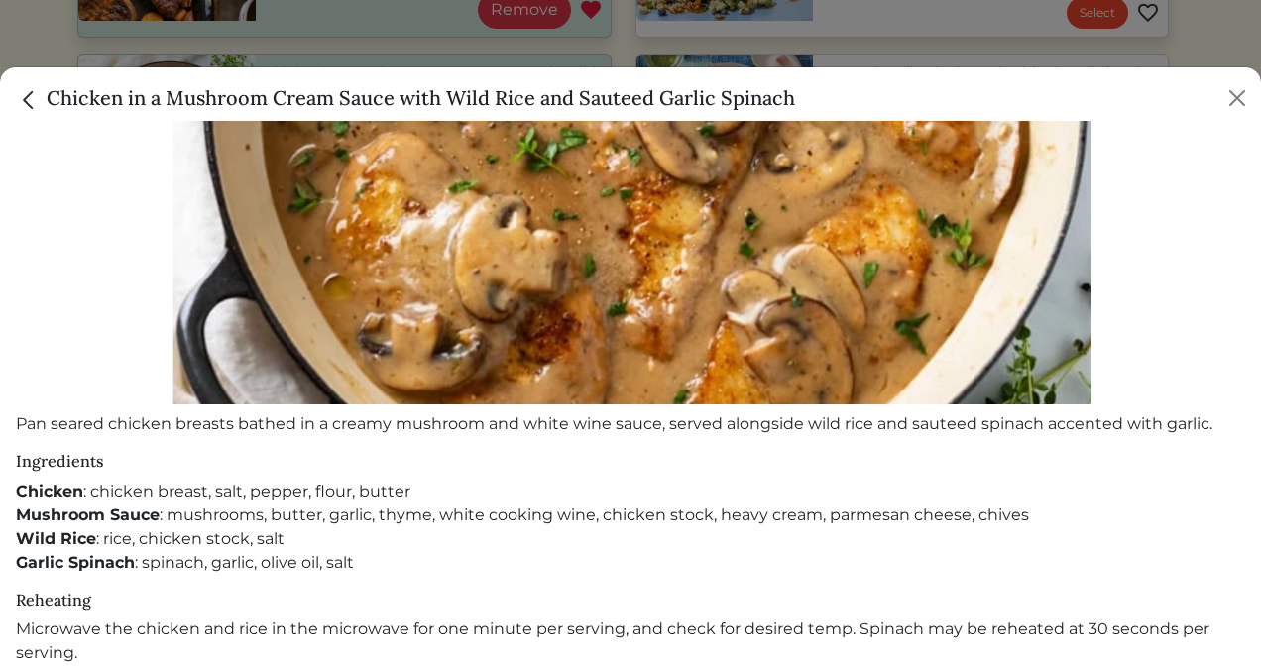
scroll to position [0, 0]
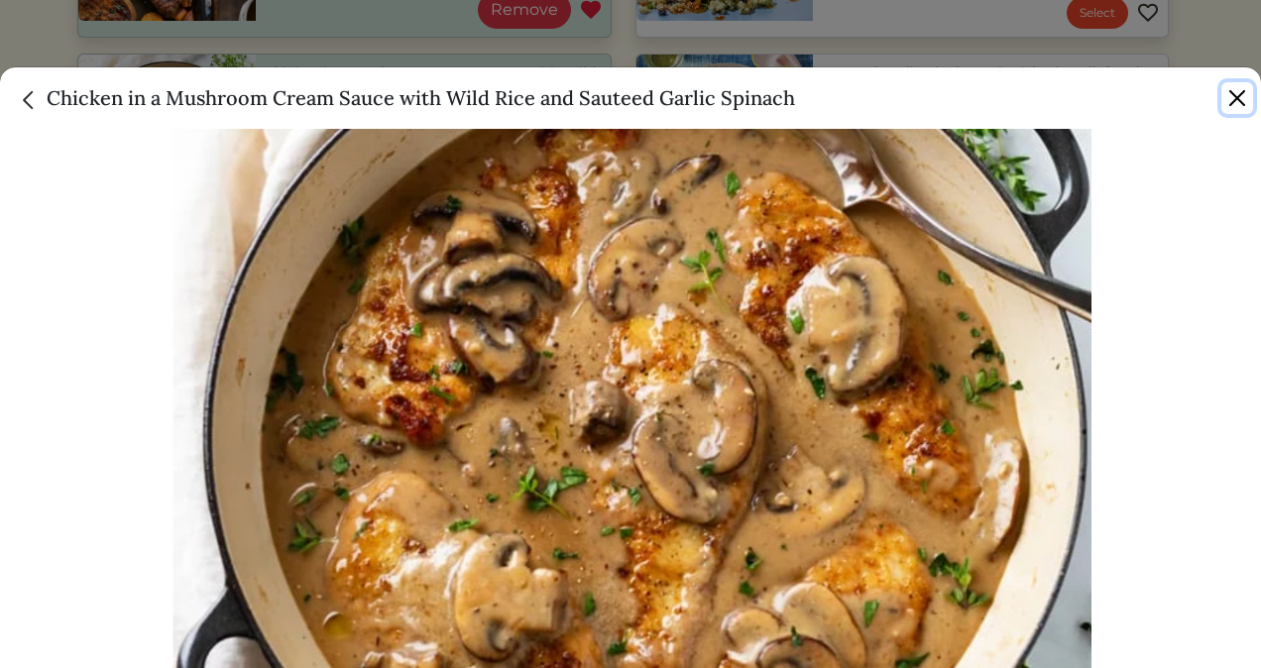
click at [1230, 89] on button "Close" at bounding box center [1238, 98] width 32 height 32
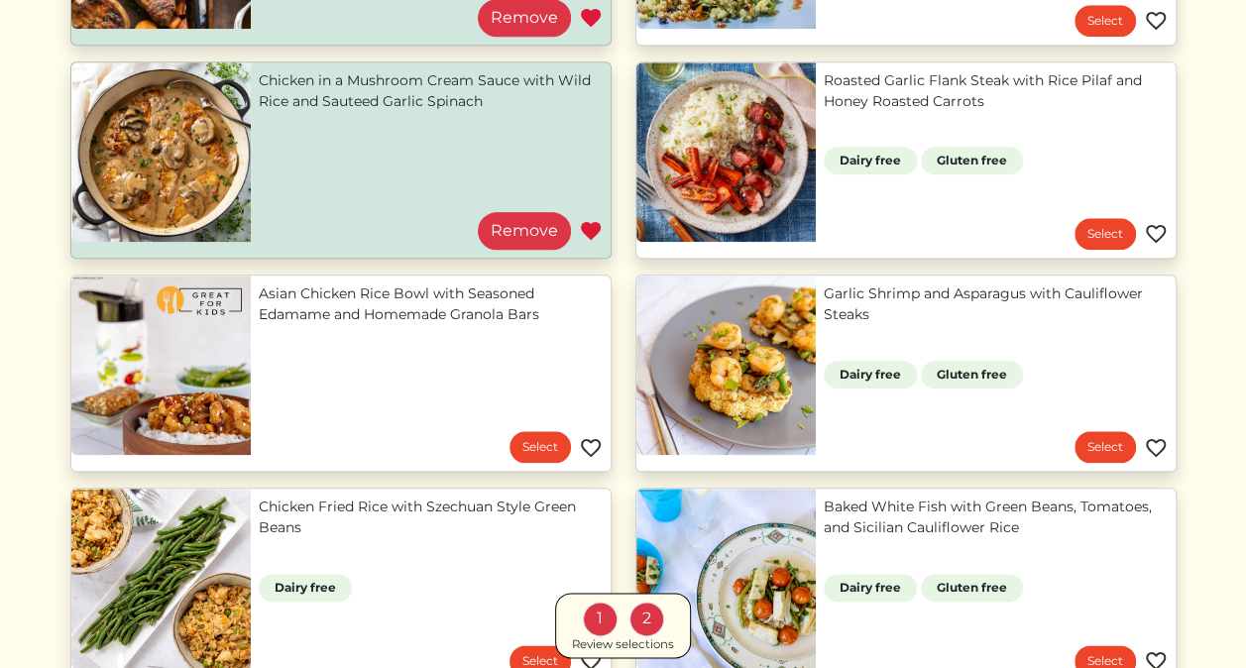
click at [608, 624] on div "1" at bounding box center [600, 618] width 35 height 35
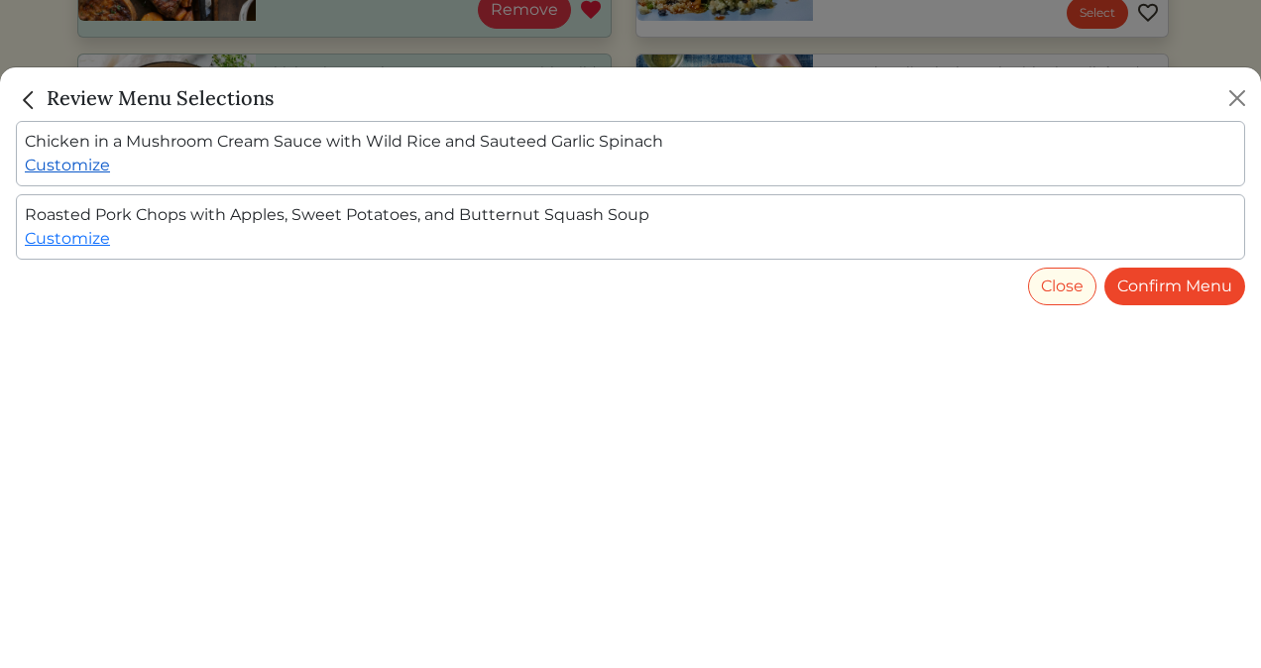
click at [59, 167] on link "Customize" at bounding box center [67, 165] width 85 height 19
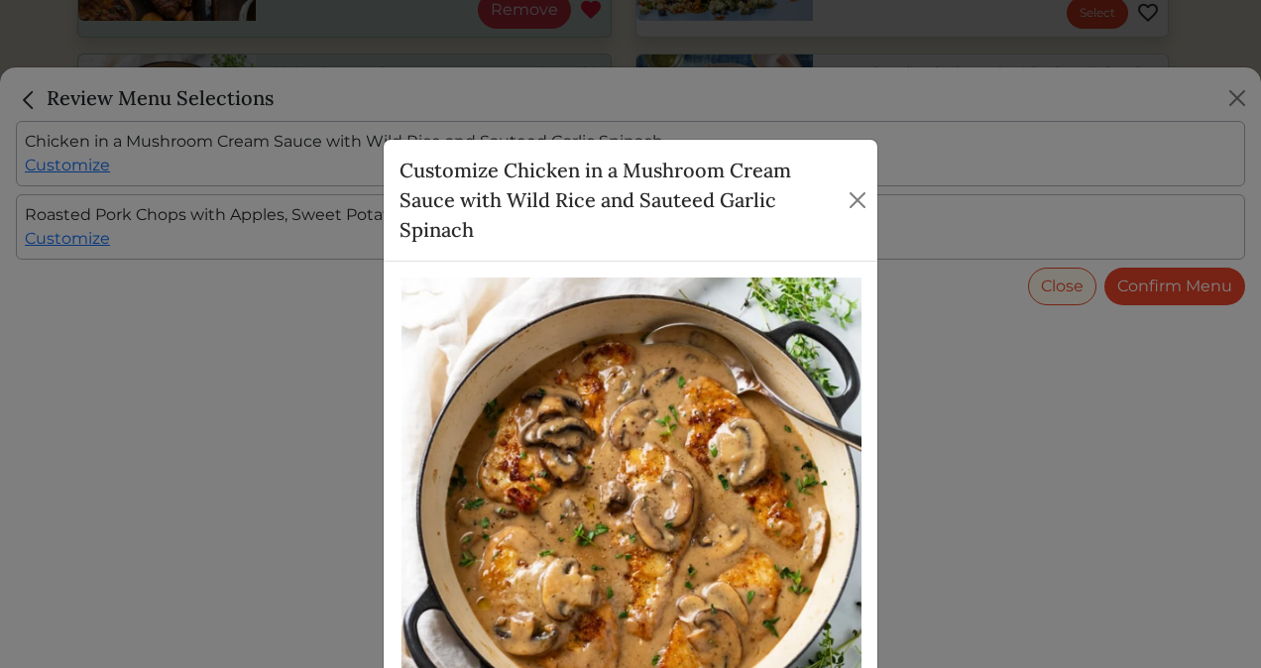
scroll to position [415, 0]
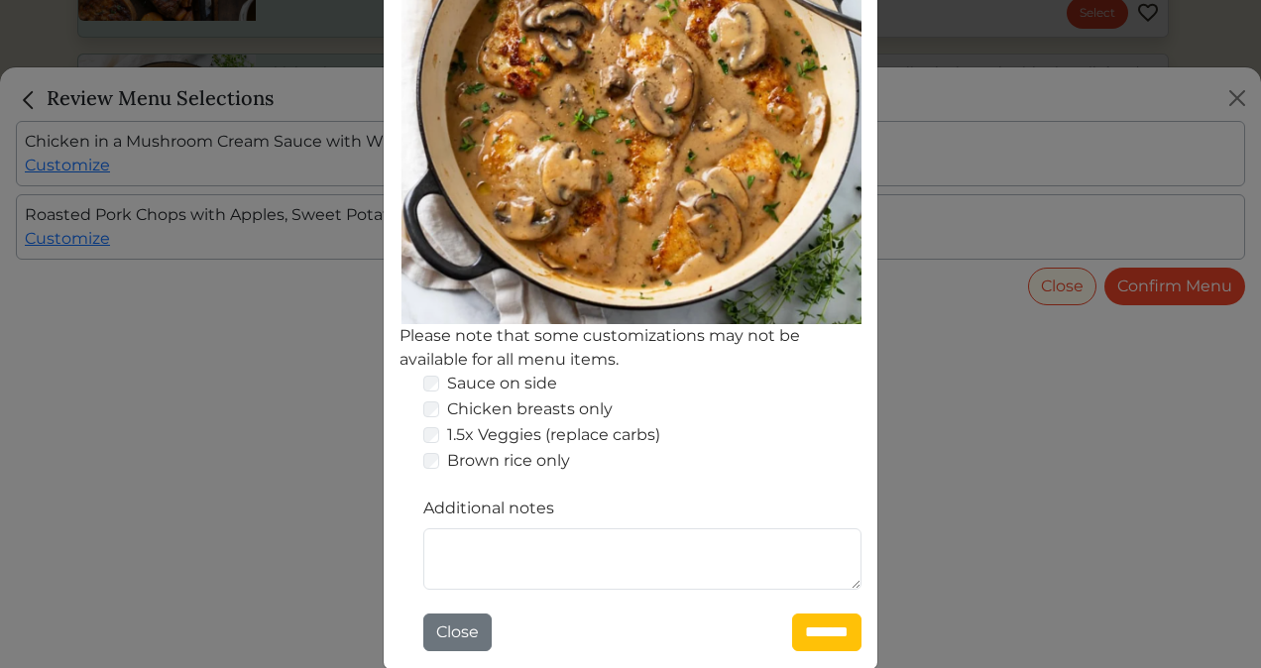
click at [432, 405] on div "Chicken breasts only" at bounding box center [642, 410] width 438 height 24
click at [431, 407] on div "Chicken breasts only" at bounding box center [642, 410] width 438 height 24
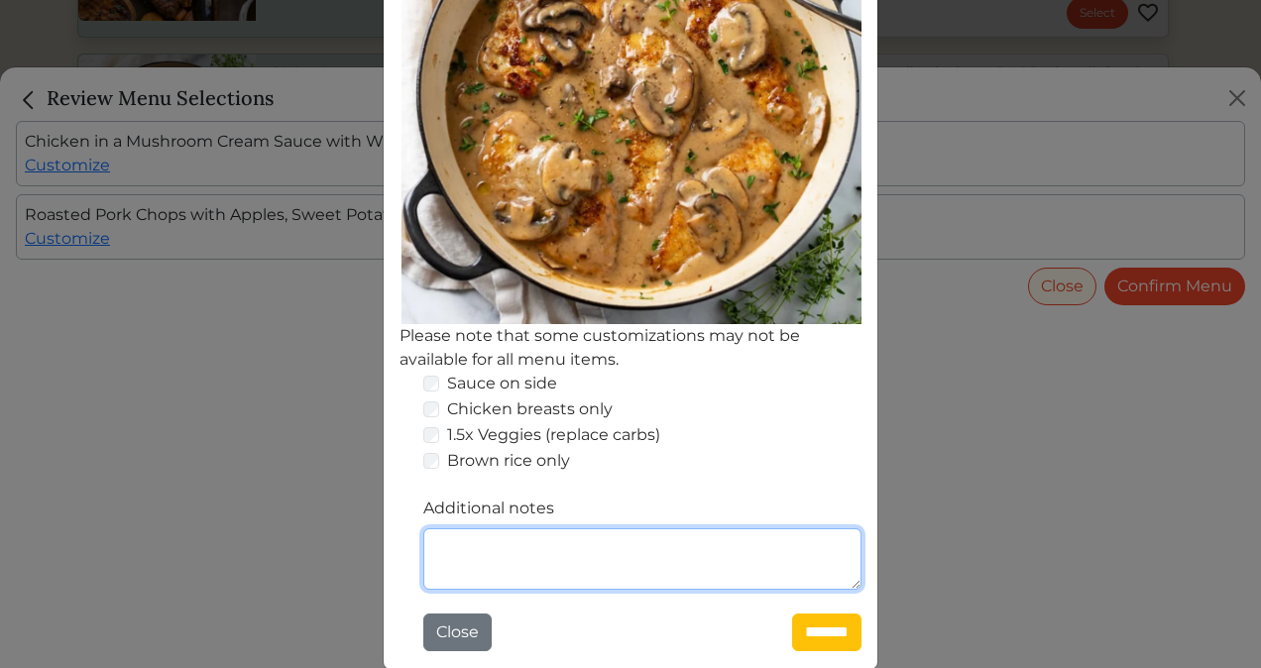
click at [512, 554] on textarea "Additional notes" at bounding box center [642, 559] width 438 height 61
click at [428, 549] on textarea "**********" at bounding box center [642, 559] width 438 height 61
type textarea "**********"
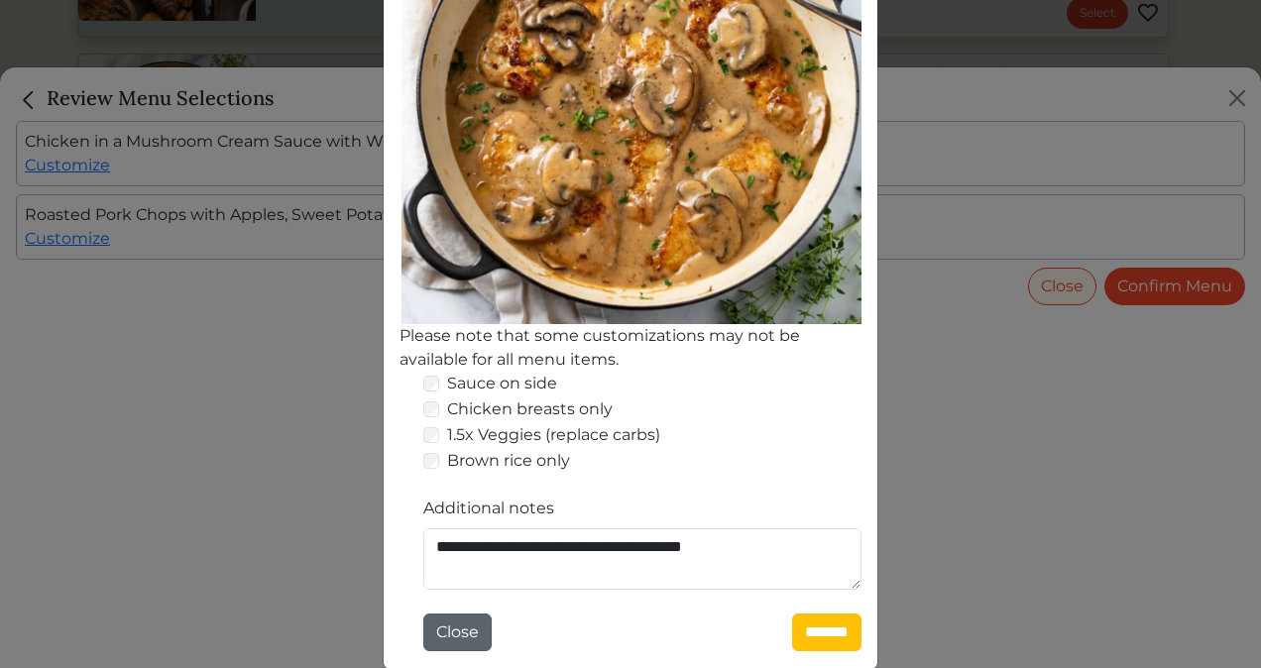
click at [456, 643] on button "Close" at bounding box center [457, 633] width 68 height 38
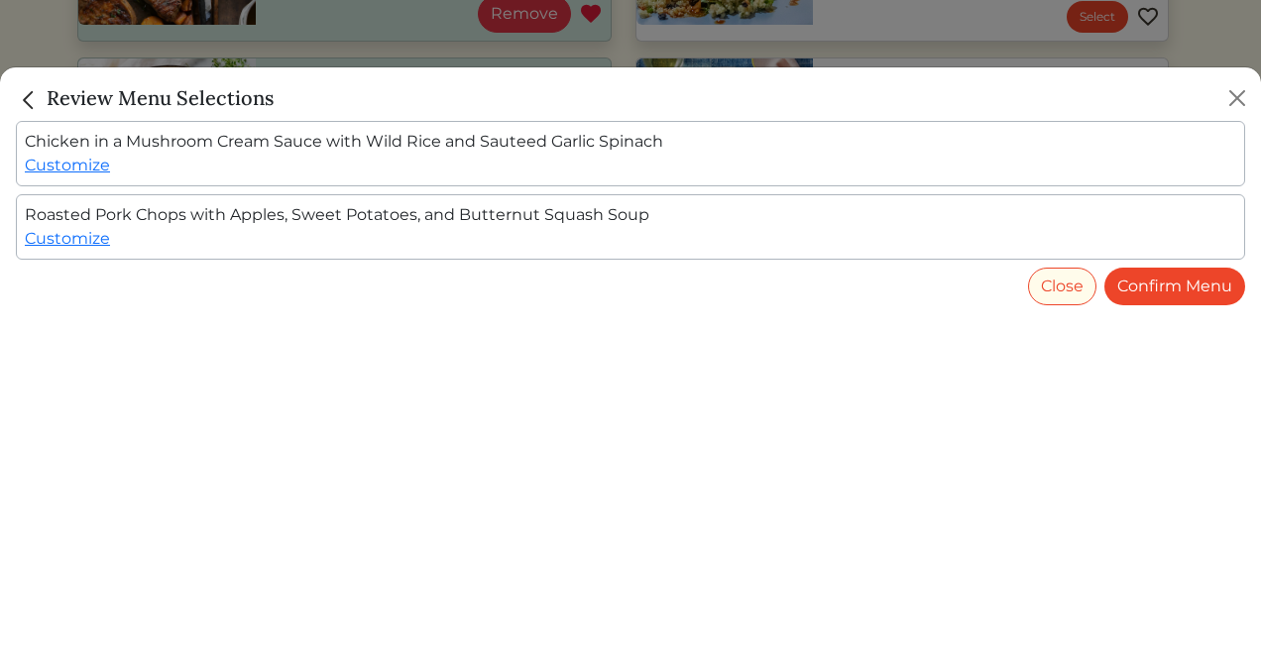
scroll to position [837, 0]
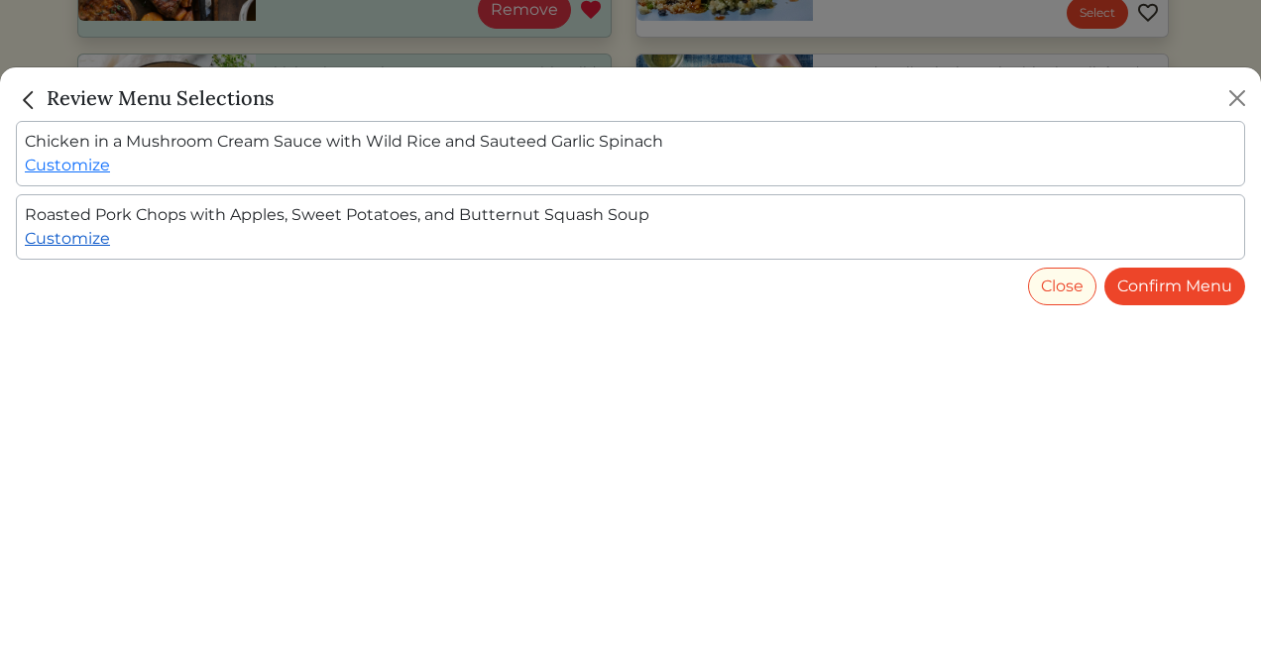
click at [54, 233] on link "Customize" at bounding box center [67, 238] width 85 height 19
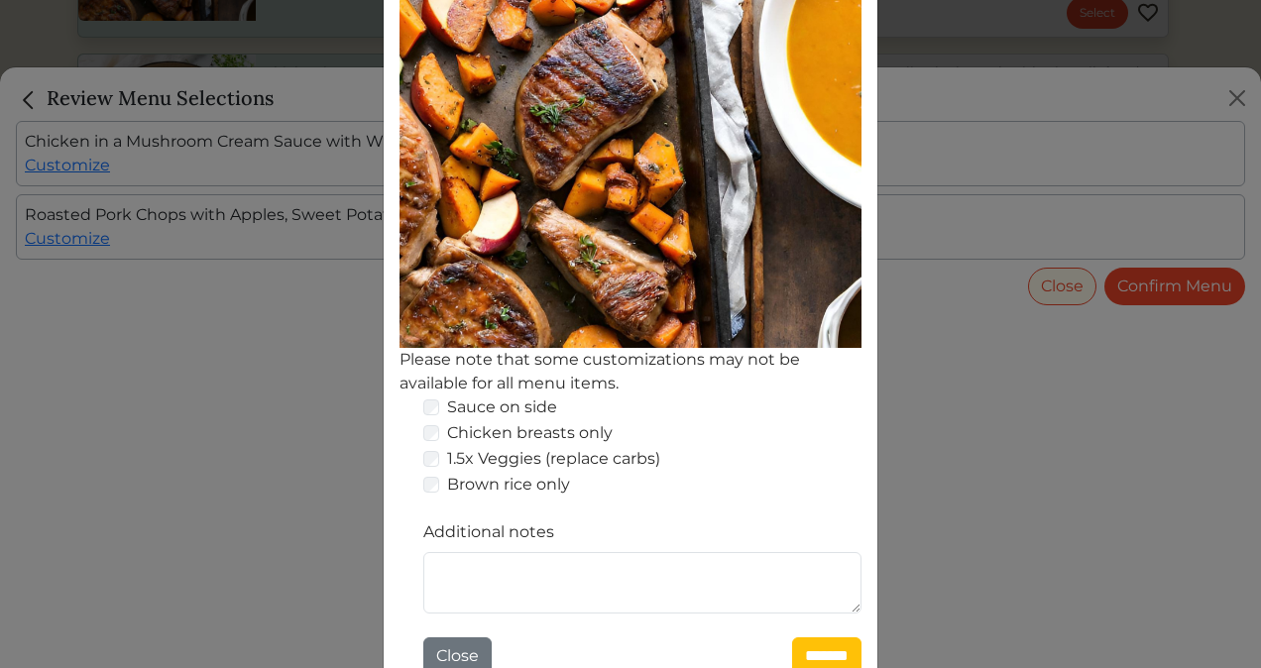
scroll to position [386, 0]
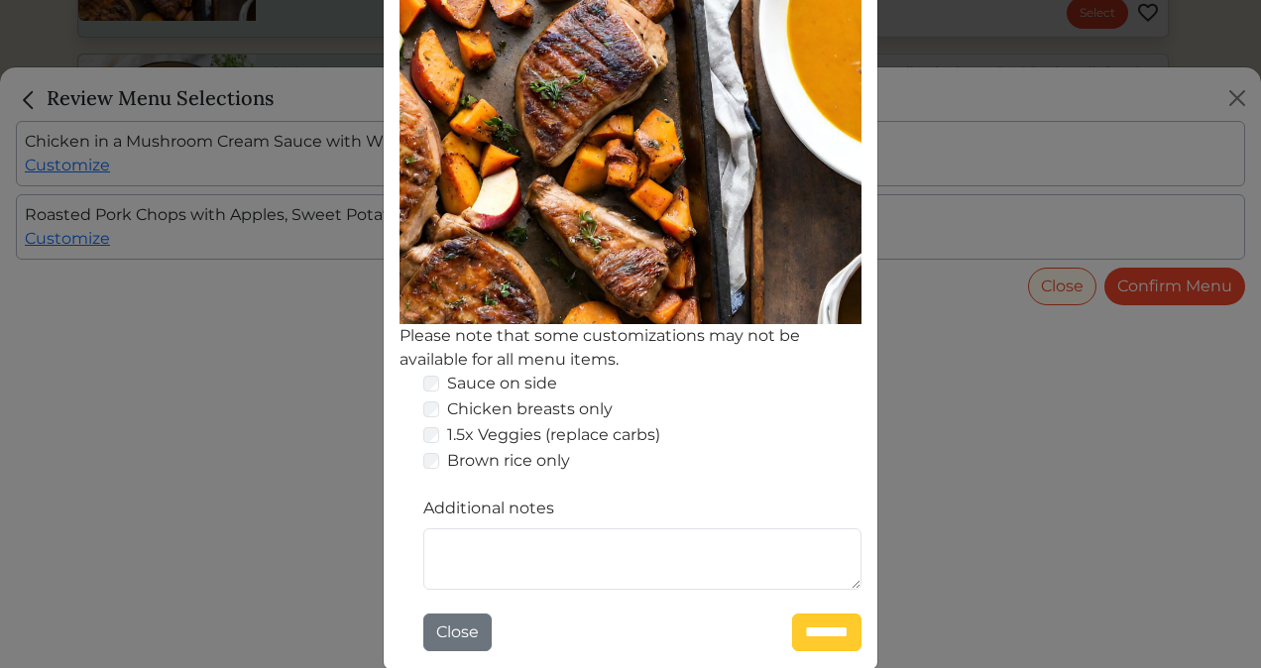
click at [792, 632] on input "*******" at bounding box center [826, 633] width 69 height 38
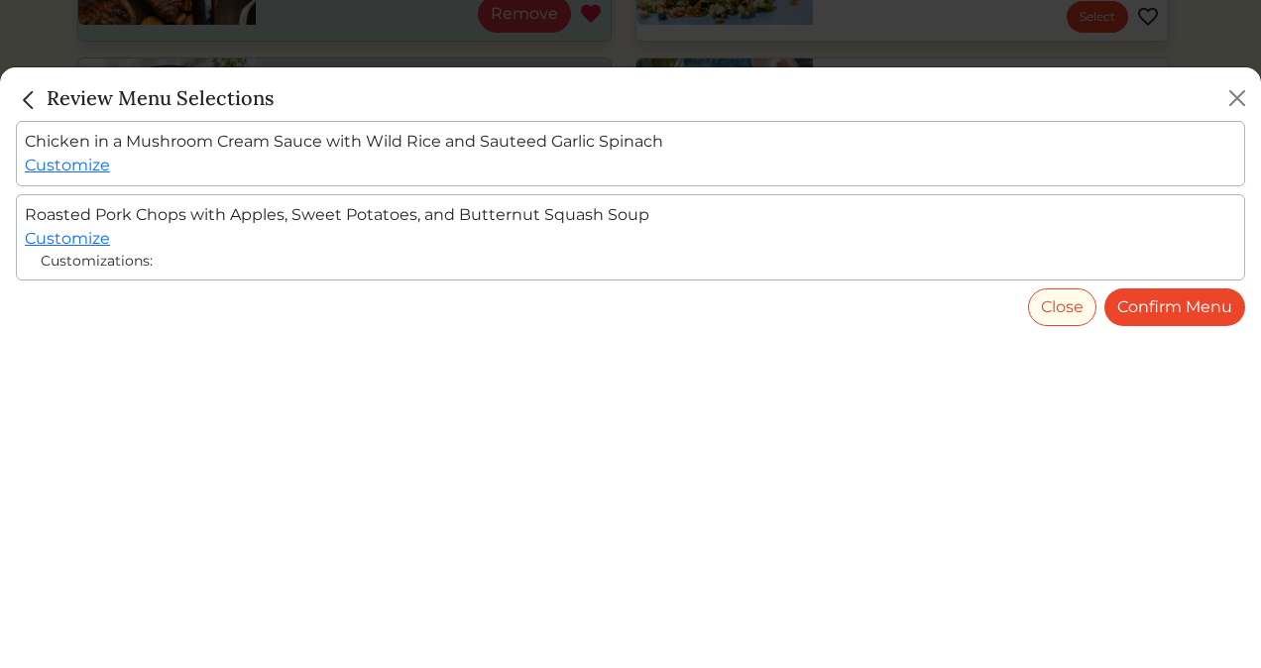
scroll to position [837, 0]
click at [75, 238] on link "Customize" at bounding box center [67, 238] width 85 height 19
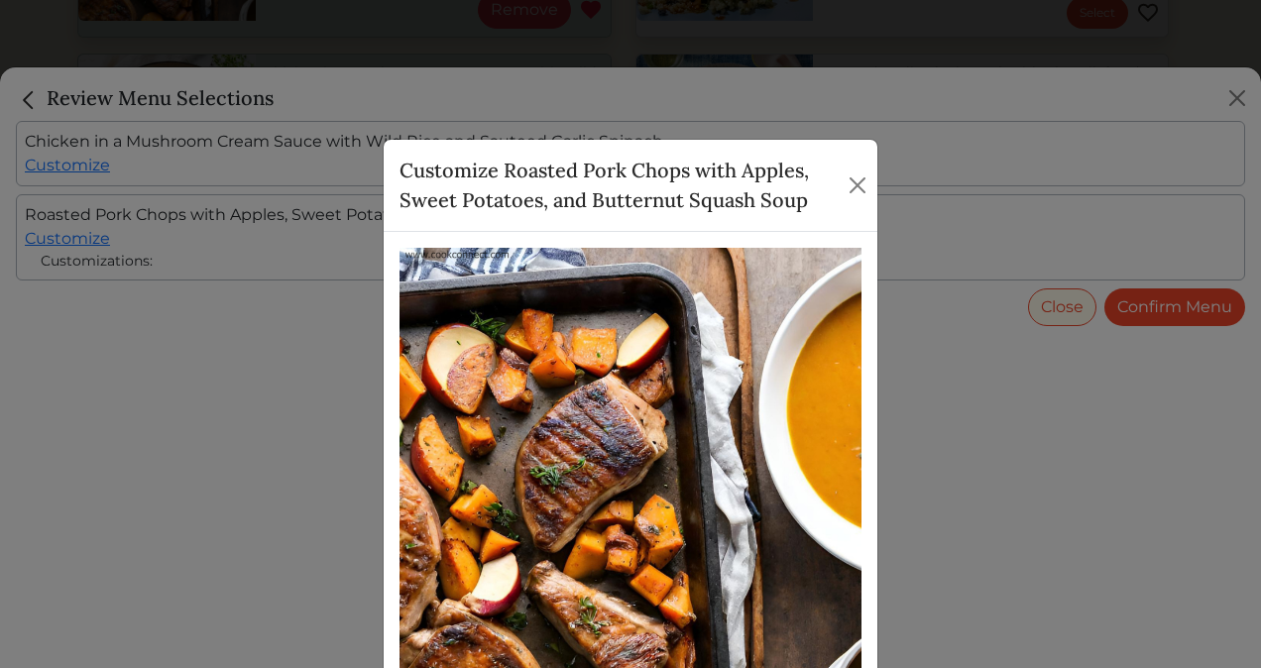
scroll to position [386, 0]
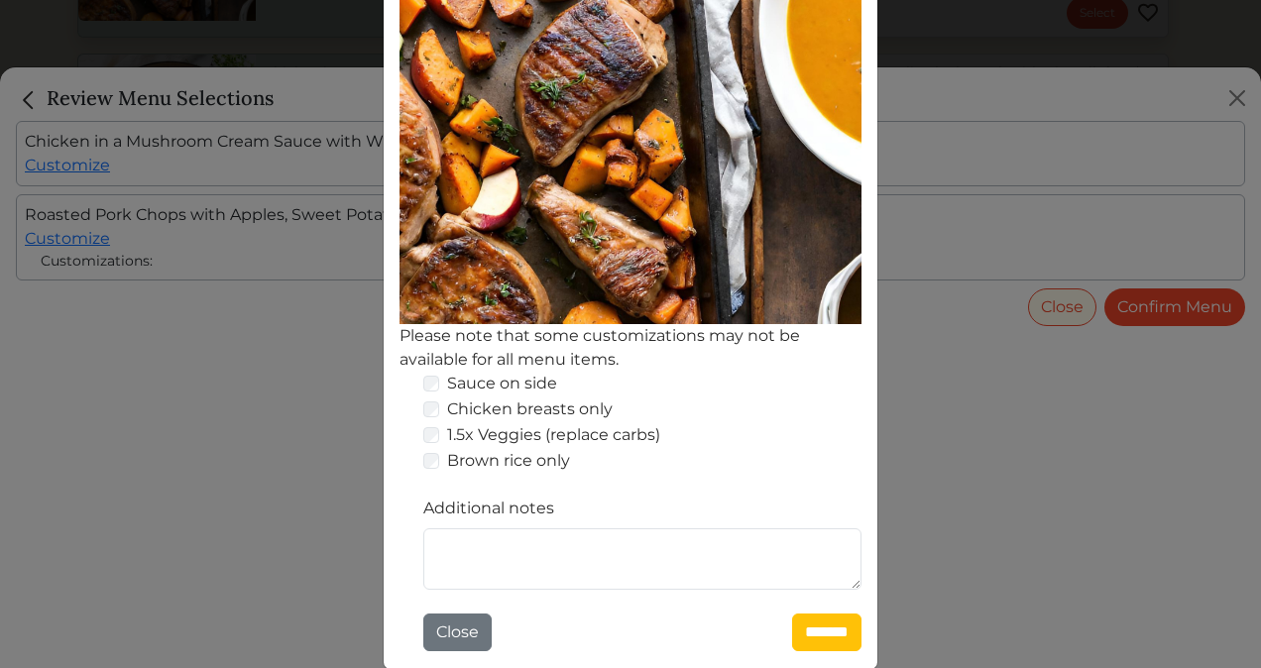
click at [481, 609] on div "Sauce on side Chicken breasts only 1.5x Veggies (replace carbs) Brown rice only…" at bounding box center [631, 512] width 462 height 280
click at [448, 634] on button "Close" at bounding box center [457, 633] width 68 height 38
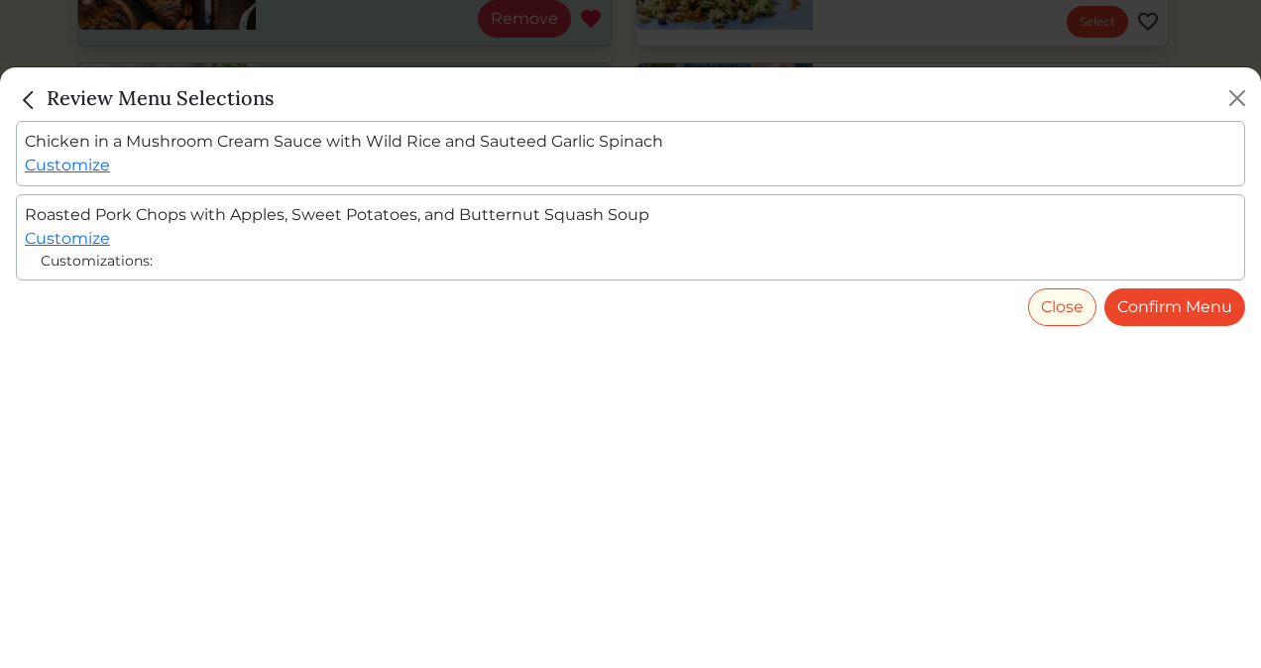
scroll to position [837, 0]
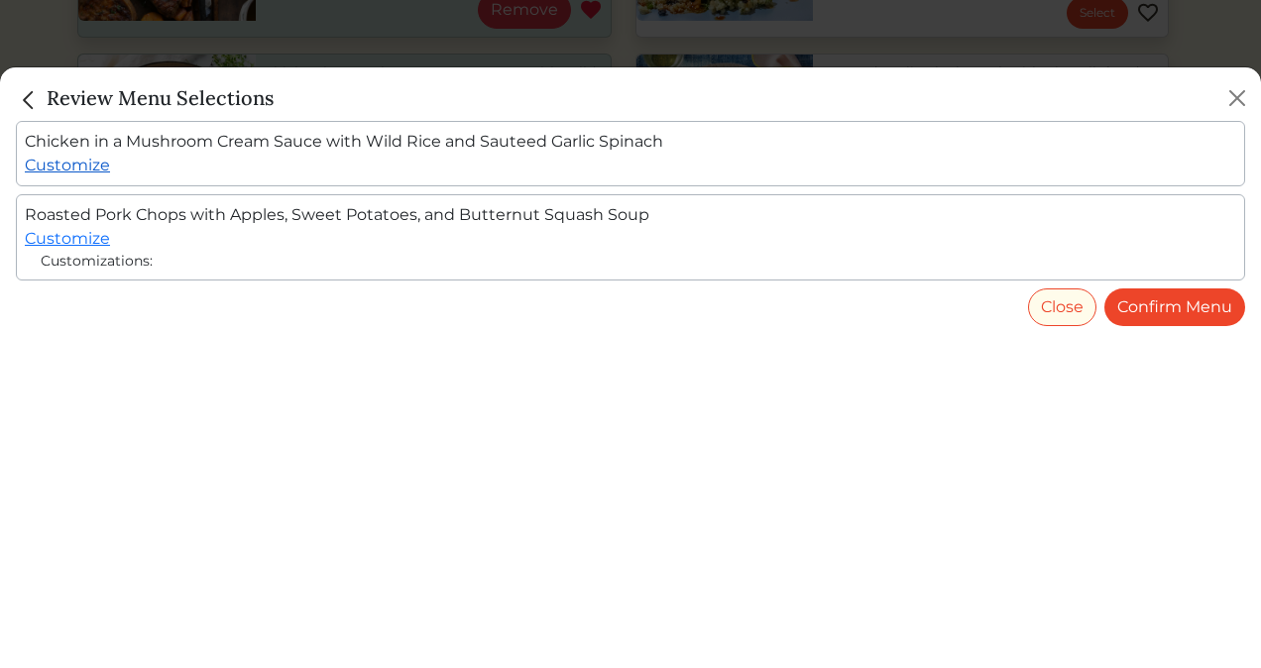
click at [86, 163] on link "Customize" at bounding box center [67, 165] width 85 height 19
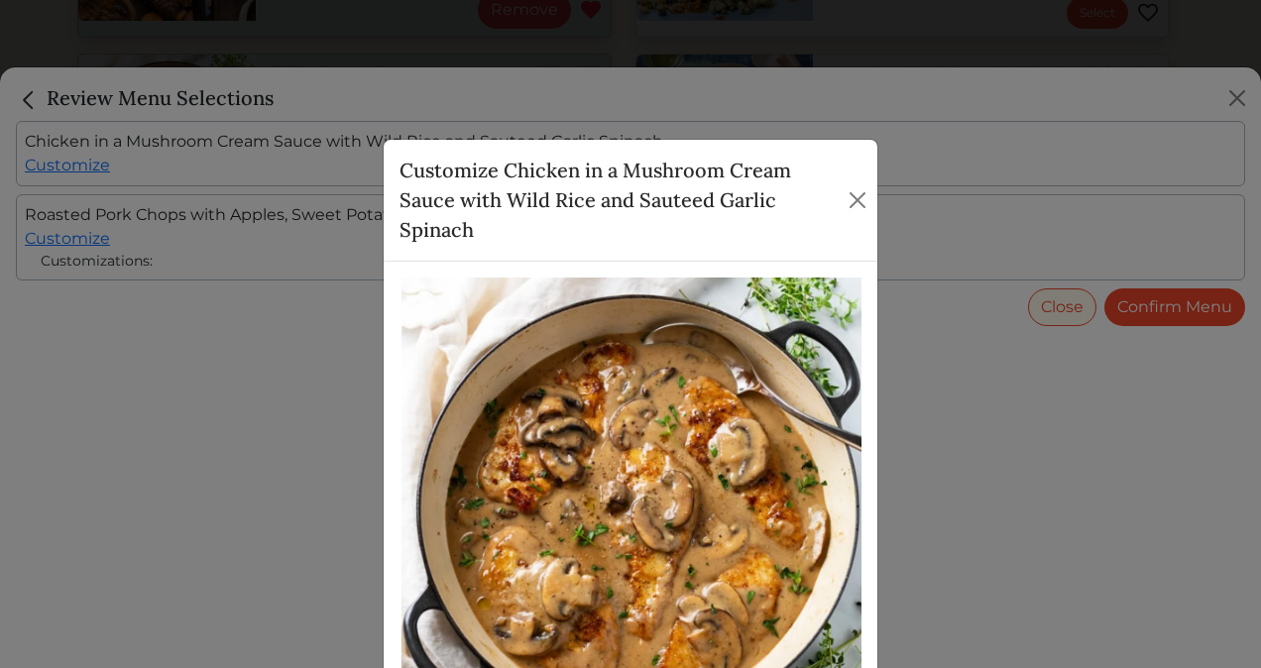
scroll to position [415, 0]
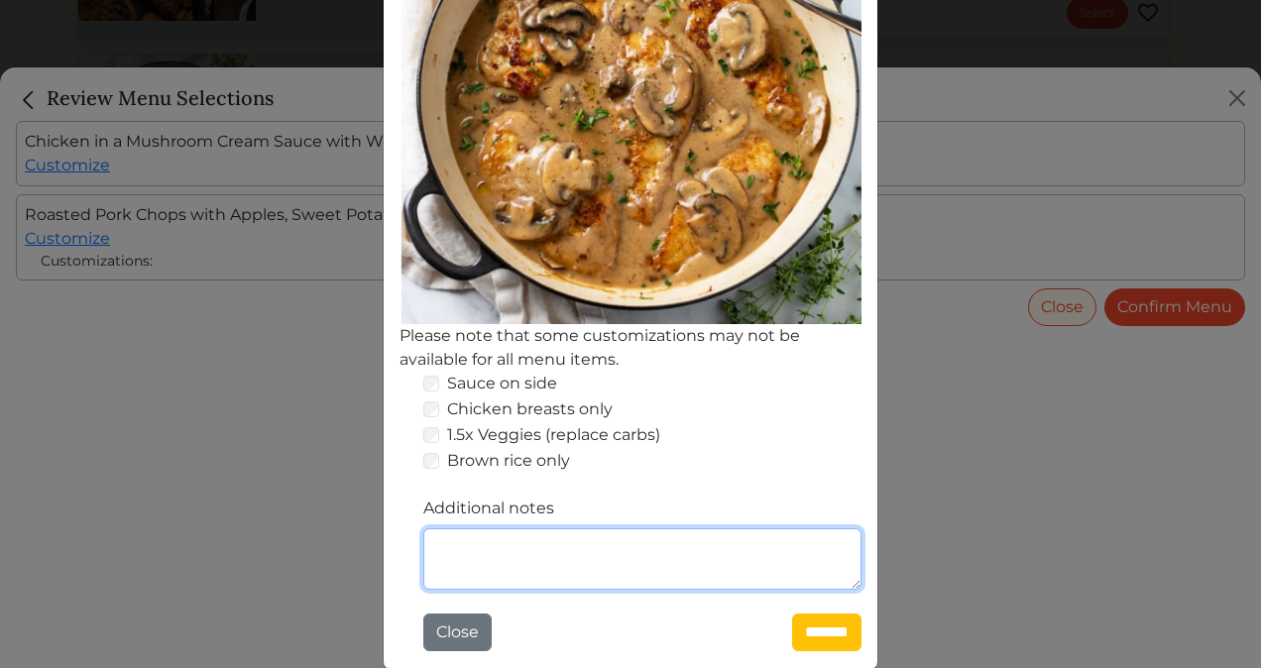
click at [496, 551] on textarea "Additional notes" at bounding box center [642, 559] width 438 height 61
type textarea "**********"
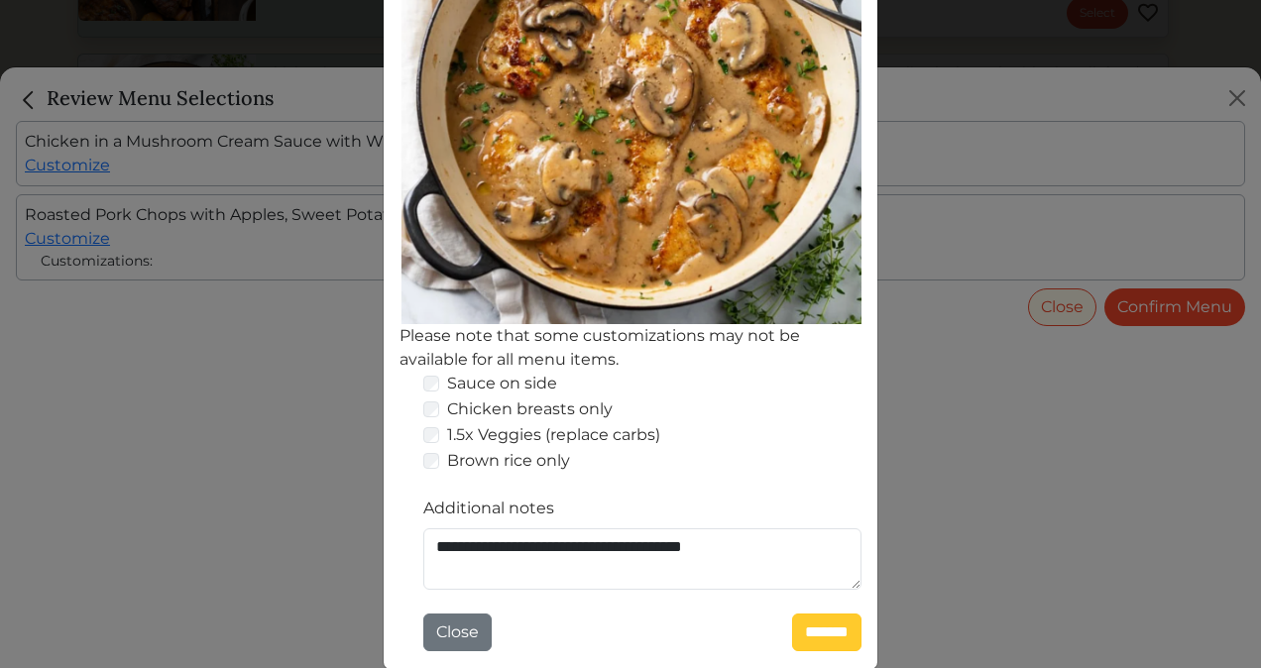
click at [797, 635] on input "*******" at bounding box center [826, 633] width 69 height 38
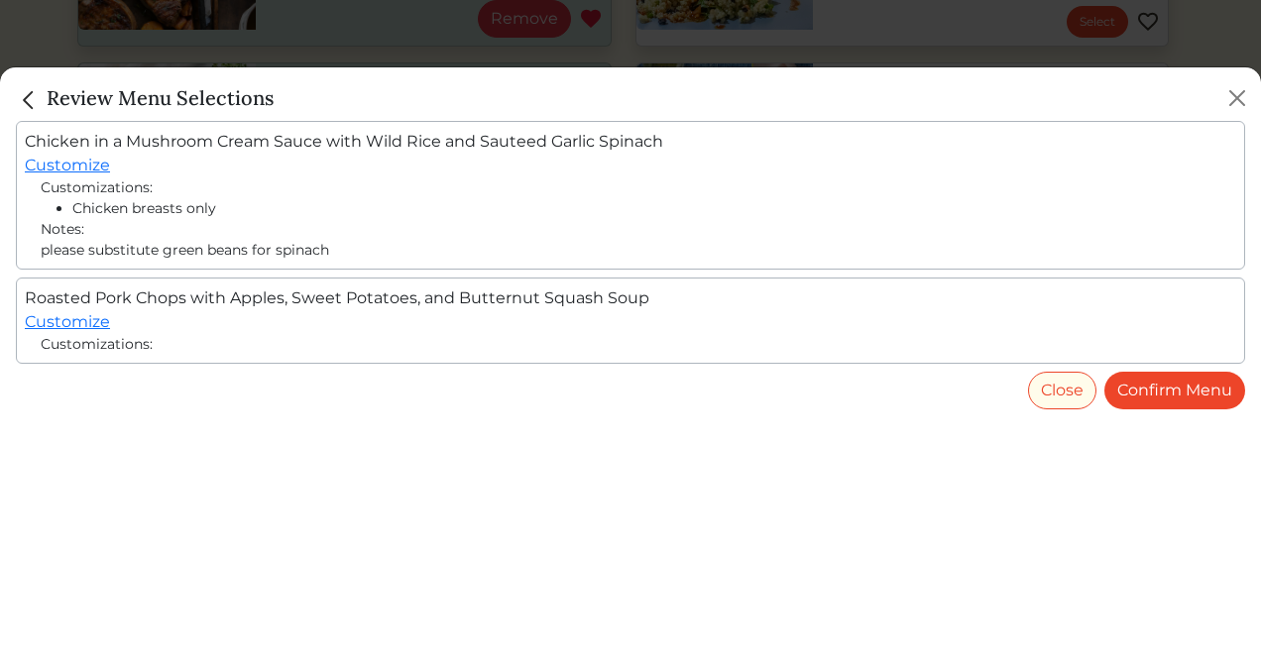
scroll to position [837, 0]
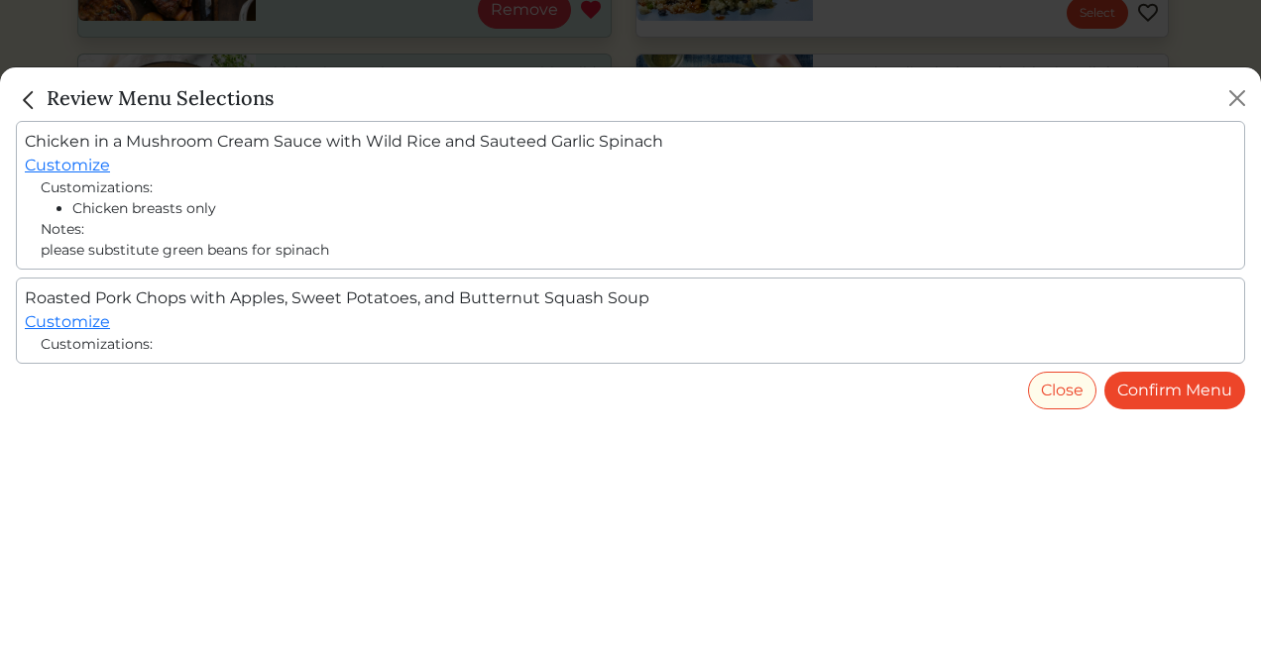
click at [1154, 412] on div "Chicken in a Mushroom Cream Sauce with Wild Rice and Sauteed Garlic Spinach Cus…" at bounding box center [630, 394] width 1261 height 547
click at [1169, 401] on link "Confirm Menu" at bounding box center [1175, 391] width 141 height 38
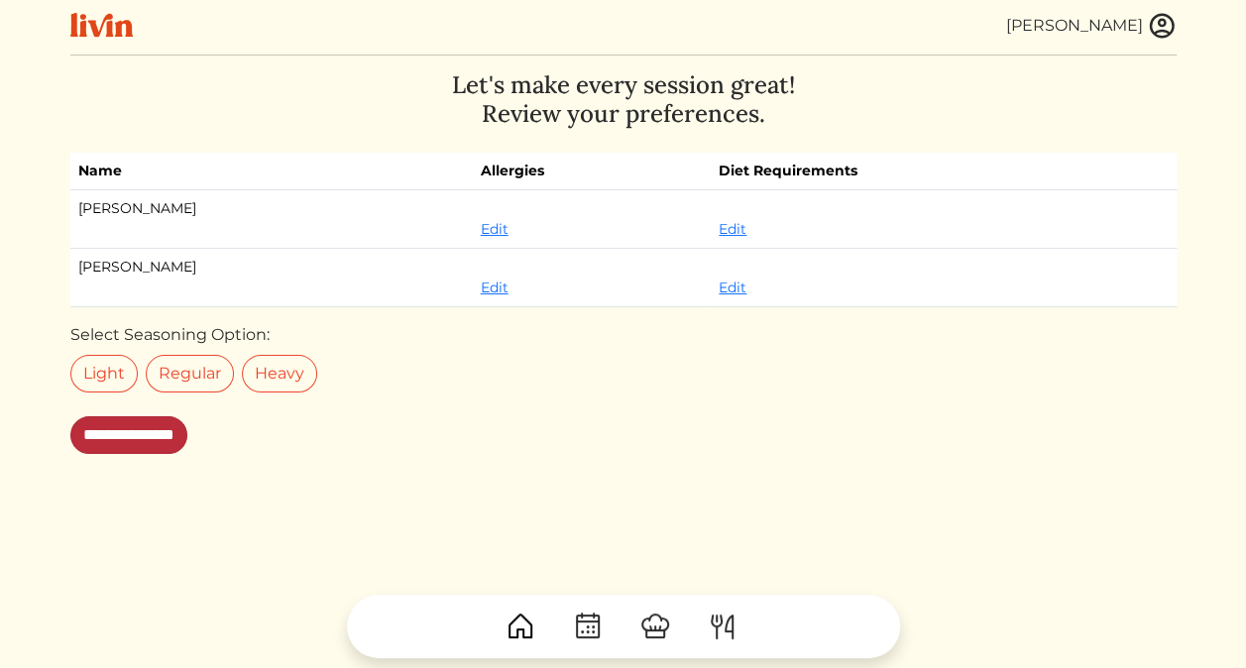
click at [137, 438] on input "**********" at bounding box center [128, 435] width 117 height 38
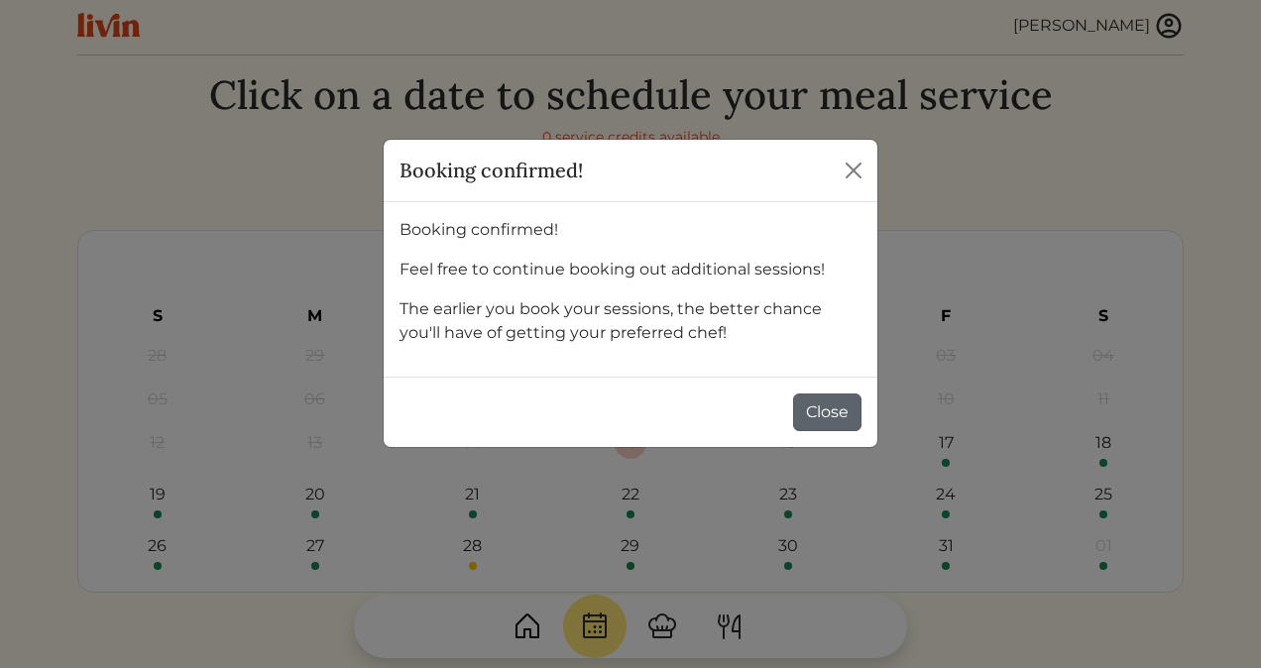
click at [833, 418] on button "Close" at bounding box center [827, 413] width 68 height 38
